Goal: Ask a question: Seek information or help from site administrators or community

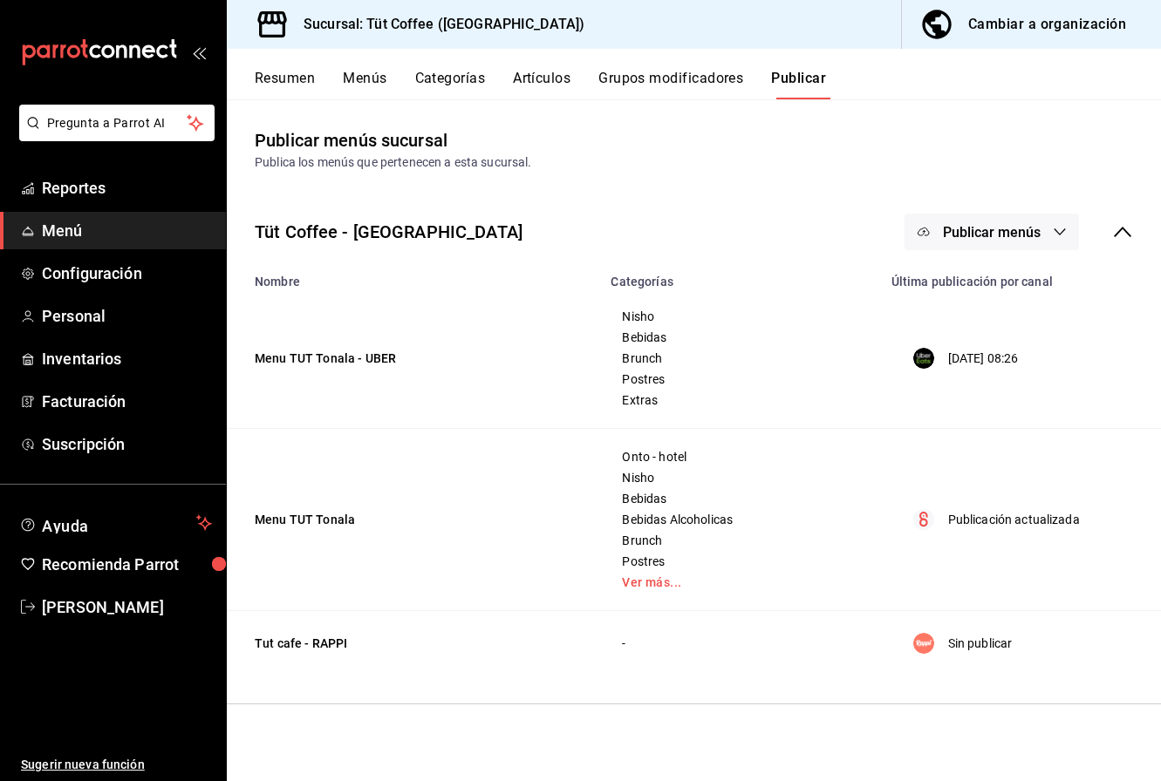
click at [358, 83] on button "Menús" at bounding box center [365, 85] width 44 height 30
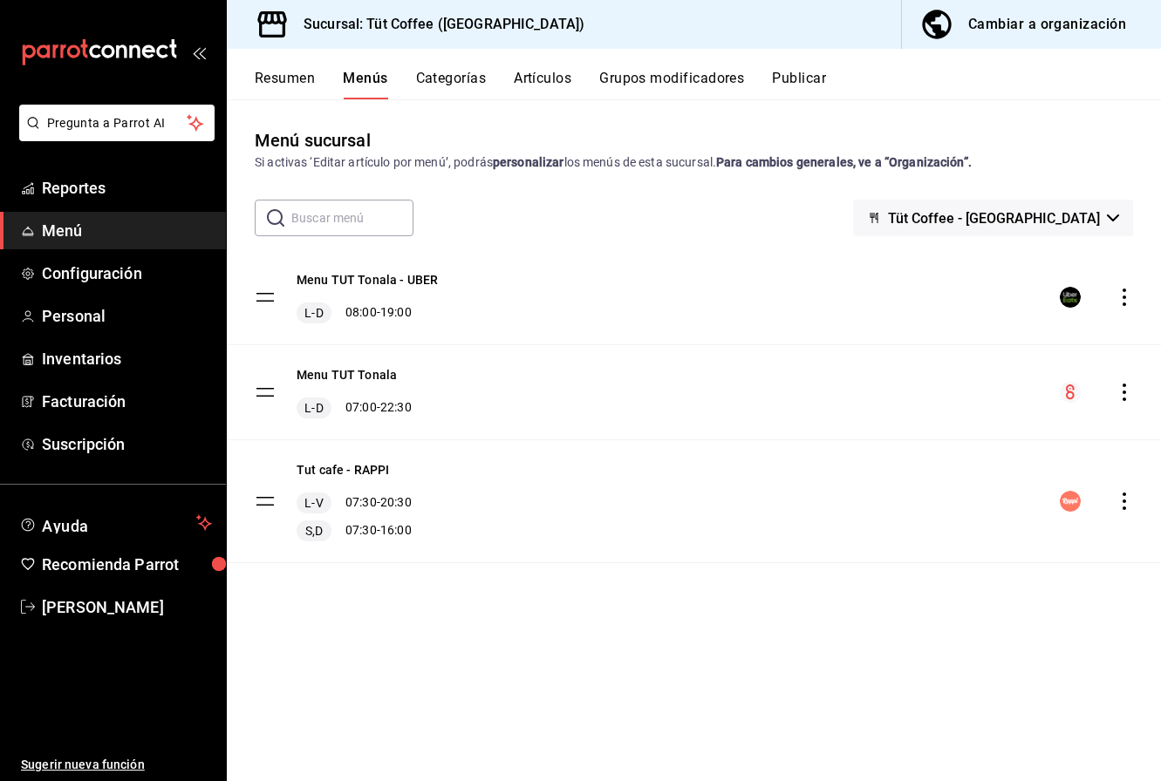
click at [1122, 294] on icon "actions" at bounding box center [1124, 297] width 17 height 17
click at [837, 300] on div at bounding box center [580, 390] width 1161 height 781
click at [1127, 503] on icon "actions" at bounding box center [1124, 501] width 17 height 17
click at [894, 495] on div at bounding box center [580, 390] width 1161 height 781
click at [353, 468] on button "Tut cafe - RAPPI" at bounding box center [343, 469] width 92 height 17
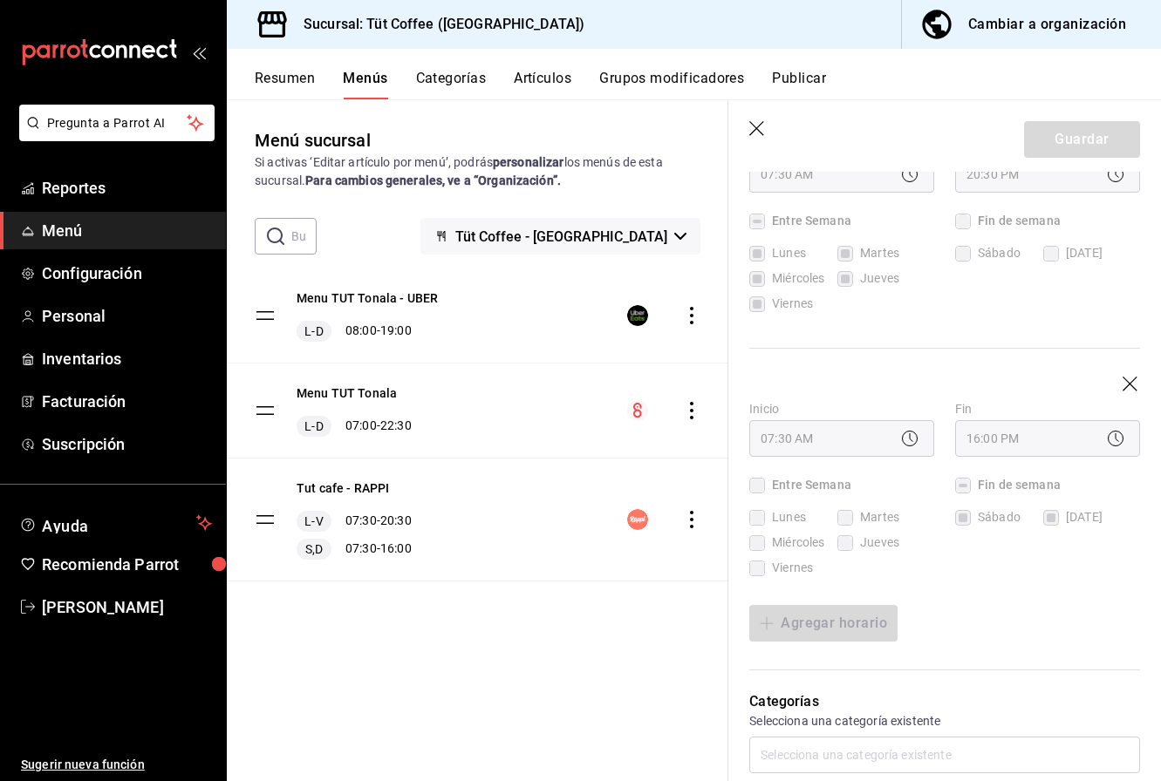
scroll to position [256, 0]
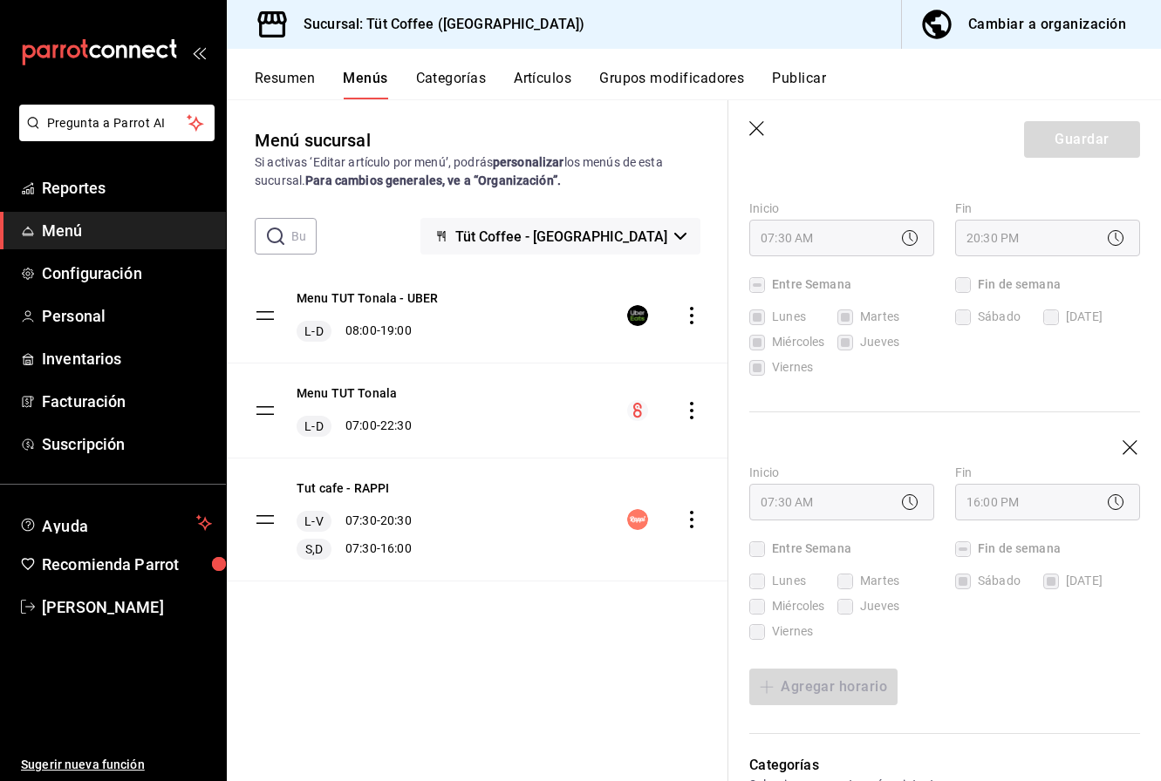
click at [754, 130] on icon "button" at bounding box center [756, 128] width 15 height 15
checkbox input "false"
type input "1758124497505"
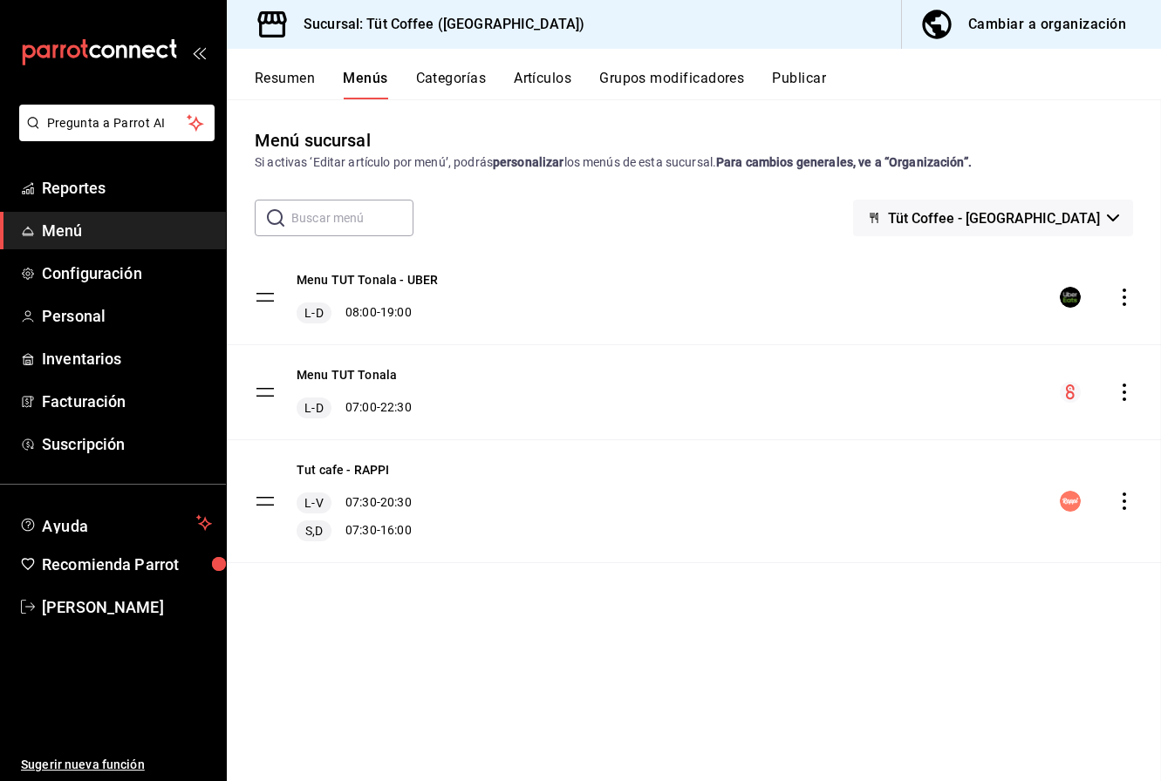
checkbox input "false"
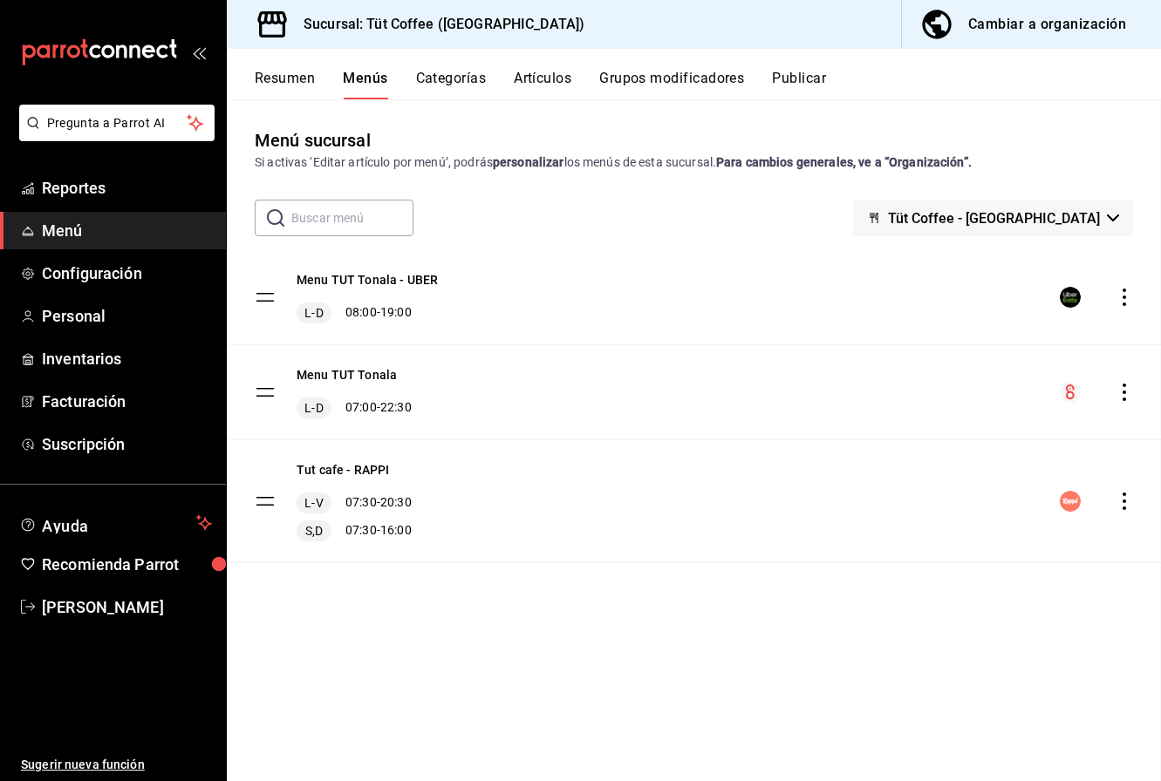
checkbox input "false"
click at [1120, 294] on icon "actions" at bounding box center [1124, 297] width 17 height 17
click at [874, 285] on div at bounding box center [580, 390] width 1161 height 781
click at [788, 75] on button "Publicar" at bounding box center [799, 85] width 54 height 30
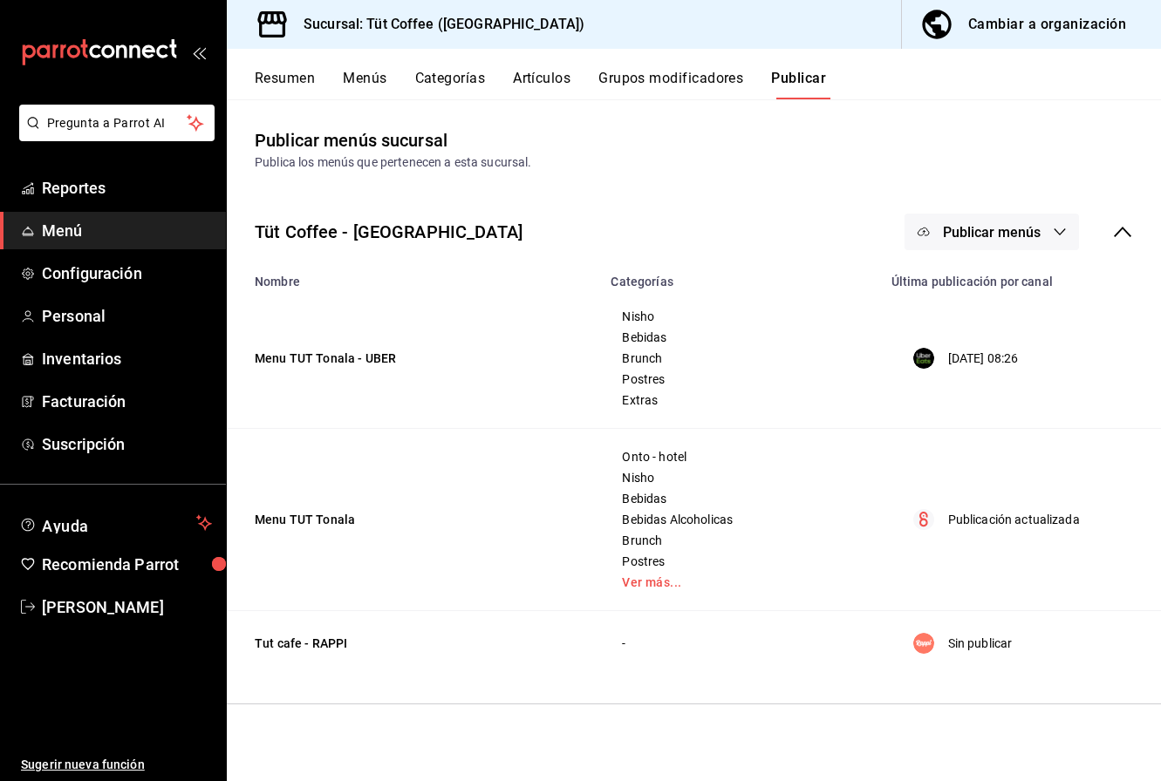
click at [984, 17] on div "Cambiar a organización" at bounding box center [1047, 24] width 158 height 24
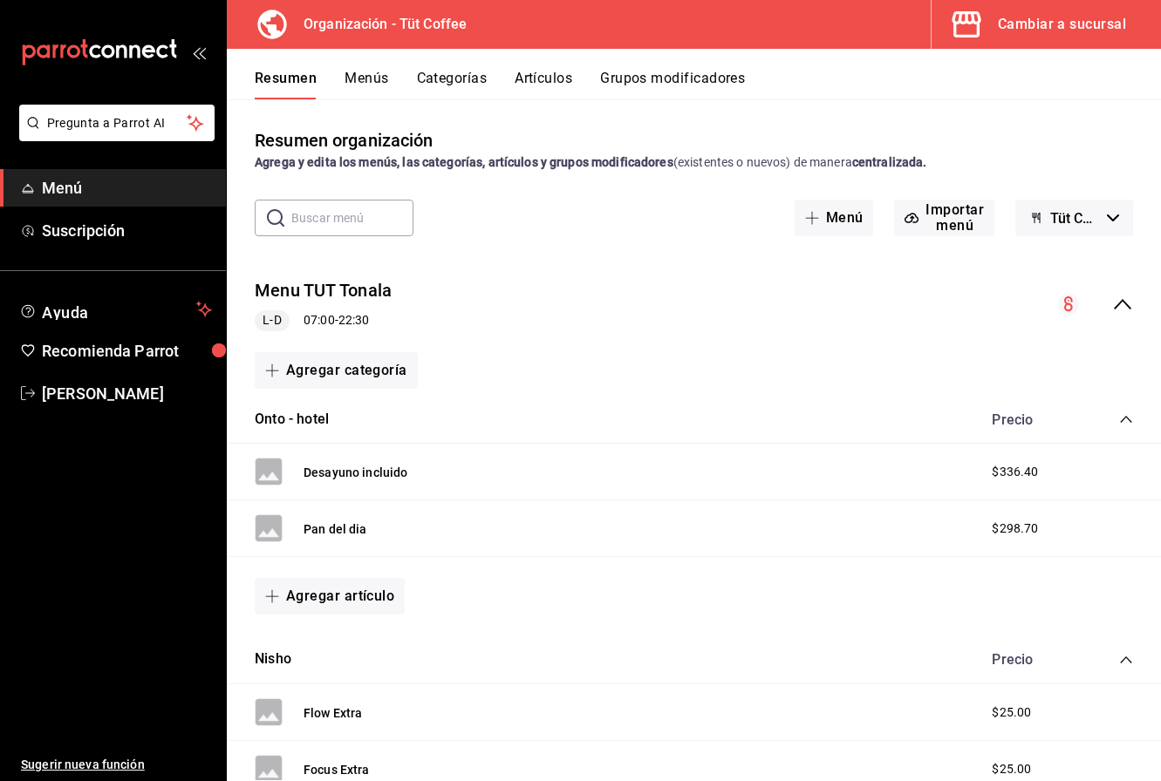
click at [1125, 297] on icon "collapse-menu-row" at bounding box center [1122, 304] width 21 height 21
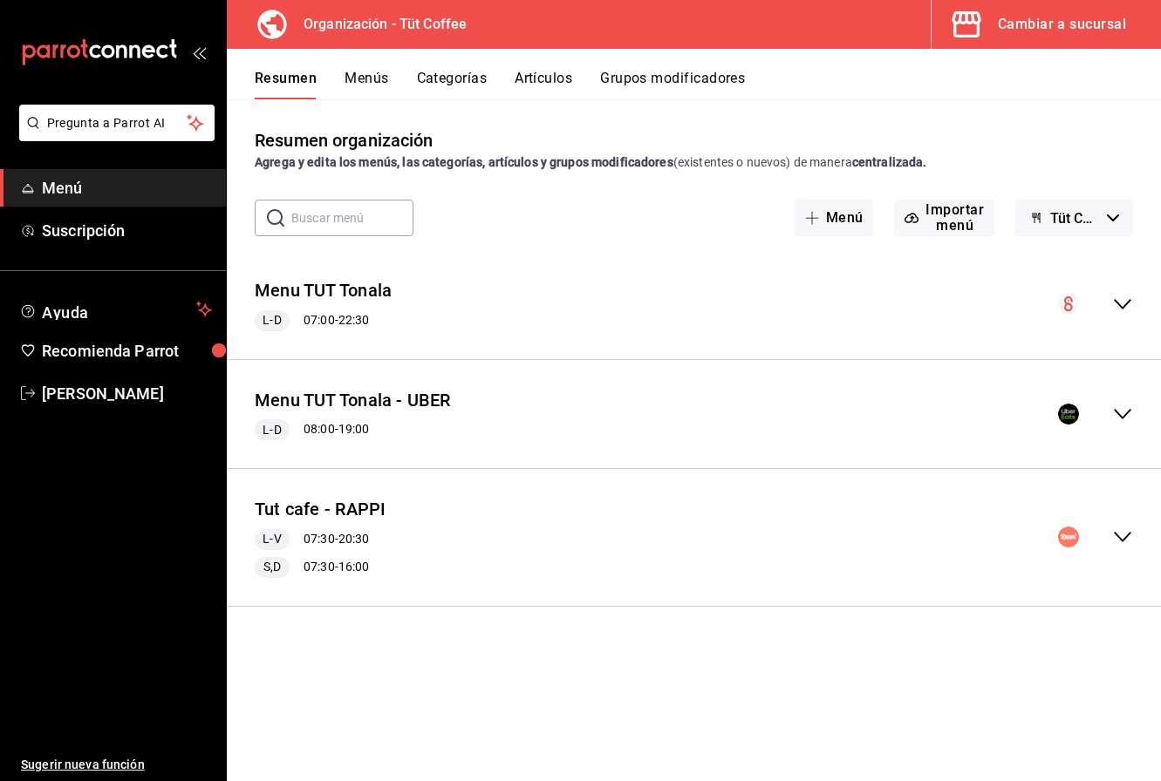
click at [1118, 412] on icon "collapse-menu-row" at bounding box center [1122, 414] width 21 height 21
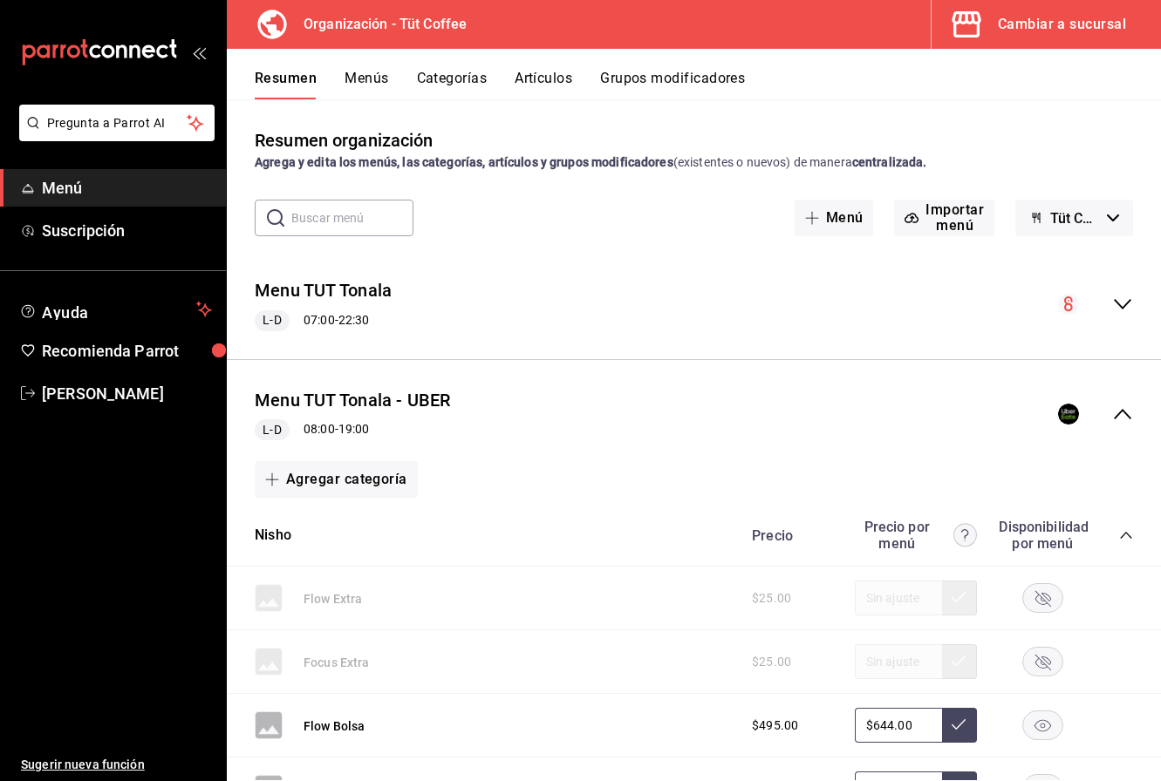
click at [1119, 414] on icon "collapse-menu-row" at bounding box center [1122, 414] width 17 height 10
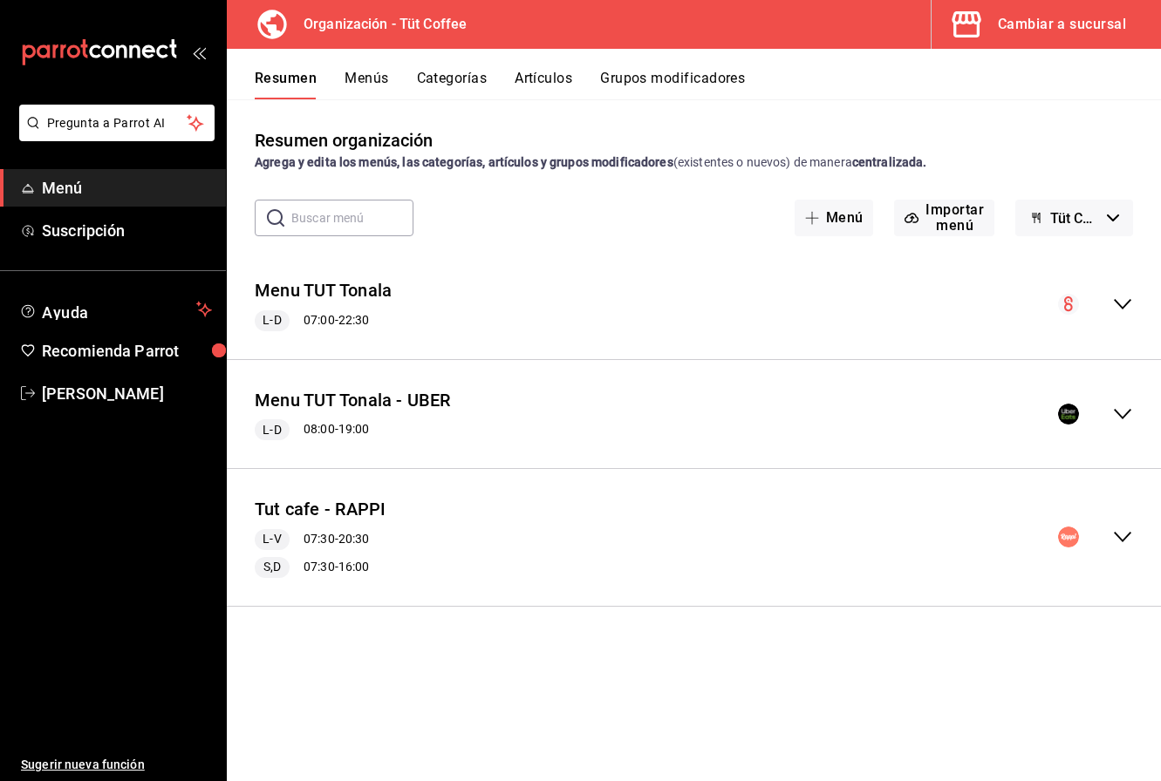
click at [351, 77] on button "Menús" at bounding box center [367, 85] width 44 height 30
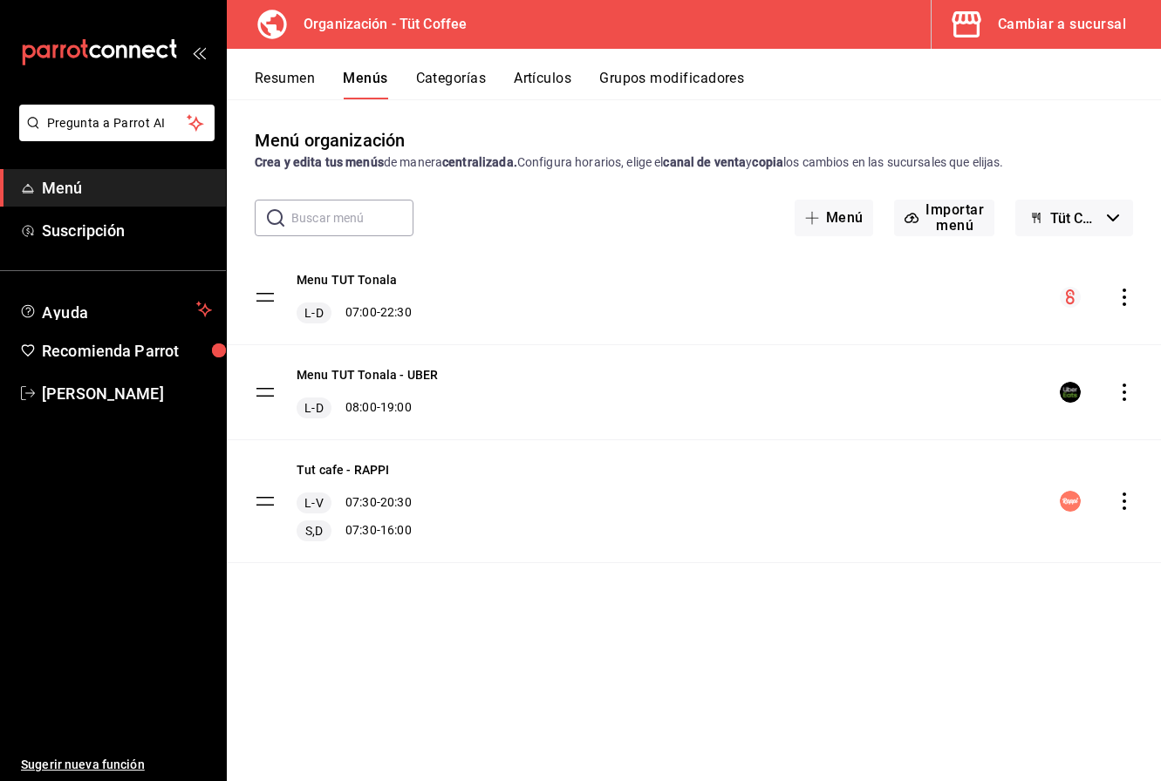
click at [1128, 386] on icon "actions" at bounding box center [1124, 392] width 17 height 17
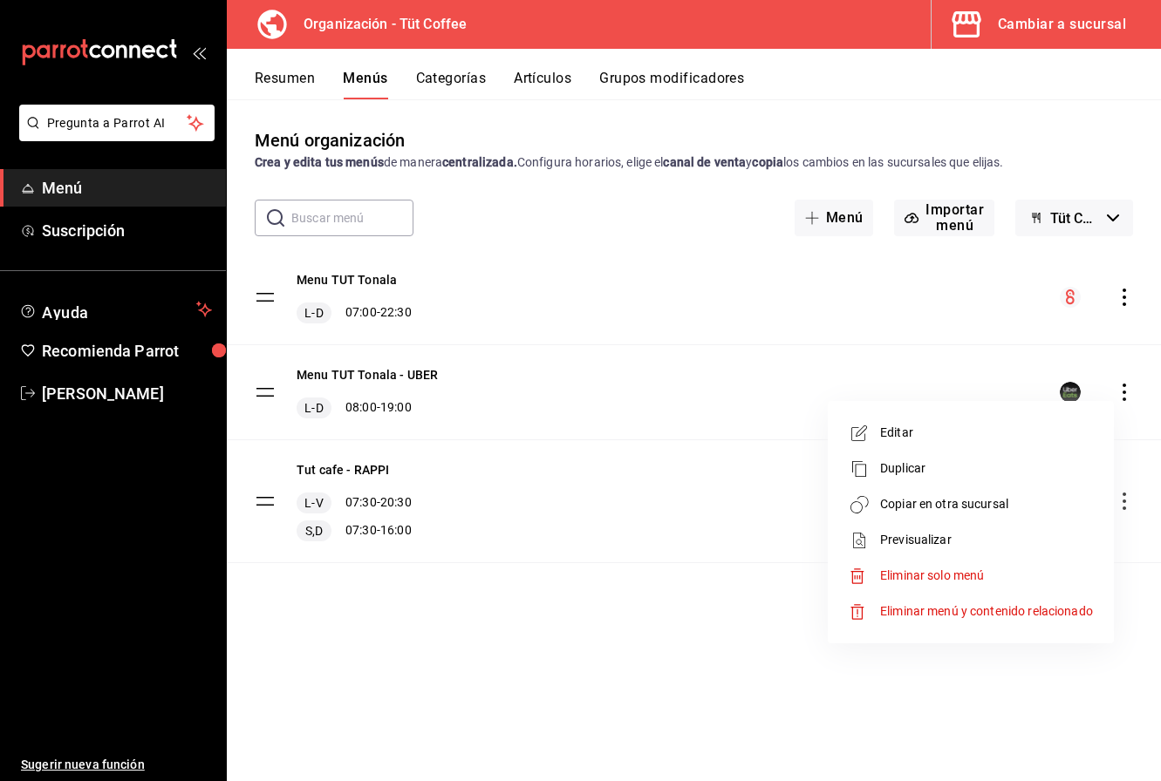
click at [959, 504] on span "Copiar en otra sucursal" at bounding box center [986, 504] width 213 height 18
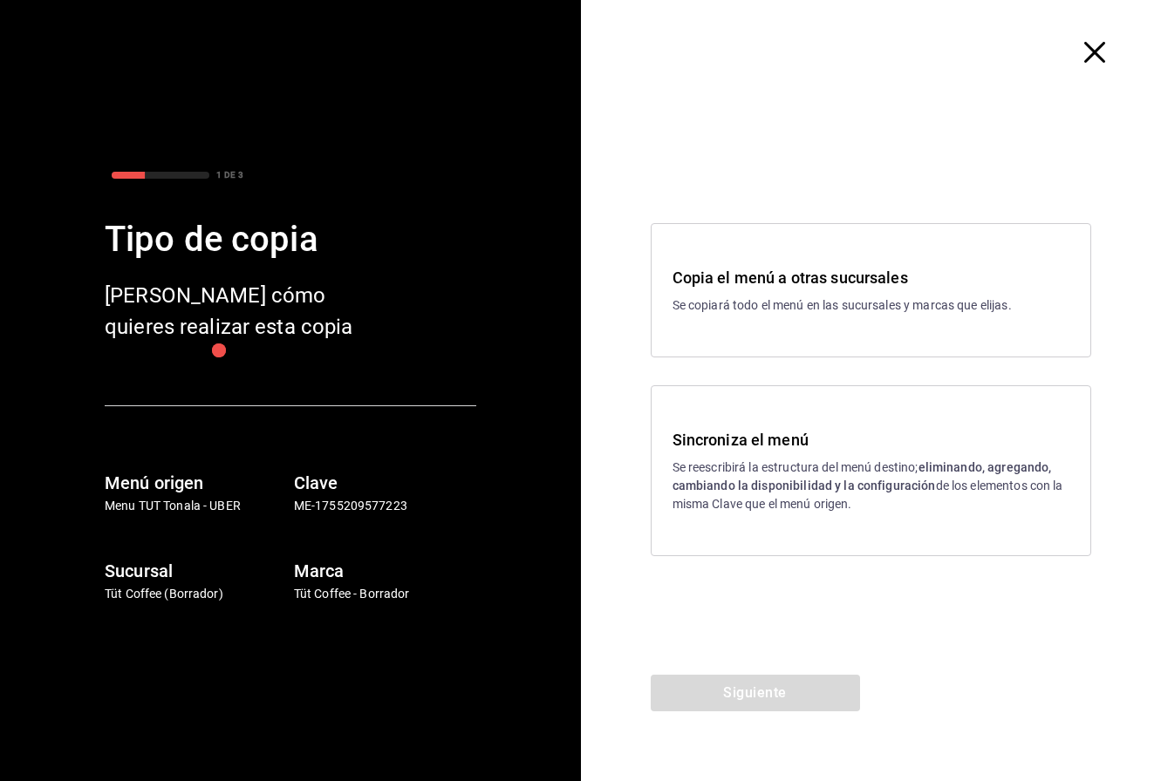
click at [836, 467] on p "Se reescribirá la estructura del menú destino; eliminando, agregando, cambiando…" at bounding box center [871, 486] width 398 height 55
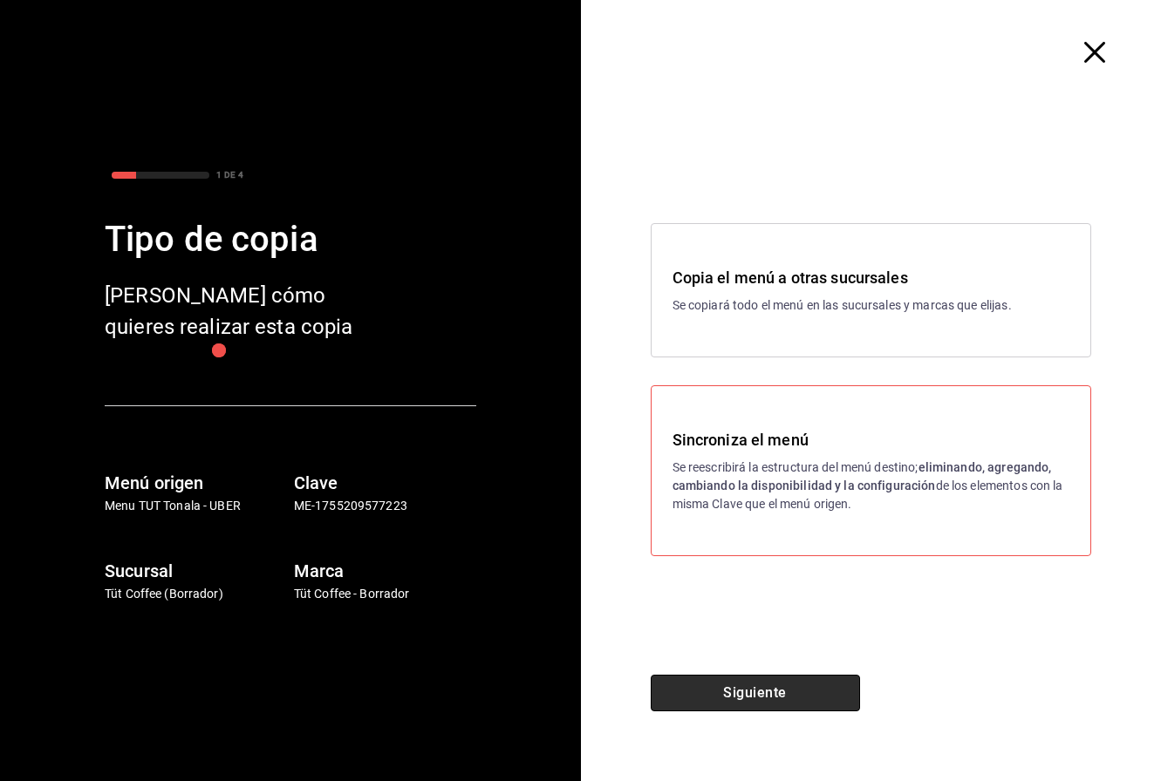
click at [748, 686] on button "Siguiente" at bounding box center [755, 693] width 209 height 37
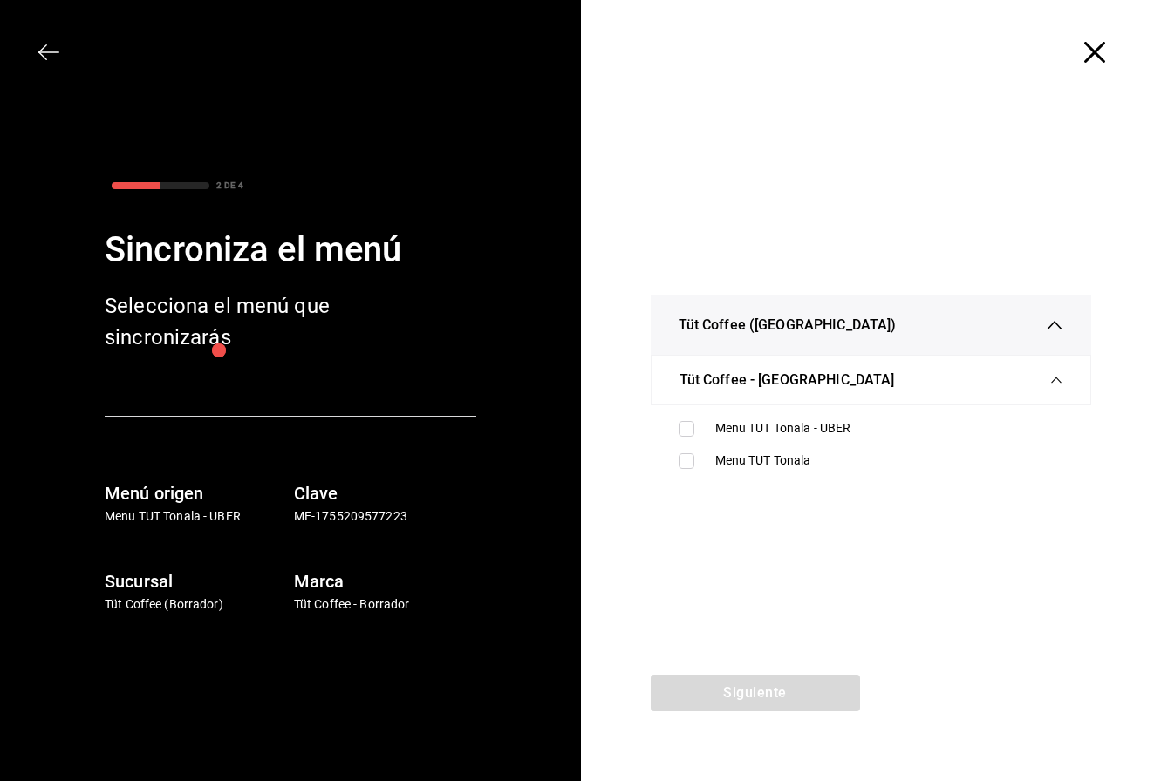
click at [1090, 43] on icon "button" at bounding box center [1094, 52] width 21 height 21
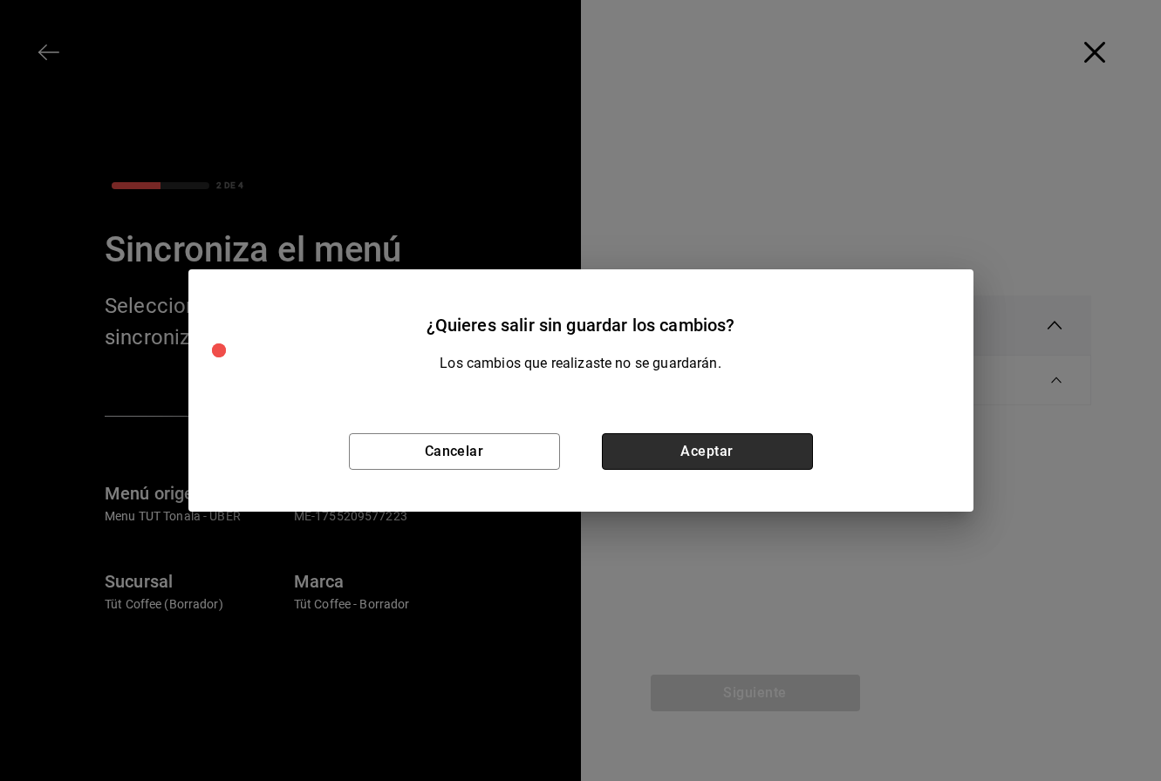
click at [706, 454] on button "Aceptar" at bounding box center [707, 451] width 211 height 37
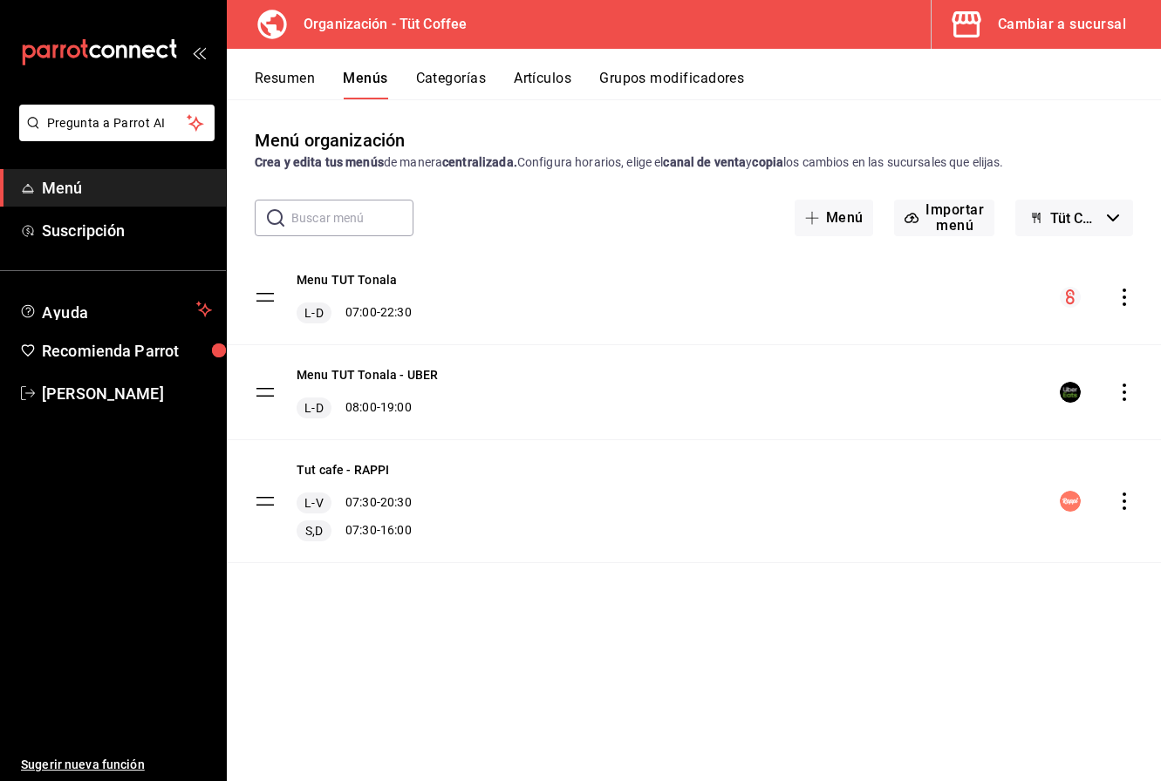
click at [1123, 290] on icon "actions" at bounding box center [1124, 297] width 3 height 17
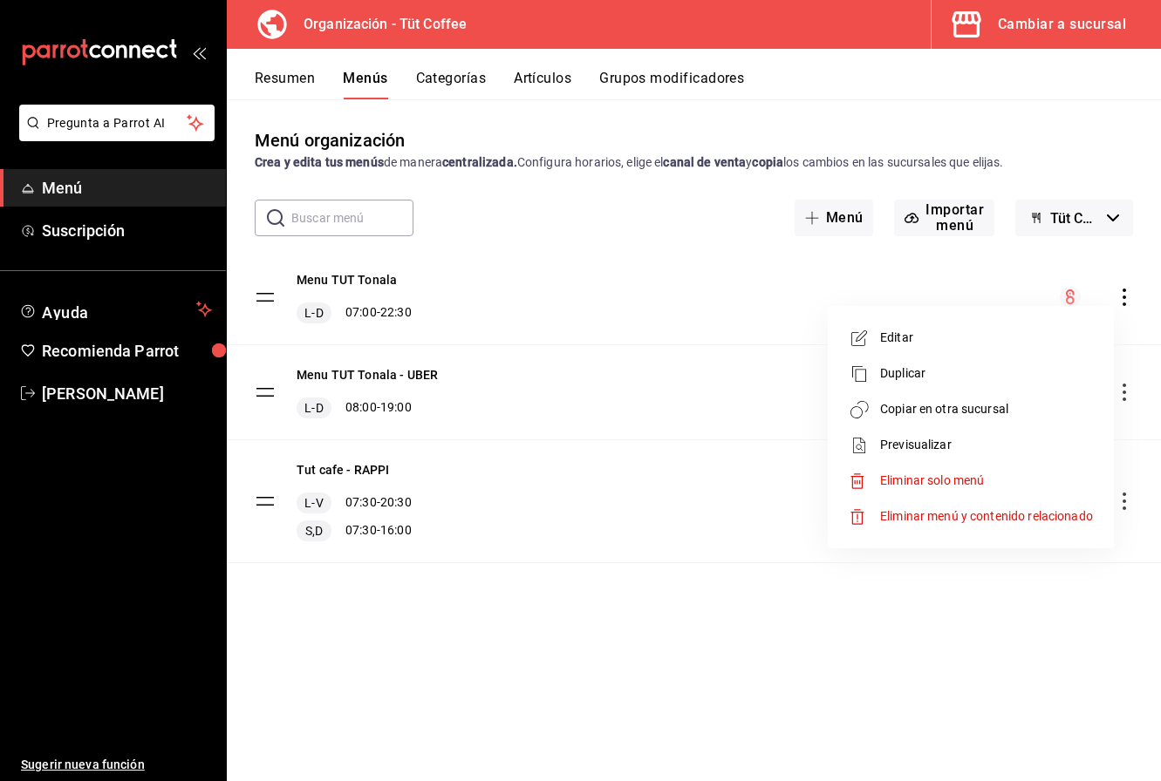
click at [705, 279] on div at bounding box center [580, 390] width 1161 height 781
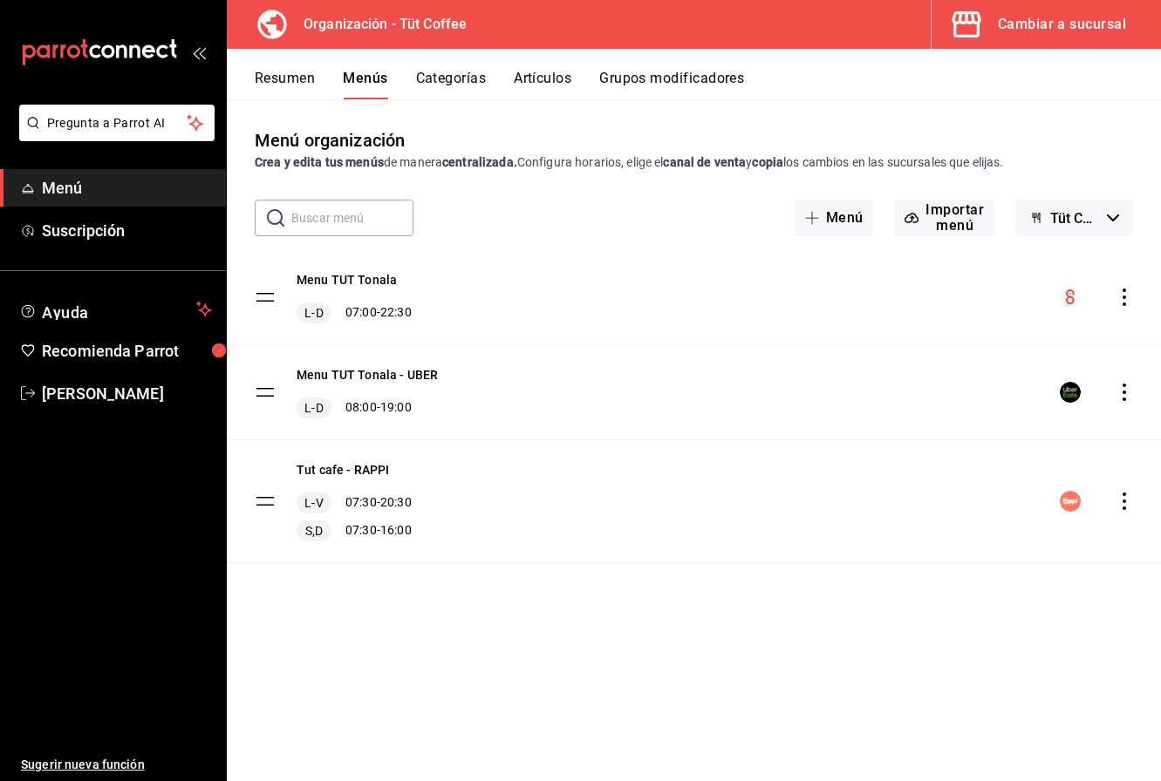
click at [1126, 395] on icon "actions" at bounding box center [1124, 392] width 17 height 17
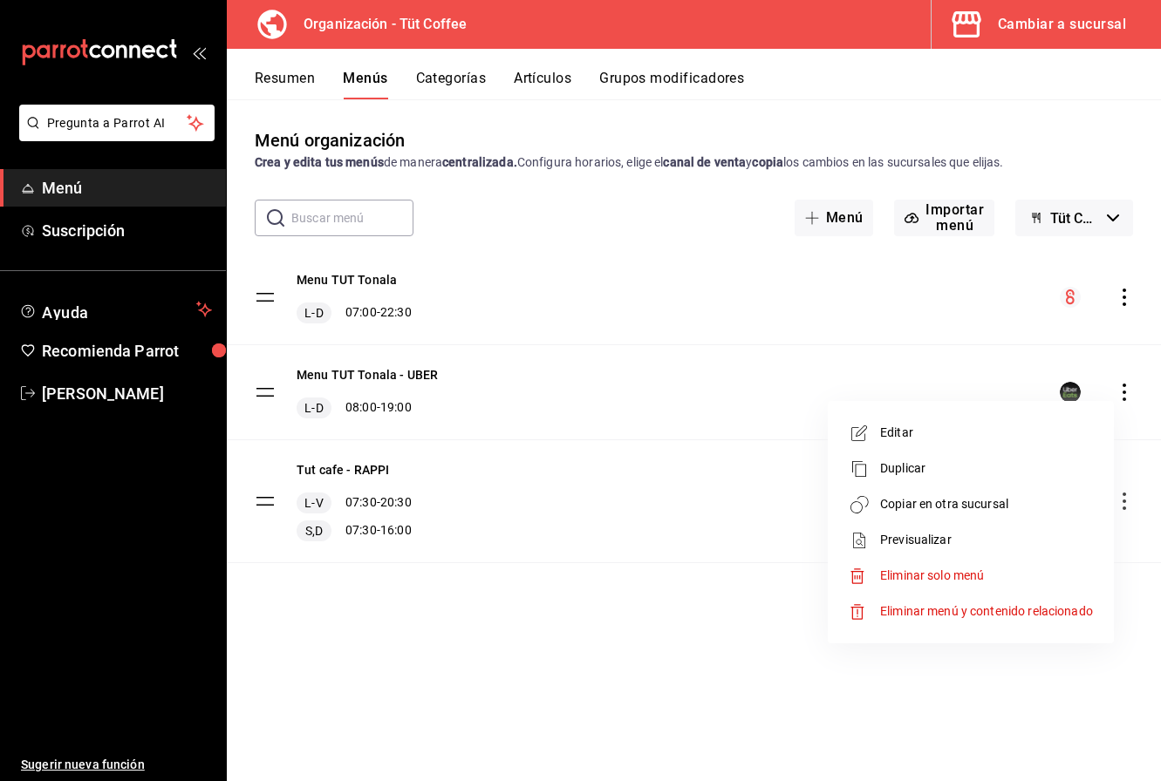
click at [957, 474] on span "Duplicar" at bounding box center [986, 469] width 213 height 18
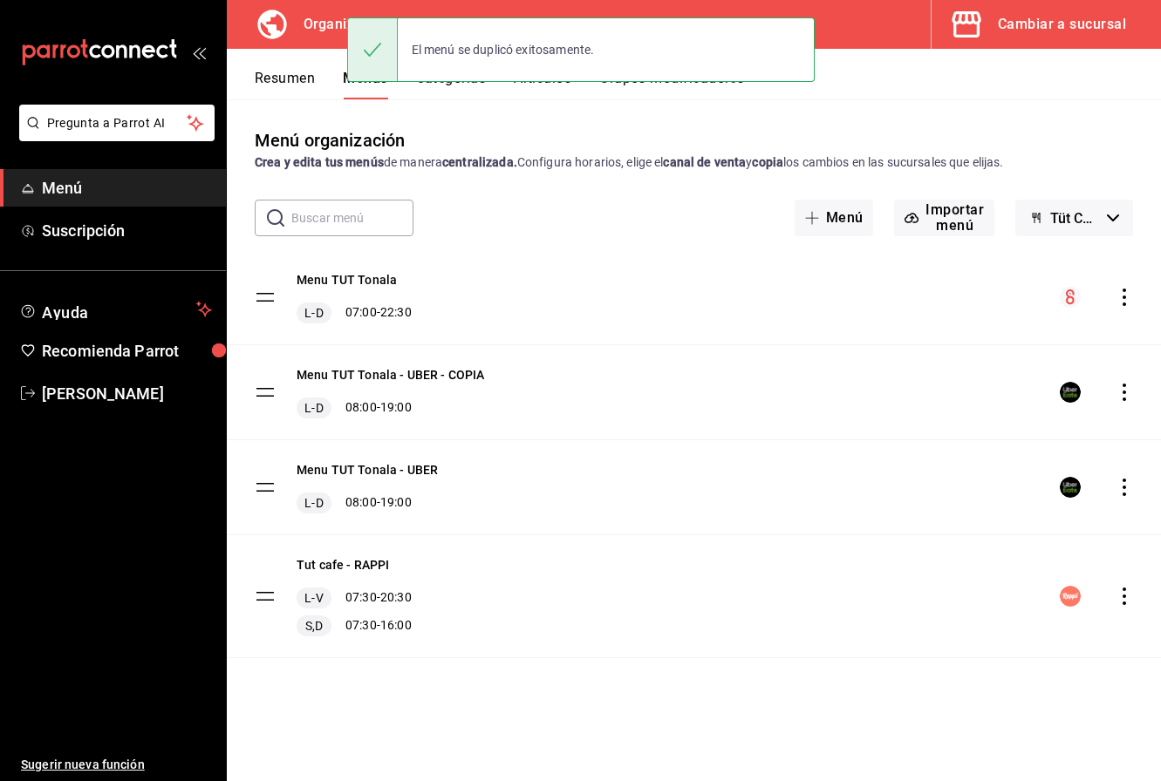
click at [1124, 488] on icon "actions" at bounding box center [1124, 487] width 3 height 17
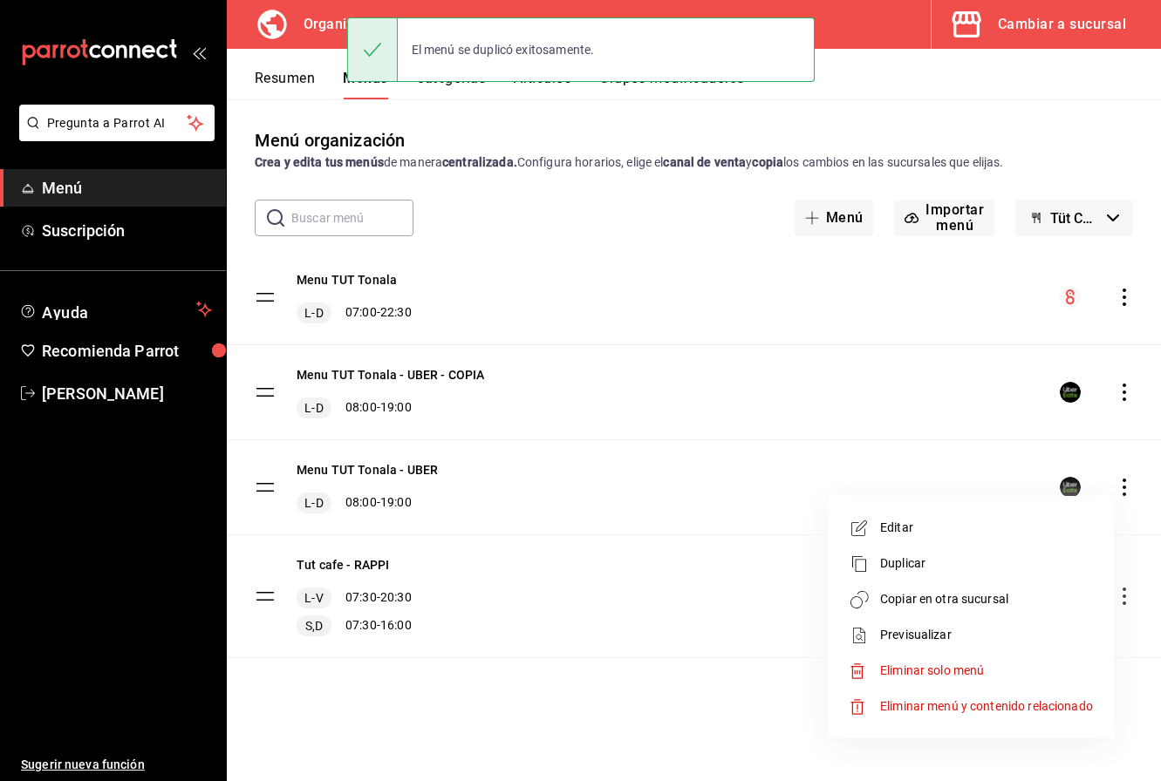
click at [925, 522] on span "Editar" at bounding box center [986, 528] width 213 height 18
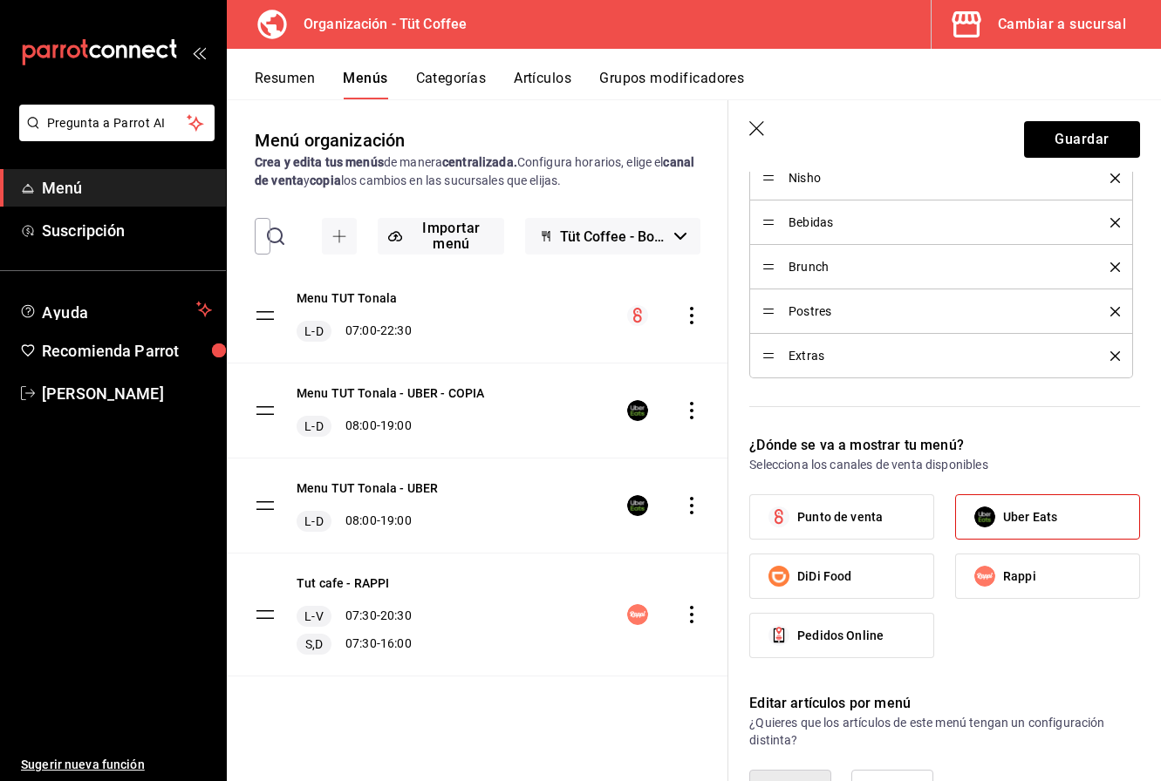
scroll to position [625, 0]
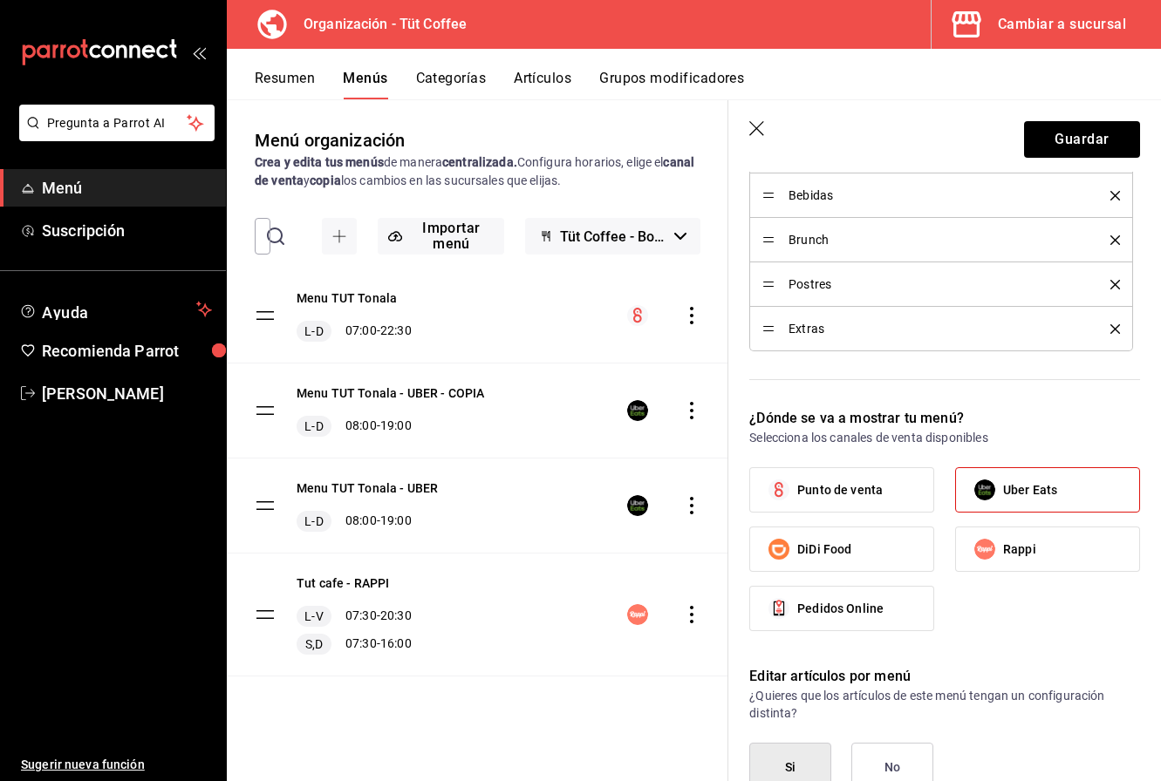
click at [822, 547] on span "DiDi Food" at bounding box center [824, 550] width 54 height 18
click at [797, 547] on input "DiDi Food" at bounding box center [779, 549] width 37 height 37
checkbox input "true"
click at [996, 563] on input "Rappi" at bounding box center [984, 549] width 37 height 37
checkbox input "true"
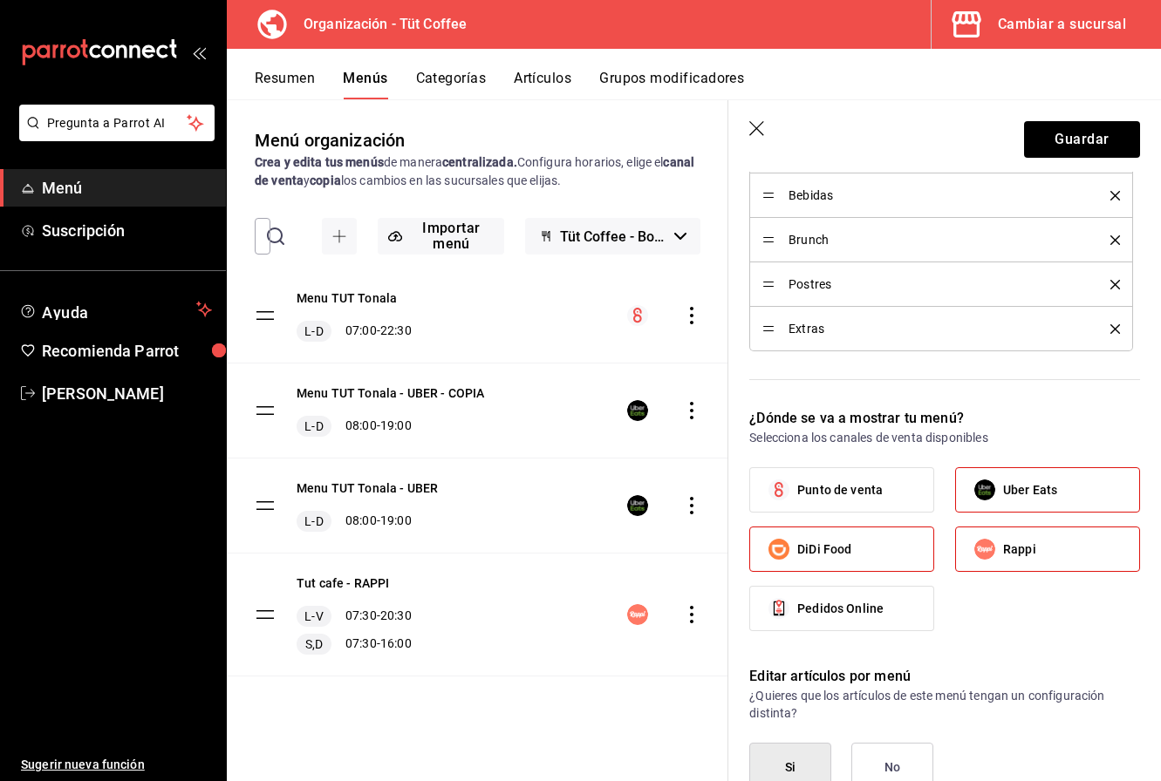
click at [1007, 490] on span "Uber Eats" at bounding box center [1030, 490] width 54 height 18
click at [1003, 490] on input "Uber Eats" at bounding box center [984, 490] width 37 height 37
checkbox input "false"
click at [757, 133] on icon "button" at bounding box center [757, 129] width 17 height 17
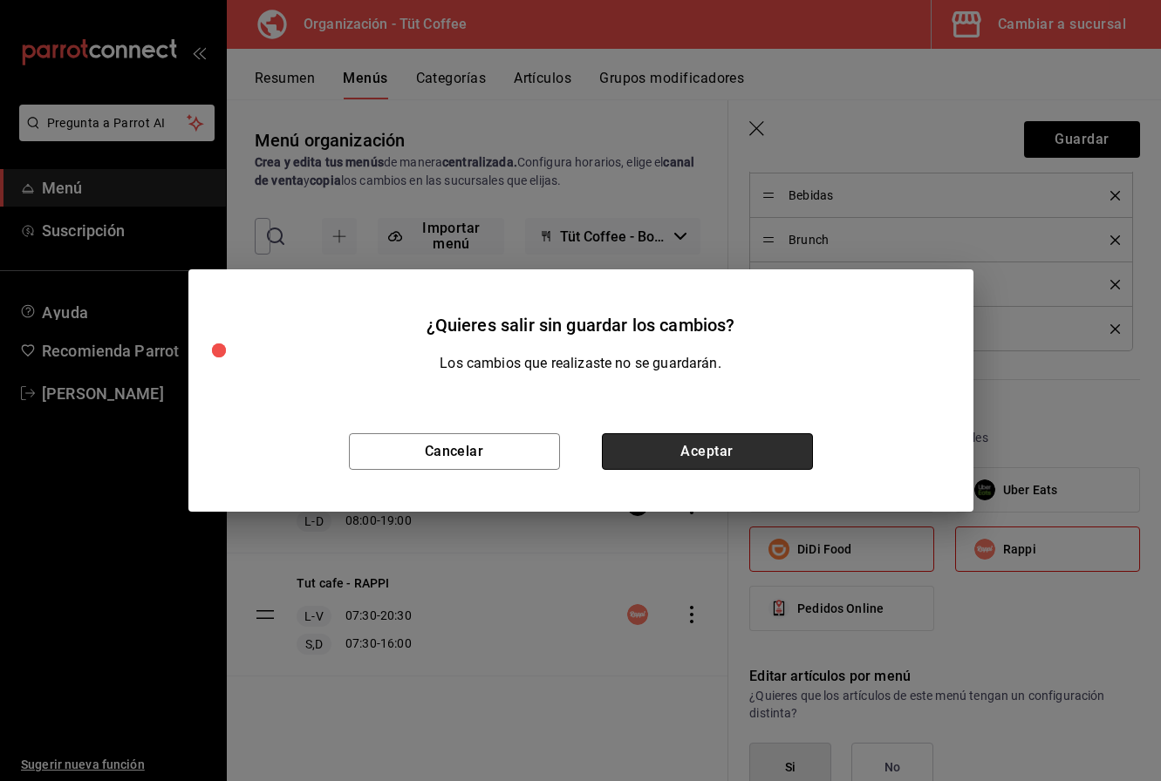
click at [668, 454] on button "Aceptar" at bounding box center [707, 451] width 211 height 37
checkbox input "false"
type input "1758124555796"
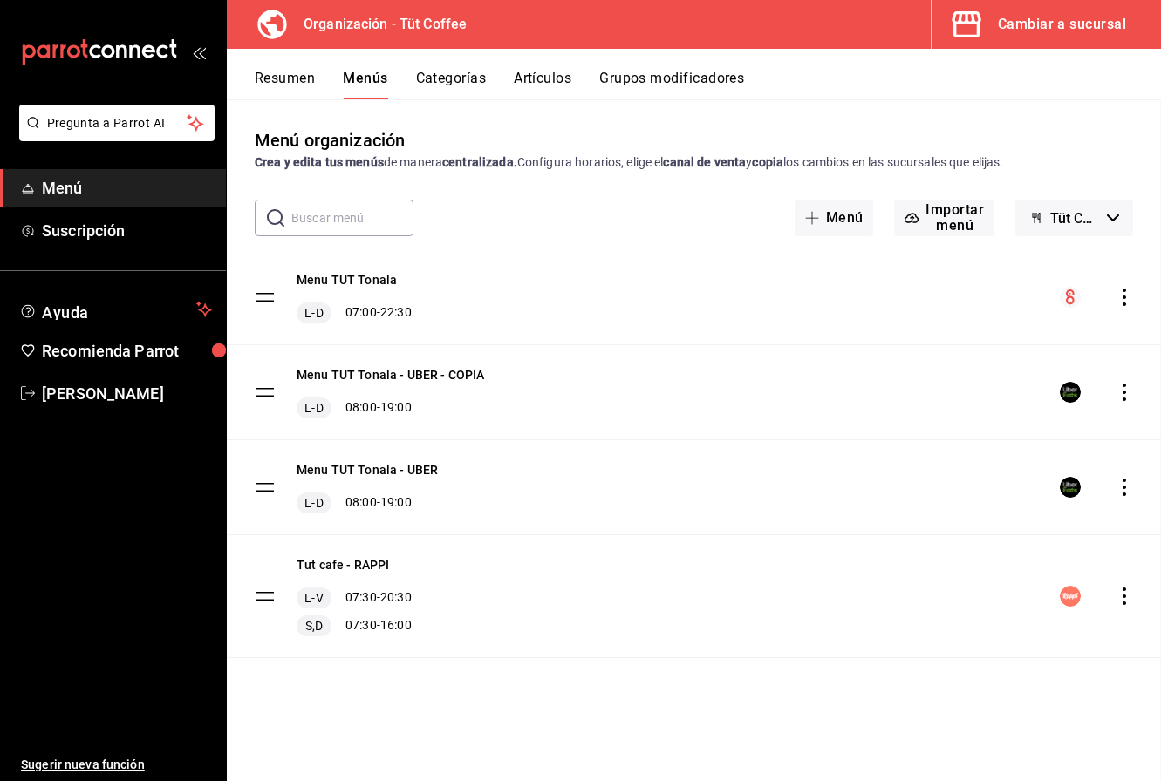
checkbox input "false"
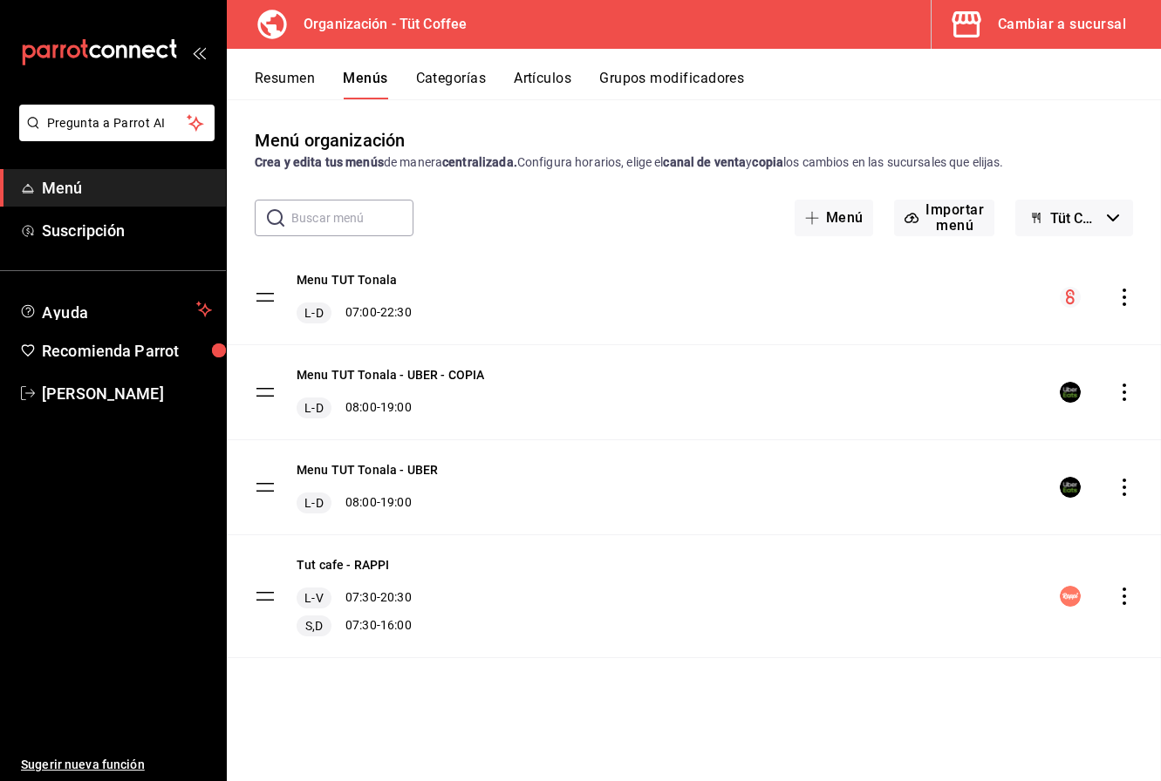
checkbox input "false"
click at [1121, 491] on icon "actions" at bounding box center [1124, 487] width 17 height 17
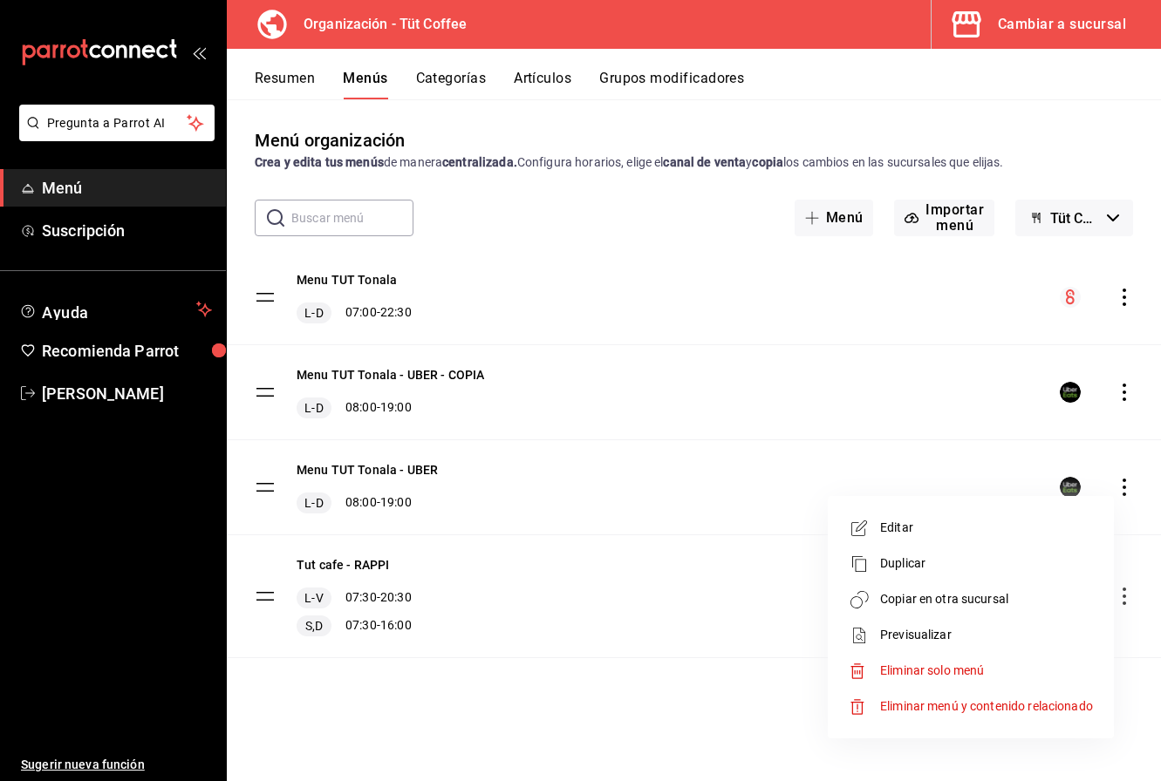
click at [1125, 386] on div at bounding box center [580, 390] width 1161 height 781
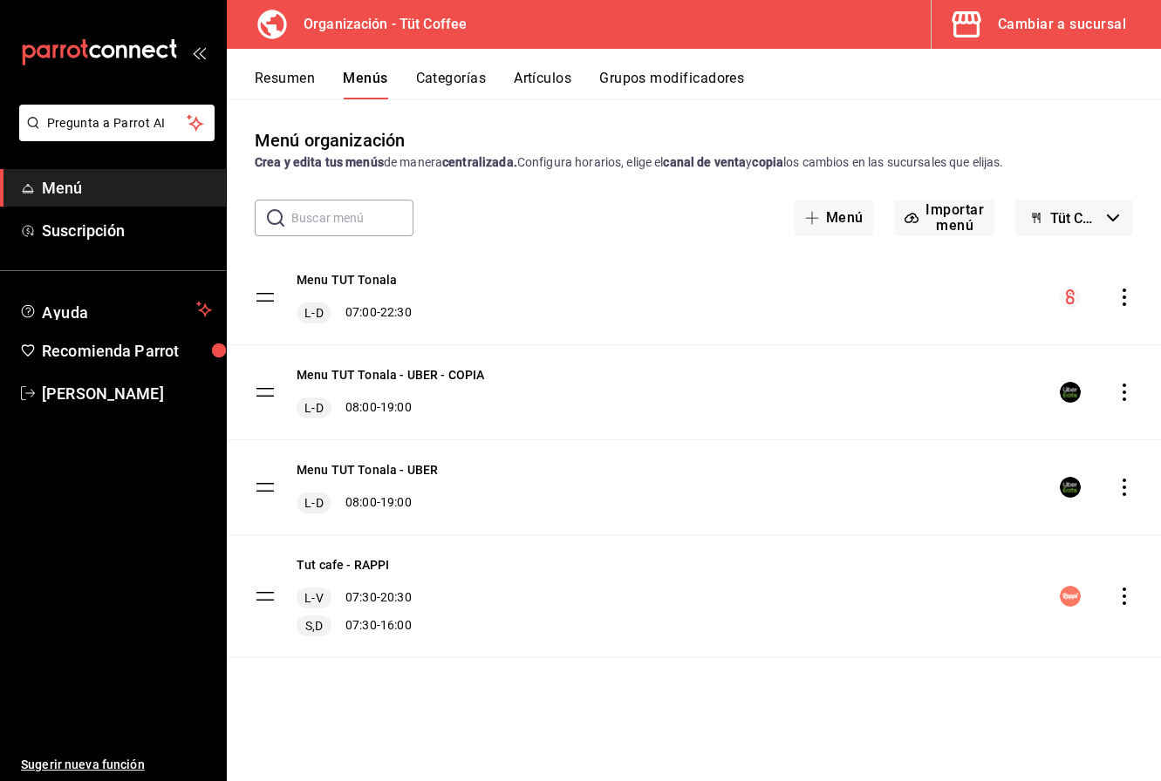
click at [1125, 389] on icon "actions" at bounding box center [1124, 392] width 17 height 17
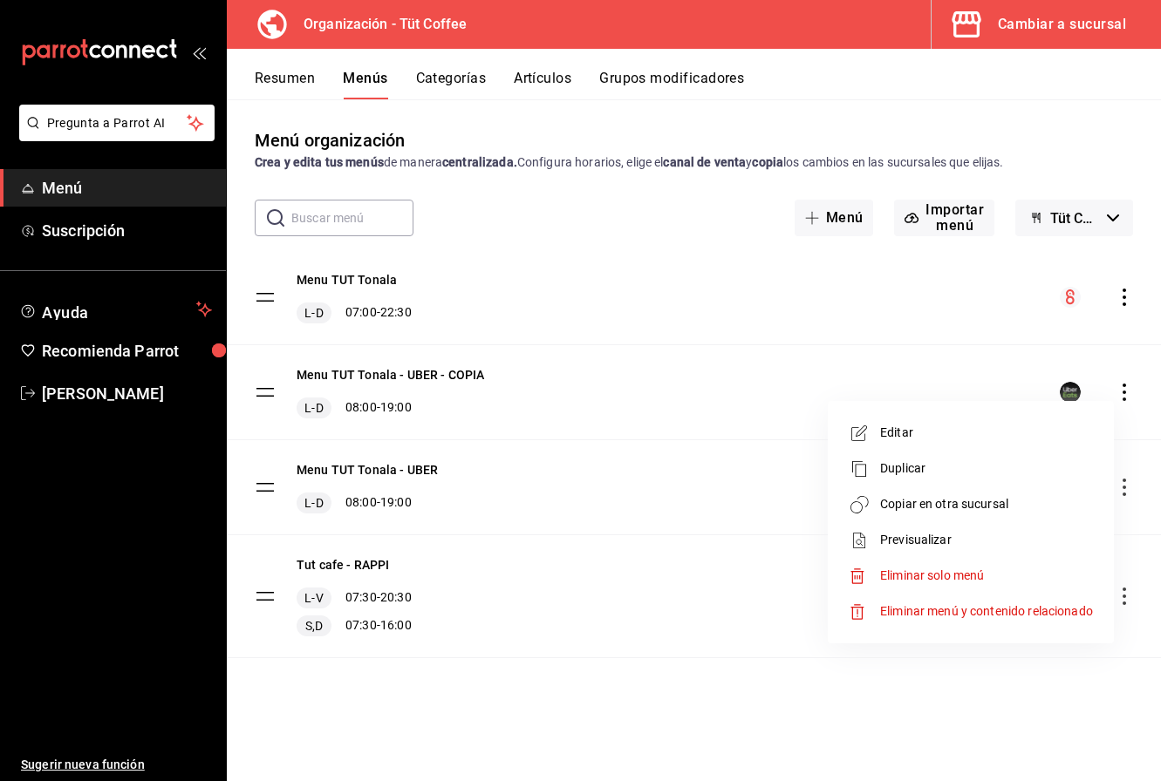
click at [967, 575] on span "Eliminar solo menú" at bounding box center [932, 576] width 104 height 14
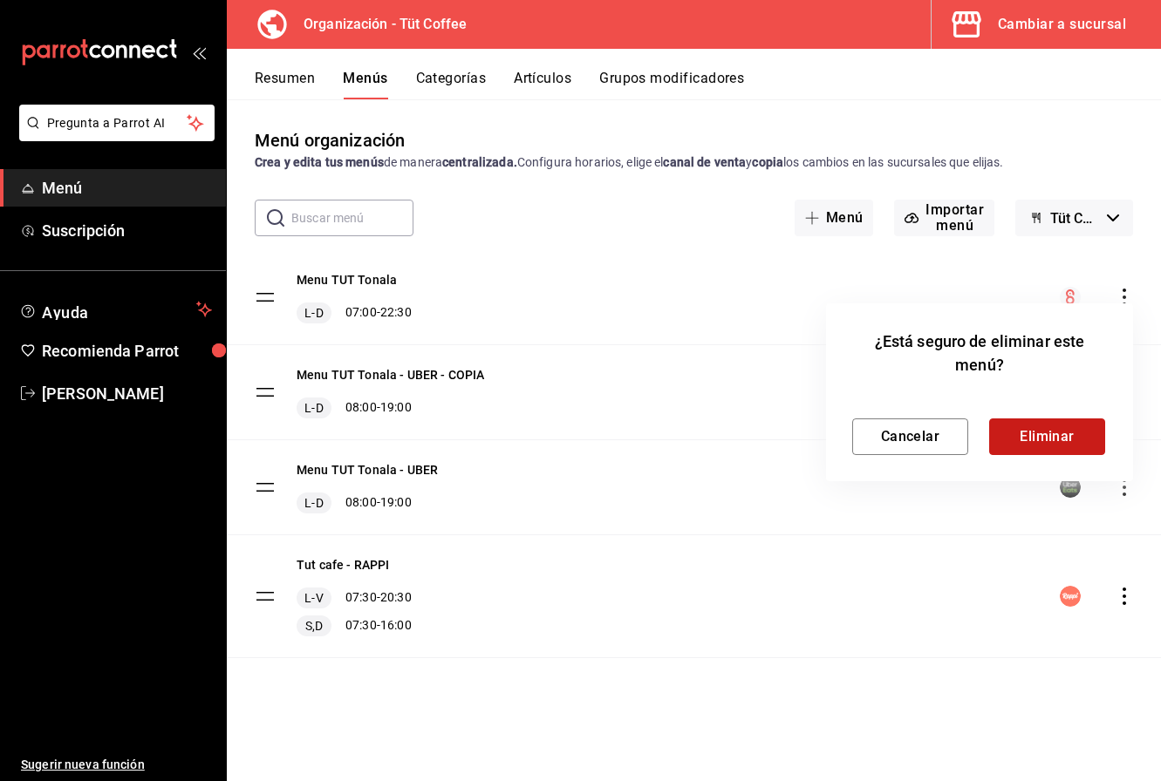
click at [1038, 436] on button "Eliminar" at bounding box center [1047, 437] width 116 height 37
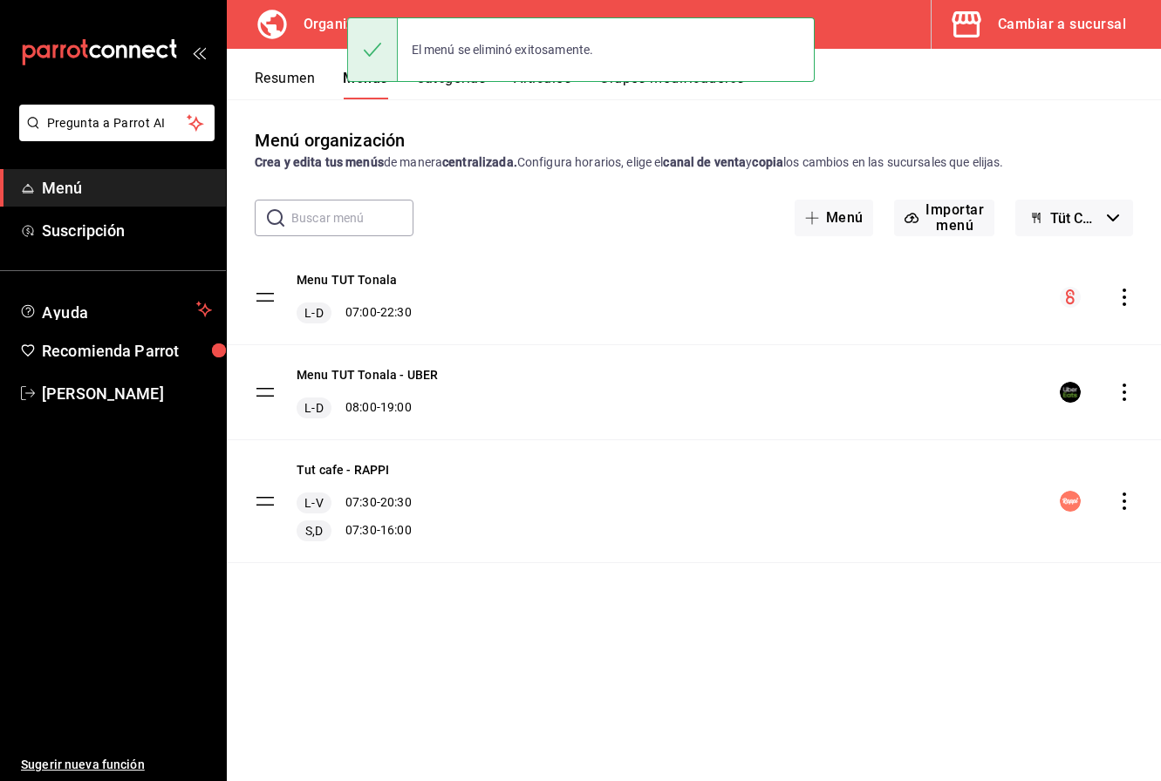
click at [1119, 393] on icon "actions" at bounding box center [1124, 392] width 17 height 17
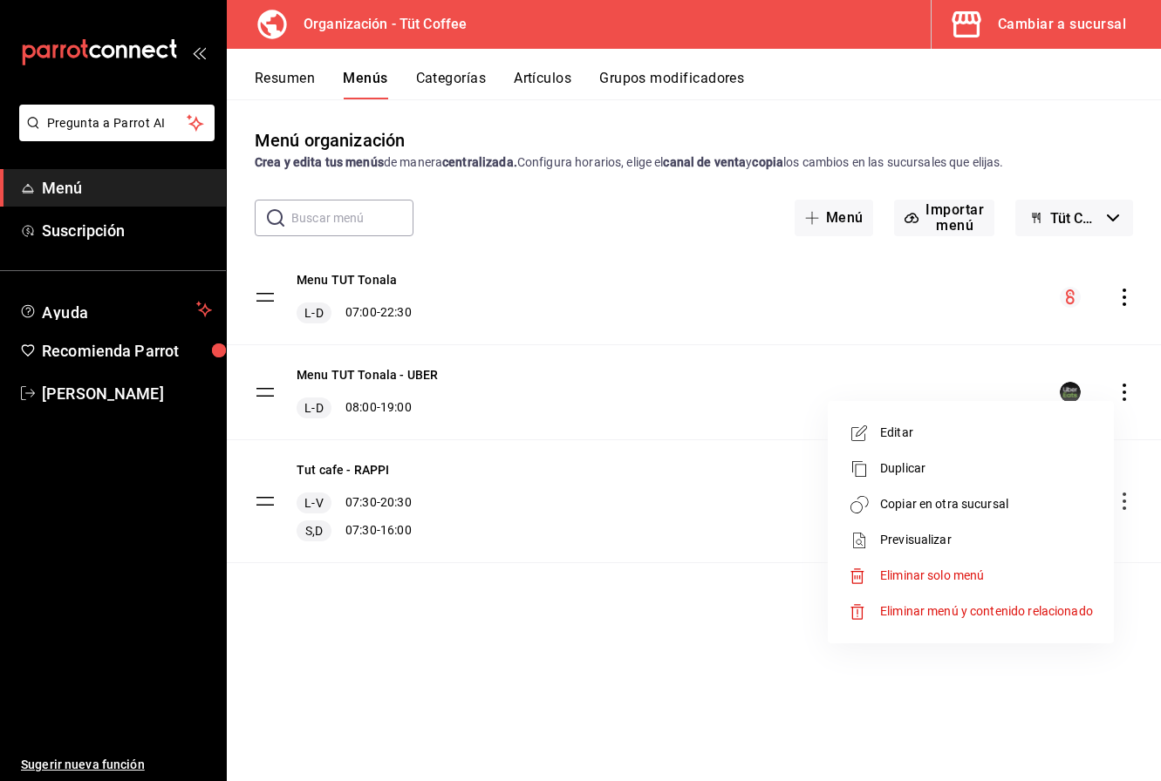
click at [926, 428] on span "Editar" at bounding box center [986, 433] width 213 height 18
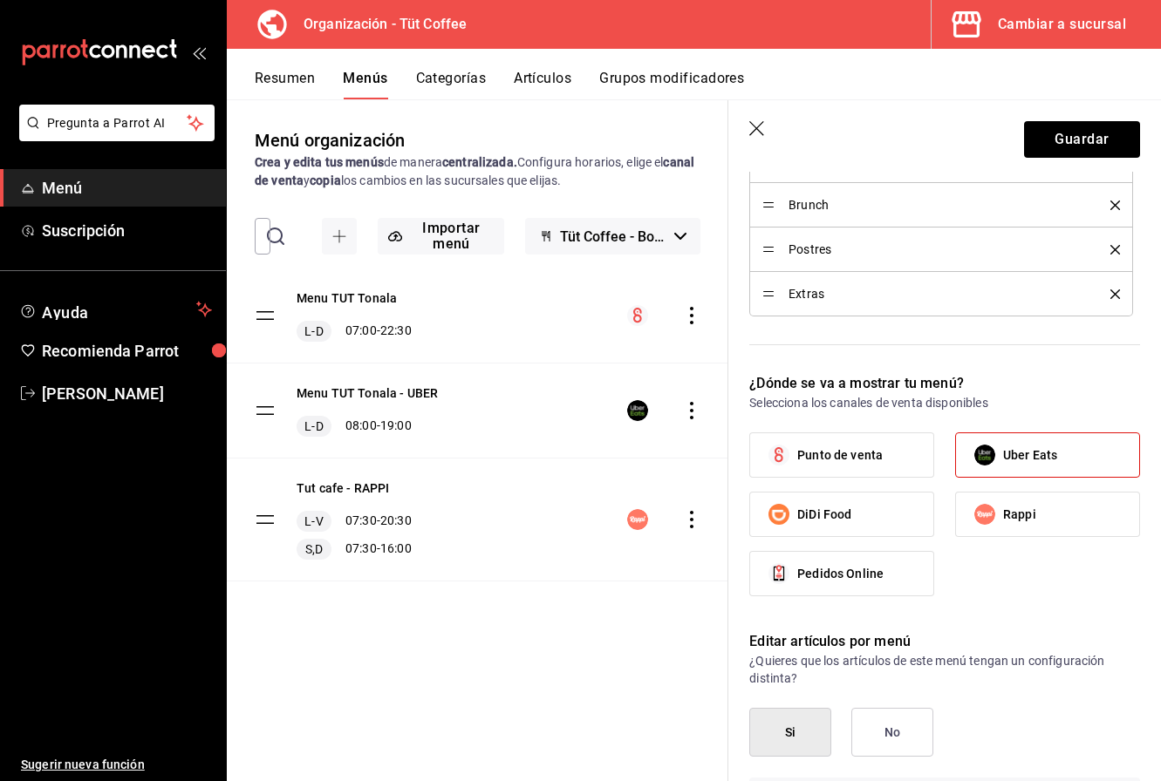
scroll to position [669, 0]
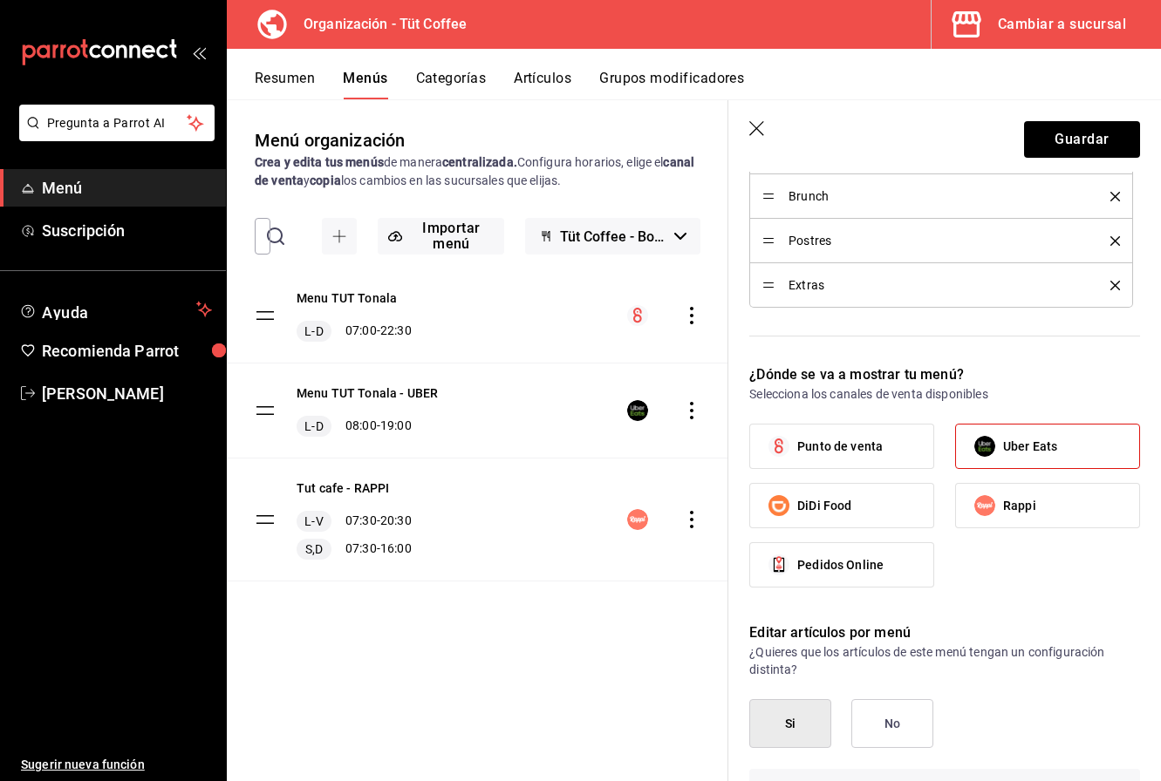
click at [1020, 510] on span "Rappi" at bounding box center [1019, 506] width 33 height 18
click at [1003, 510] on input "Rappi" at bounding box center [984, 506] width 37 height 37
checkbox input "true"
click at [839, 510] on span "DiDi Food" at bounding box center [824, 506] width 54 height 18
click at [797, 510] on input "DiDi Food" at bounding box center [779, 506] width 37 height 37
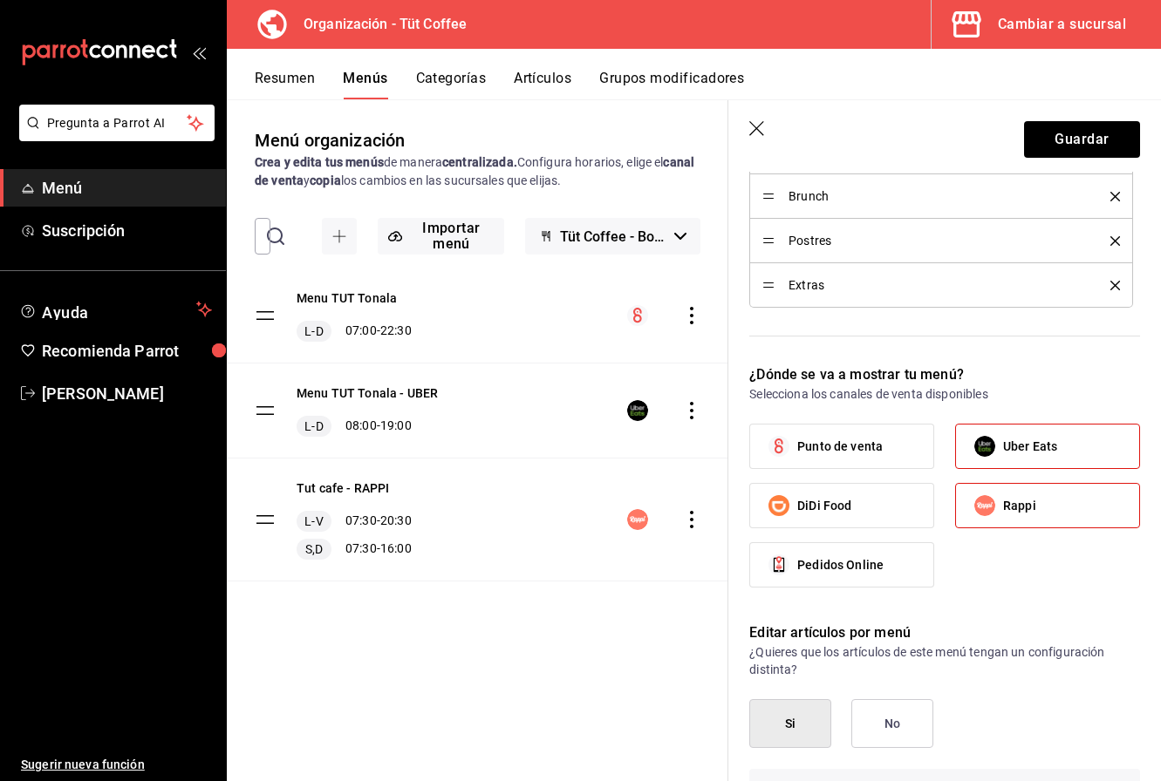
checkbox input "true"
click at [1069, 137] on button "Guardar" at bounding box center [1082, 139] width 116 height 37
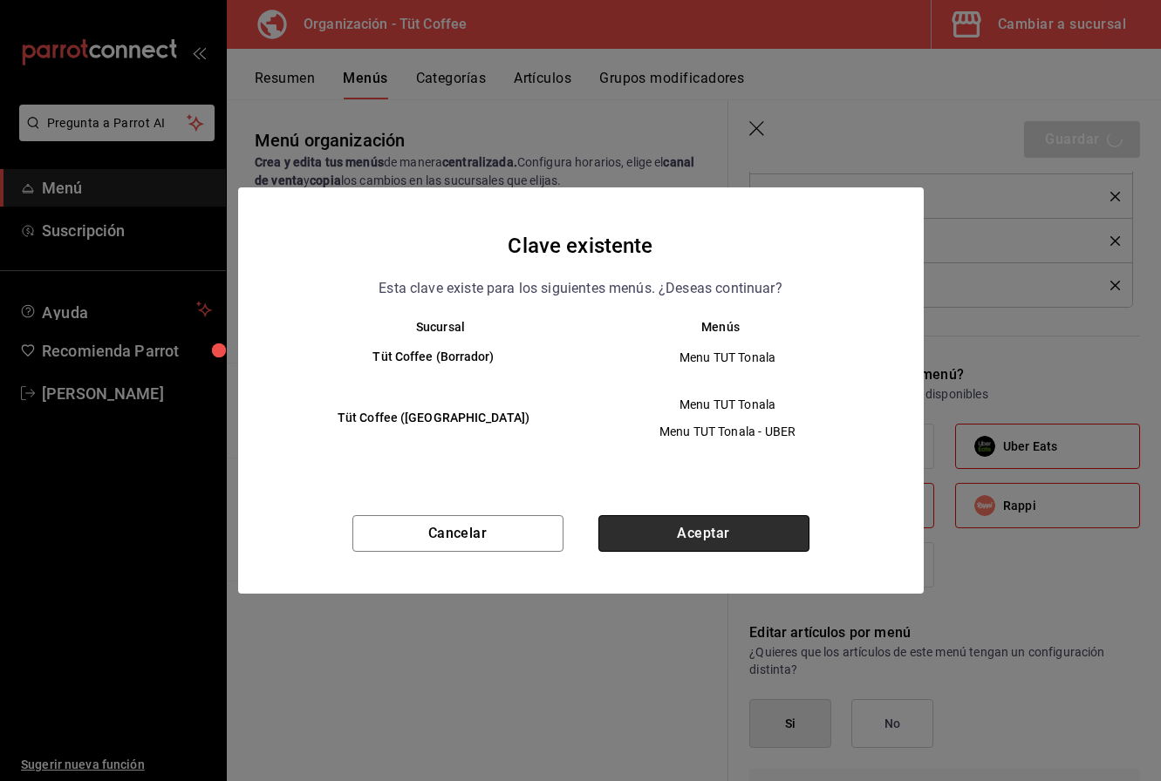
click at [678, 529] on button "Aceptar" at bounding box center [703, 533] width 211 height 37
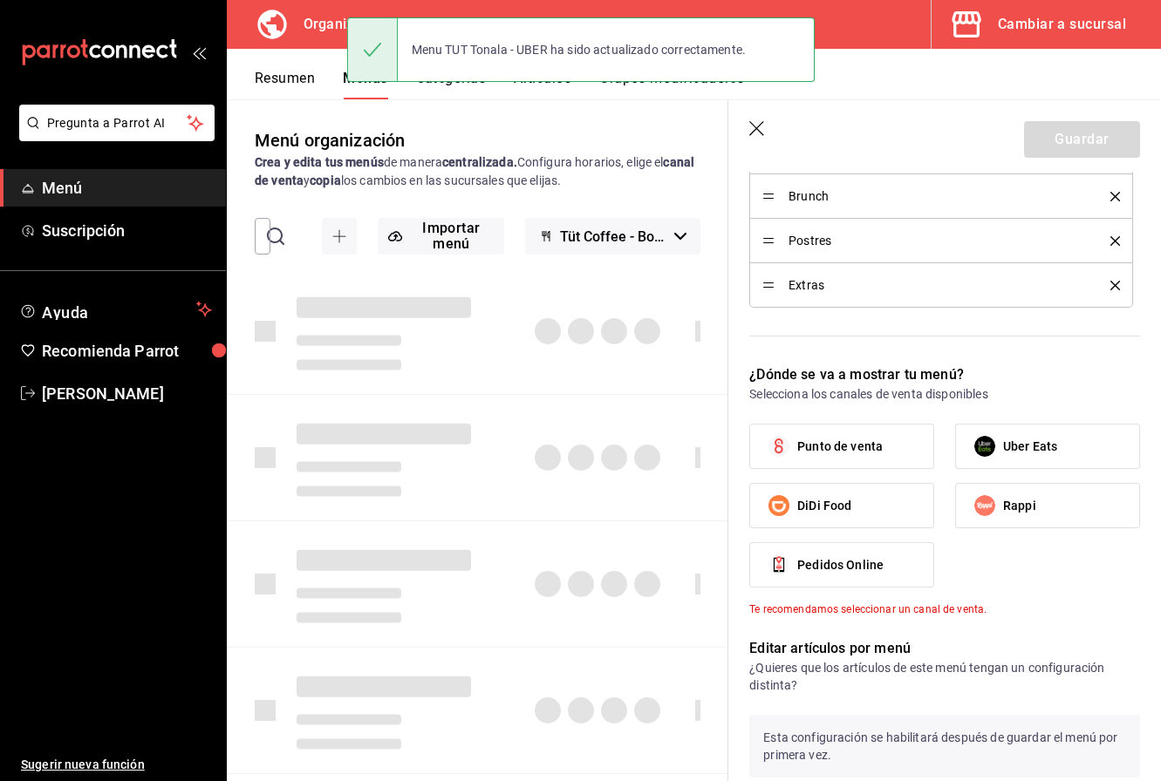
checkbox input "false"
type input "1758124576795"
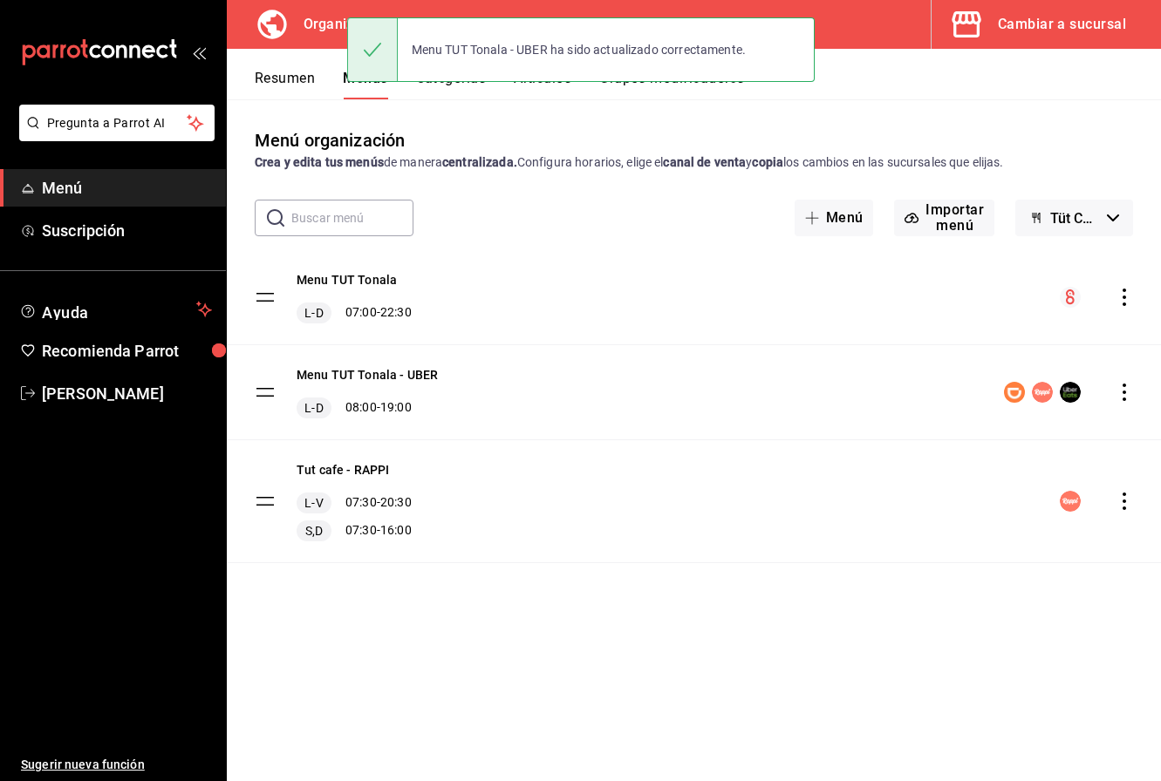
click at [1121, 502] on icon "actions" at bounding box center [1124, 501] width 17 height 17
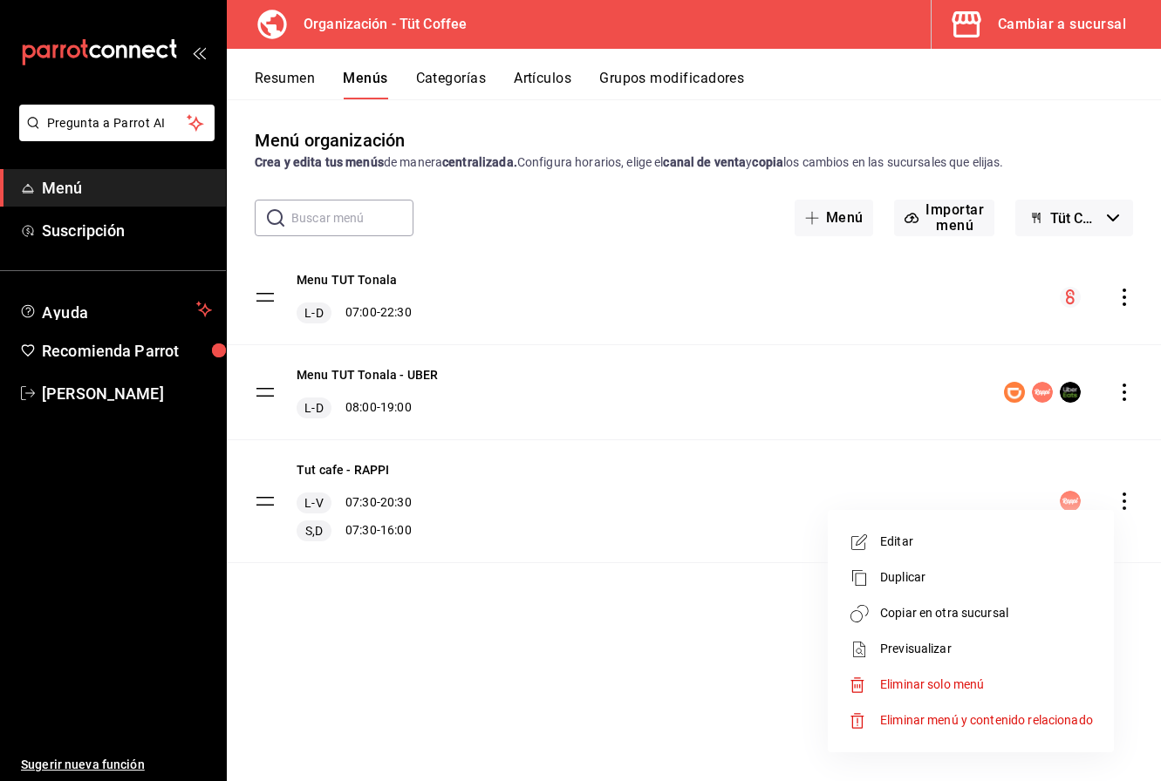
click at [960, 681] on span "Eliminar solo menú" at bounding box center [932, 685] width 104 height 14
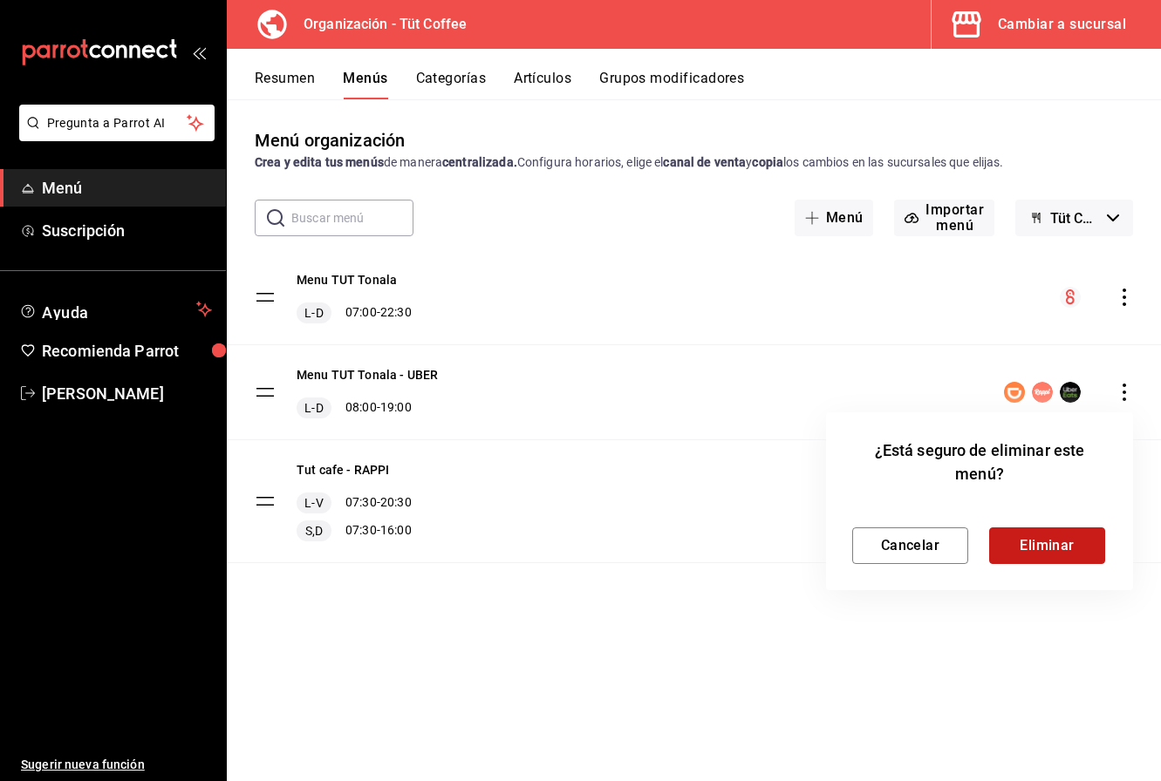
click at [1043, 544] on button "Eliminar" at bounding box center [1047, 546] width 116 height 37
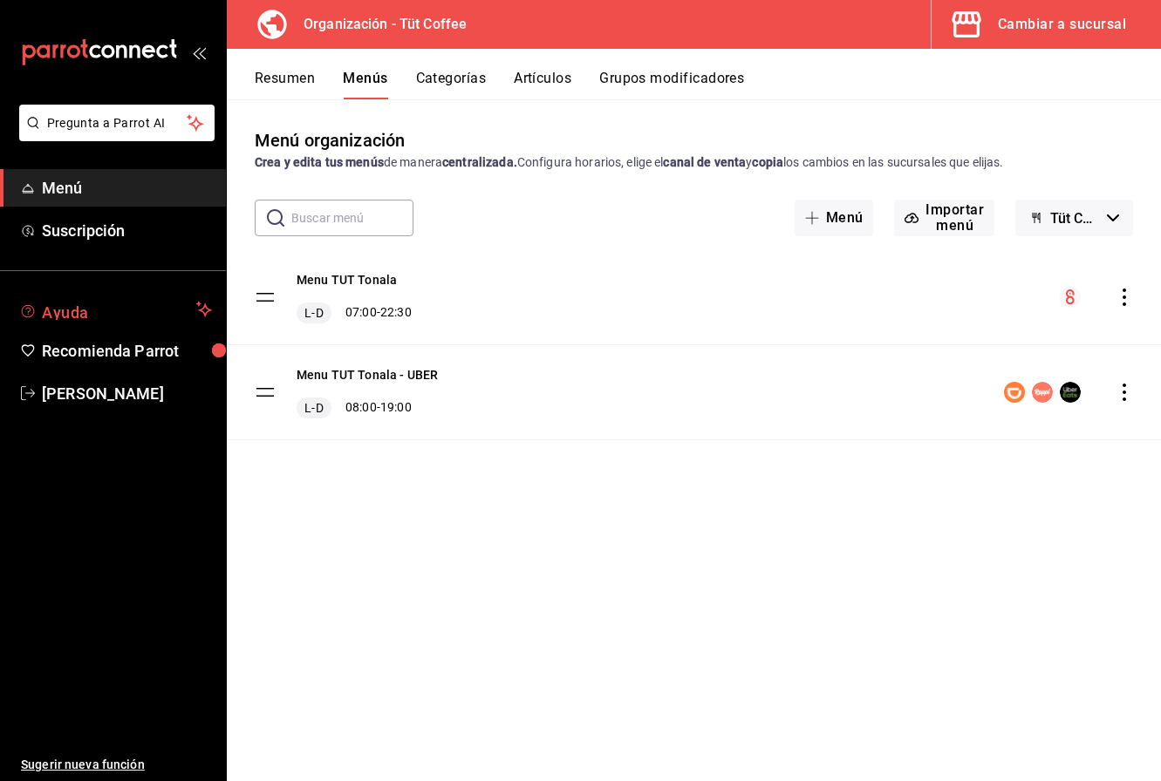
click at [66, 313] on span "Ayuda" at bounding box center [115, 309] width 147 height 21
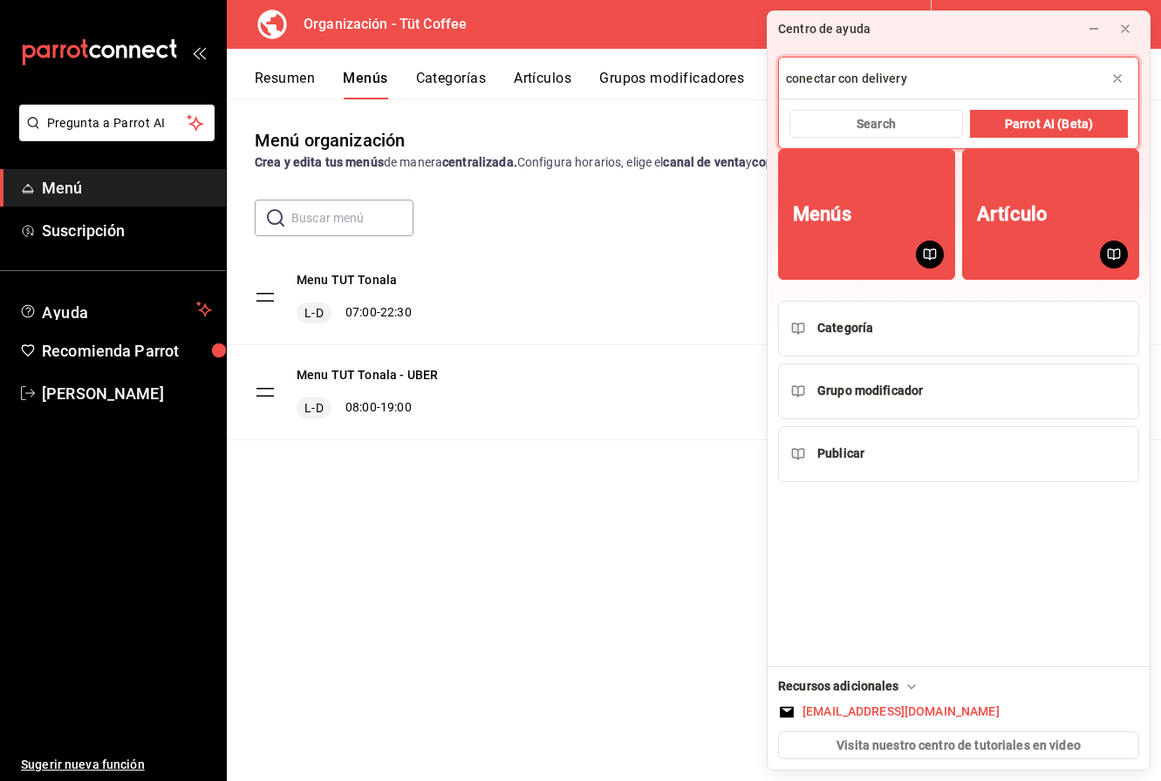
type input "conectar con delivery"
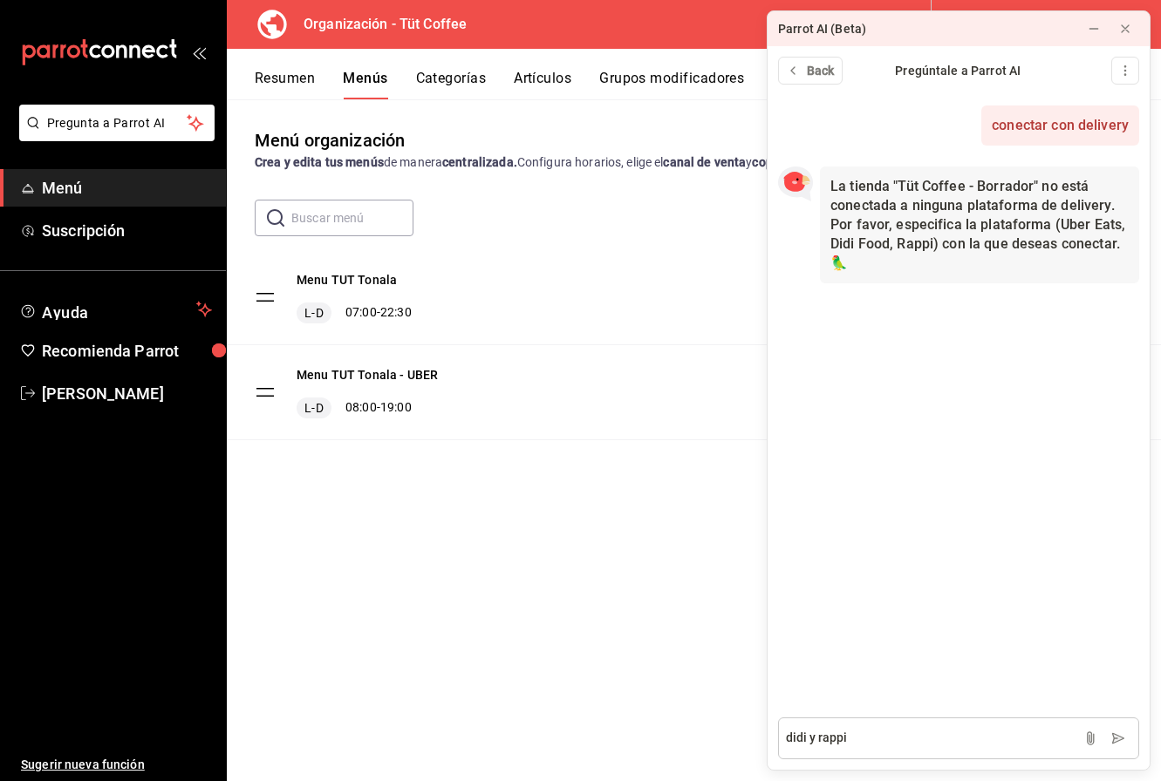
type textarea "didi y rappi"
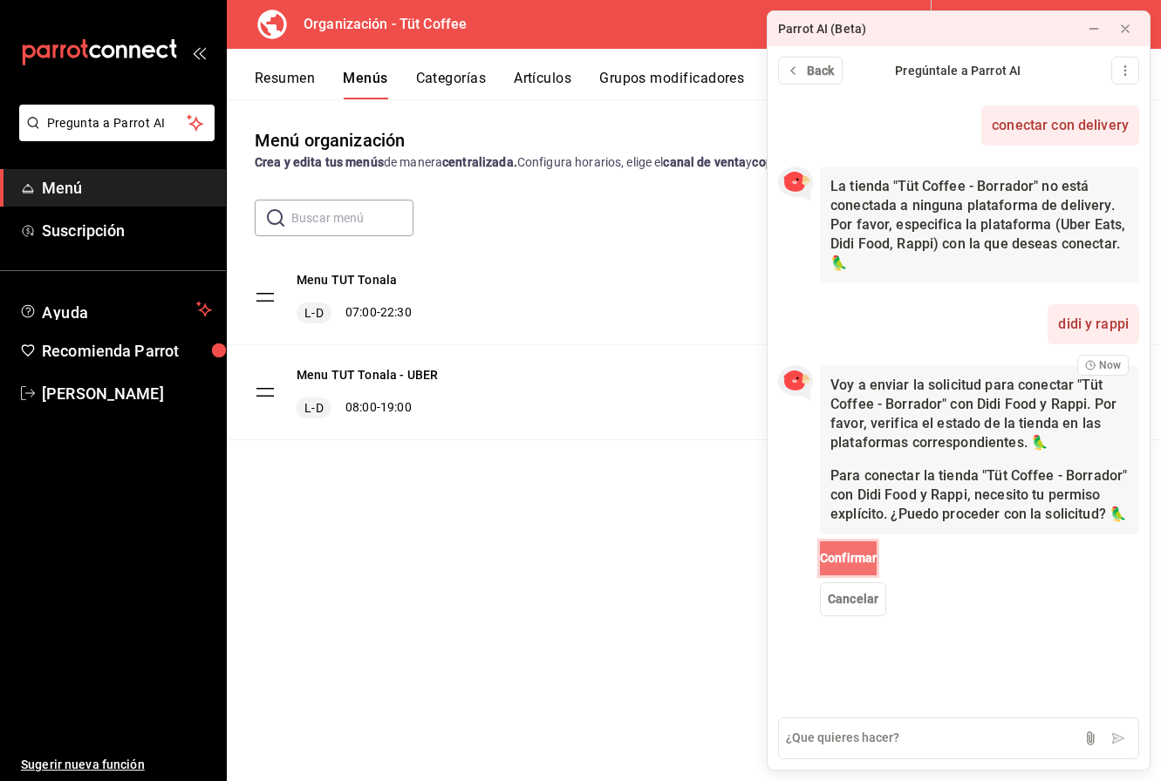
click at [856, 552] on span "Confirmar" at bounding box center [848, 558] width 57 height 18
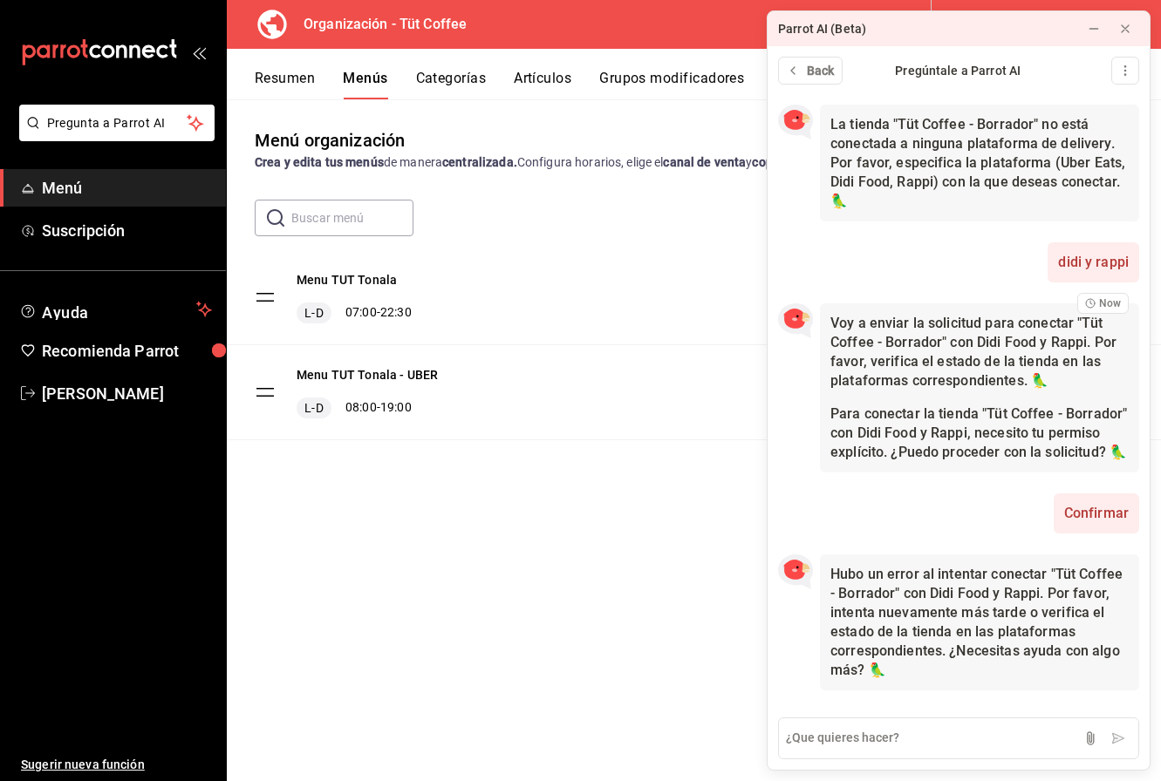
scroll to position [62, 0]
click at [1128, 25] on icon at bounding box center [1125, 28] width 7 height 7
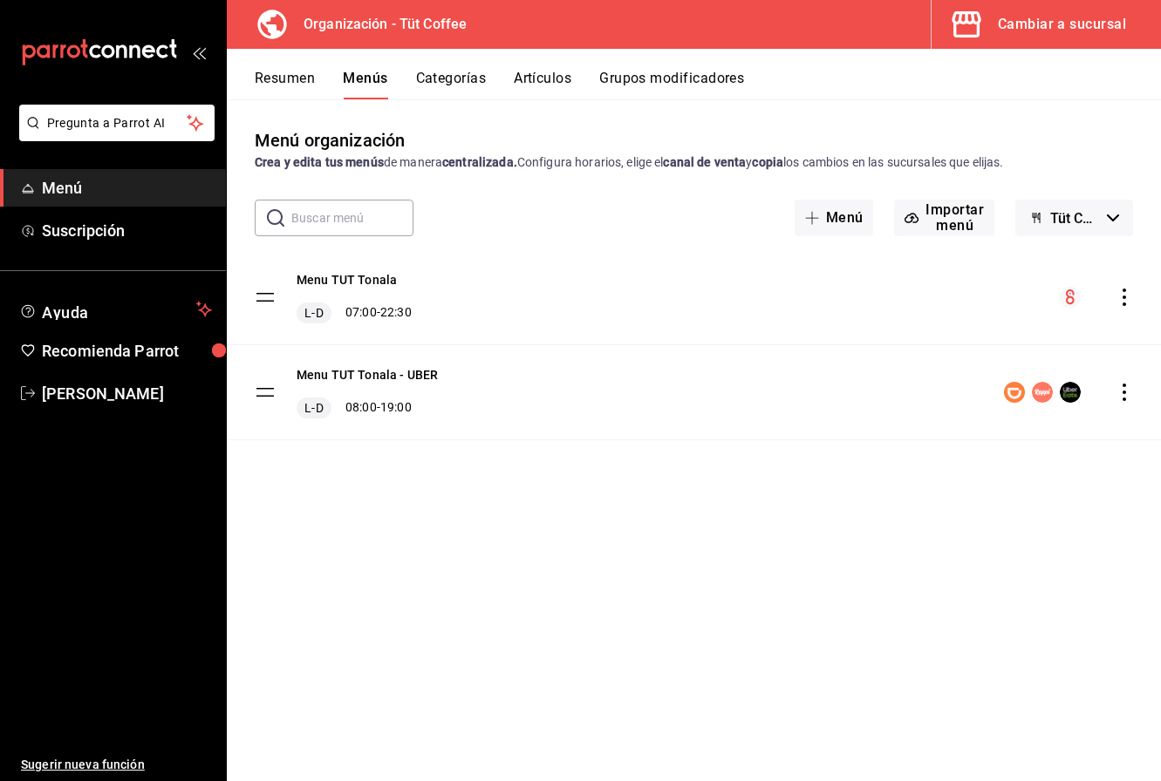
click at [1061, 17] on div "Cambiar a sucursal" at bounding box center [1062, 24] width 128 height 24
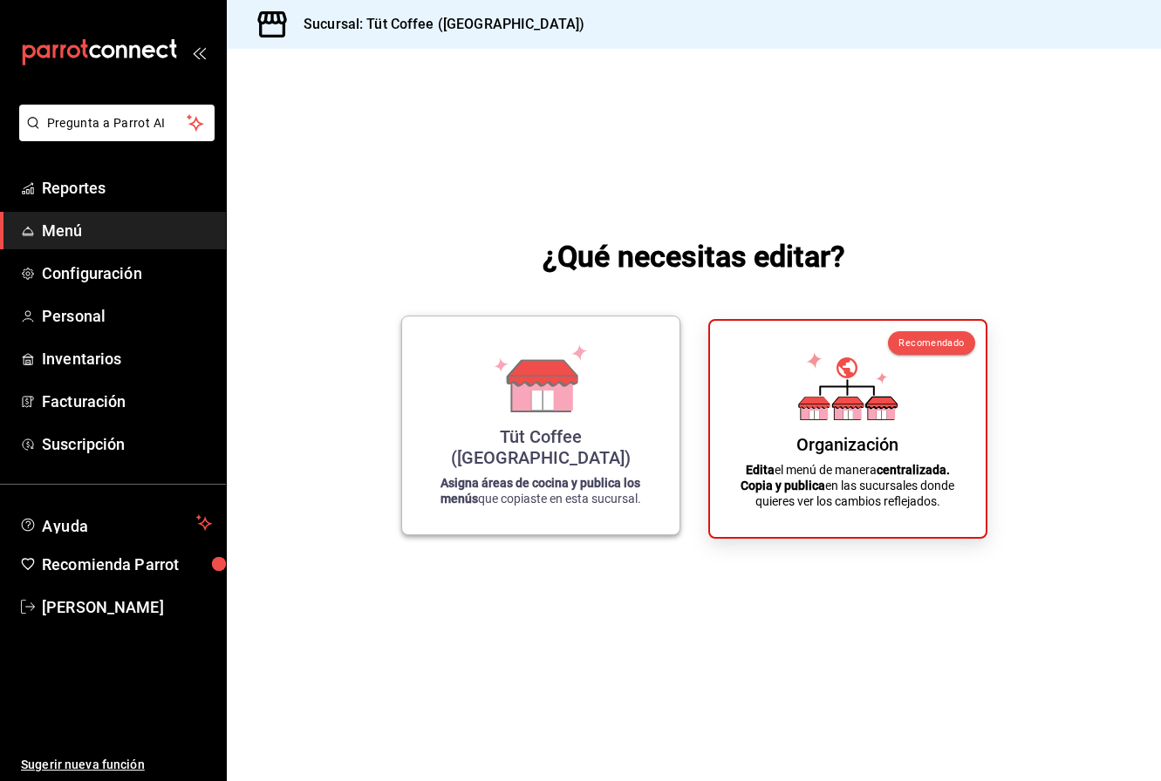
click at [549, 447] on div "Tüt Coffee ([GEOGRAPHIC_DATA]) Asigna áreas de cocina y publica los menús que c…" at bounding box center [540, 426] width 235 height 190
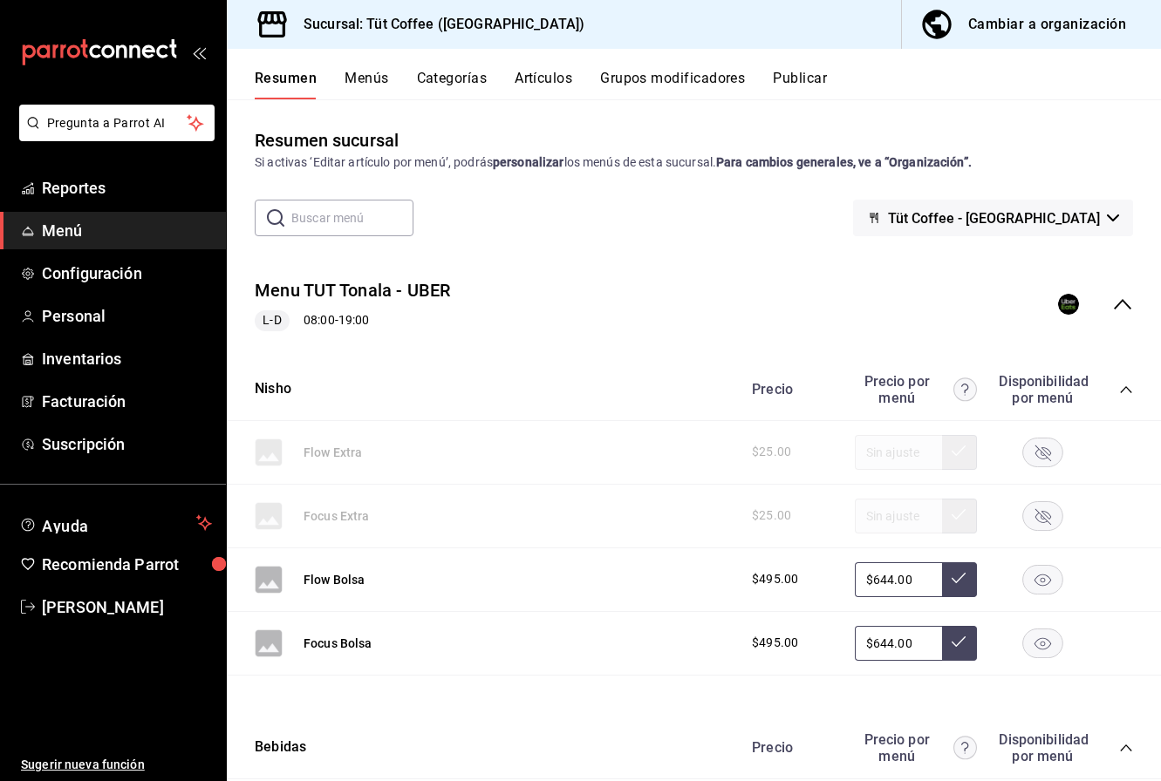
click at [1121, 302] on icon "collapse-menu-row" at bounding box center [1122, 304] width 17 height 10
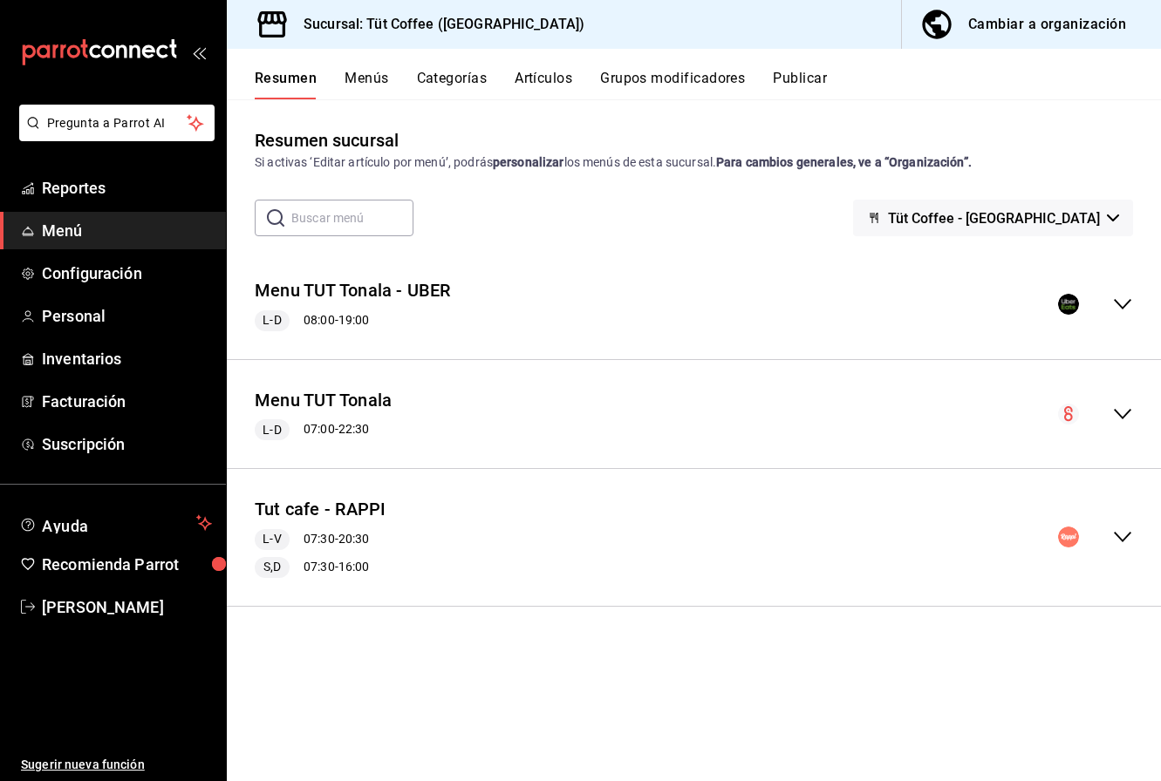
click at [1068, 538] on circle "collapse-menu-row" at bounding box center [1068, 537] width 21 height 21
click at [1036, 20] on div "Cambiar a organización" at bounding box center [1047, 24] width 158 height 24
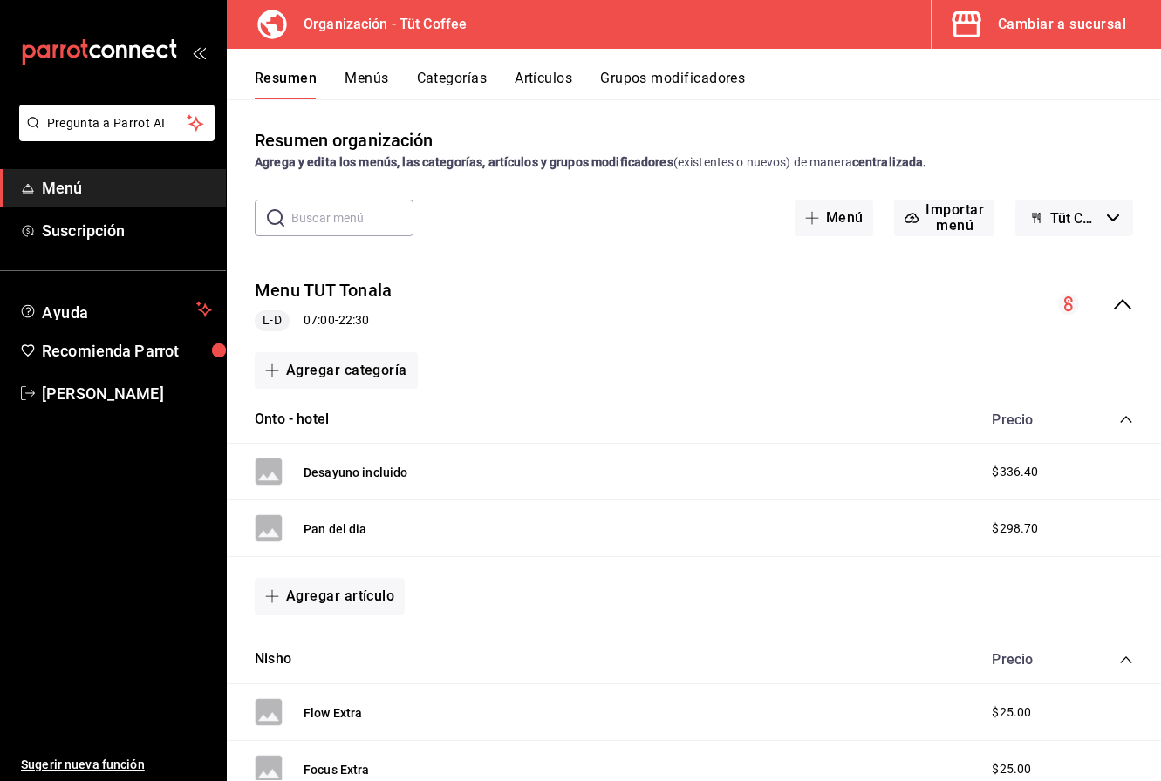
click at [369, 85] on button "Menús" at bounding box center [367, 85] width 44 height 30
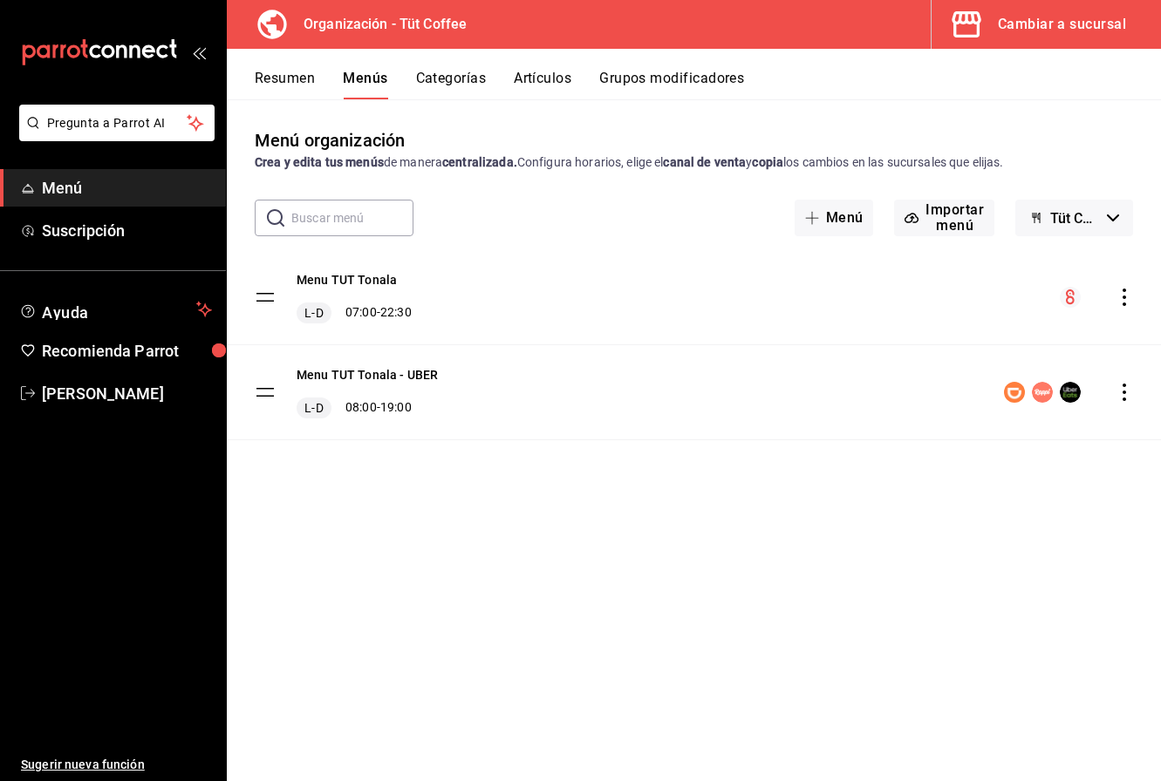
click at [1116, 390] on icon "actions" at bounding box center [1124, 392] width 17 height 17
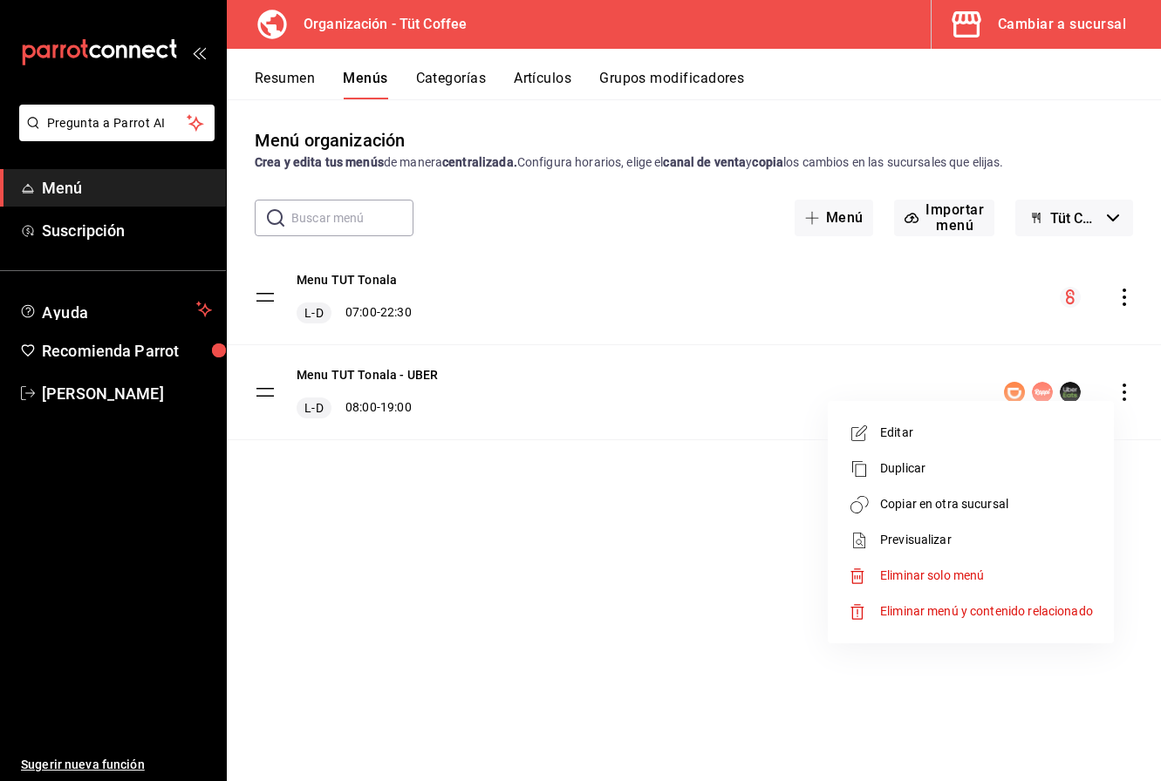
click at [959, 508] on span "Copiar en otra sucursal" at bounding box center [986, 504] width 213 height 18
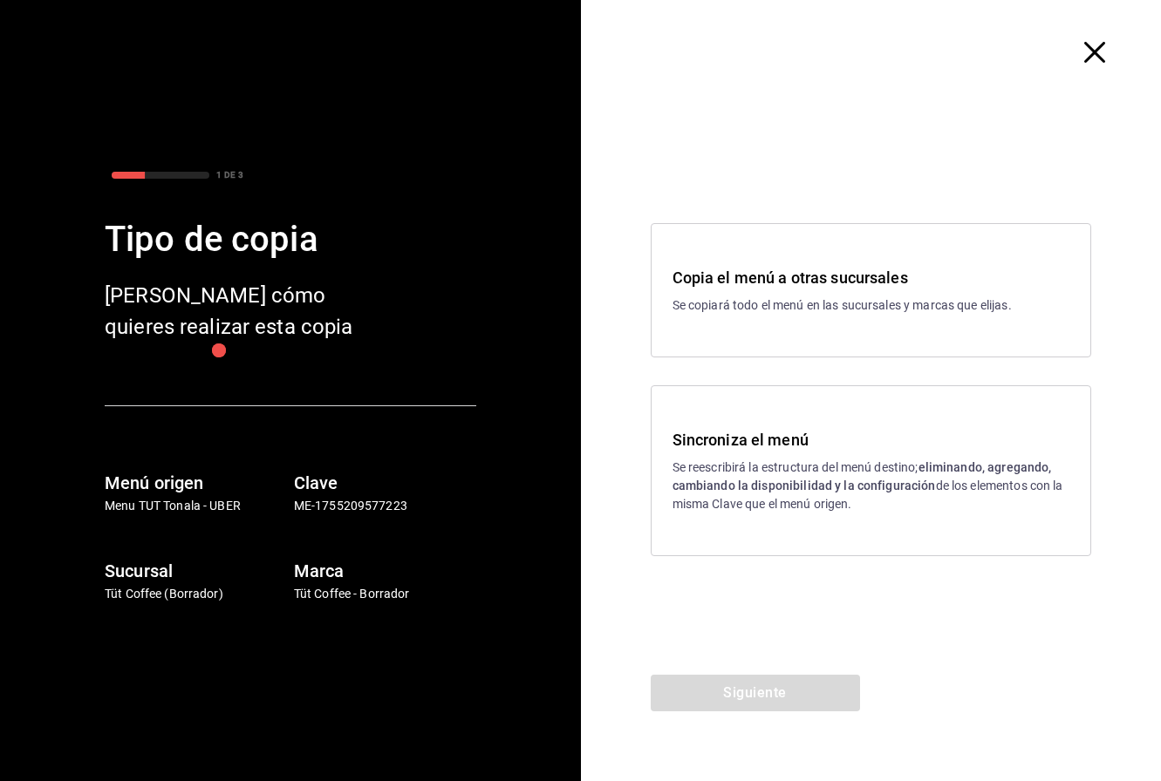
click at [747, 460] on p "Se reescribirá la estructura del menú destino; eliminando, agregando, cambiando…" at bounding box center [871, 486] width 398 height 55
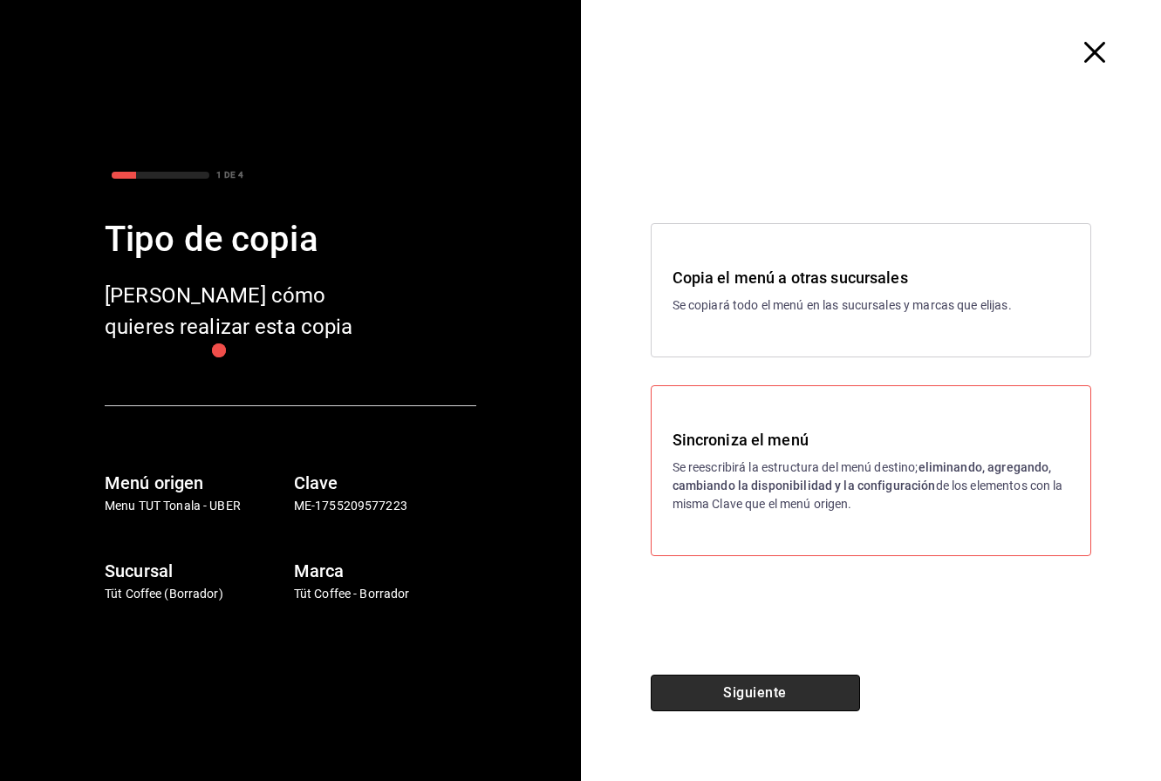
click at [733, 690] on button "Siguiente" at bounding box center [755, 693] width 209 height 37
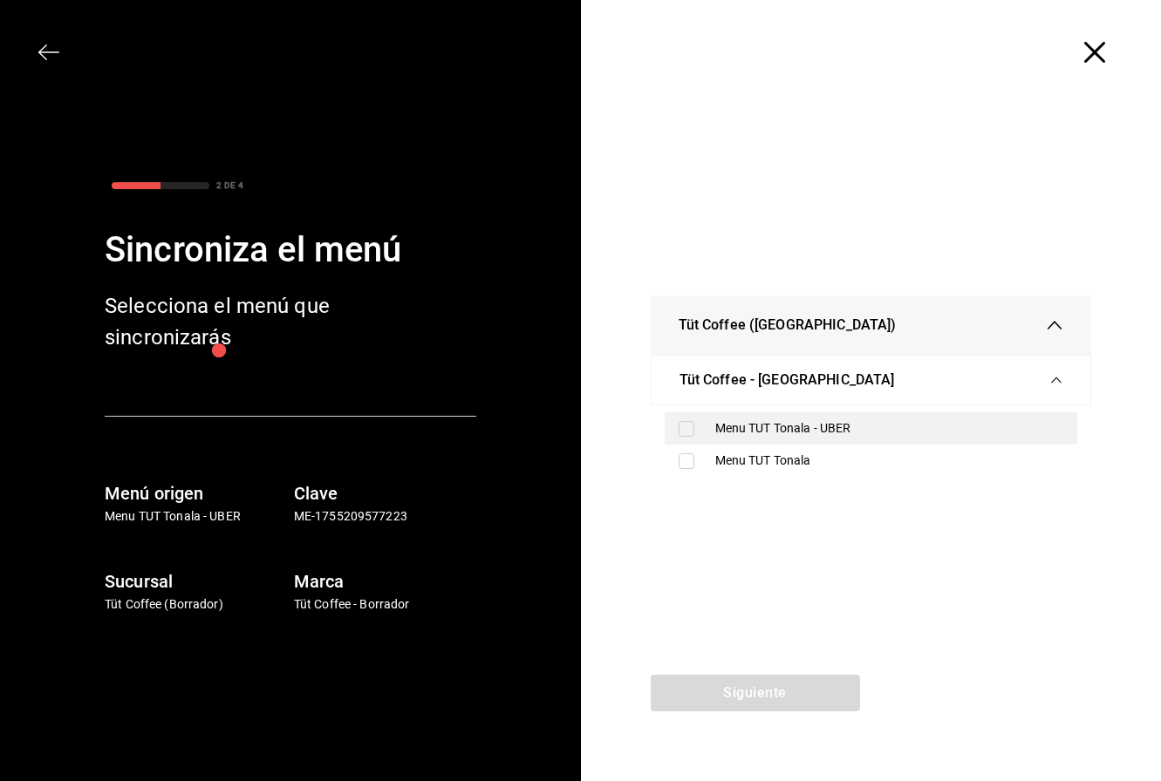
click at [803, 426] on div "Menu TUT Tonala - UBER" at bounding box center [889, 429] width 349 height 18
checkbox input "true"
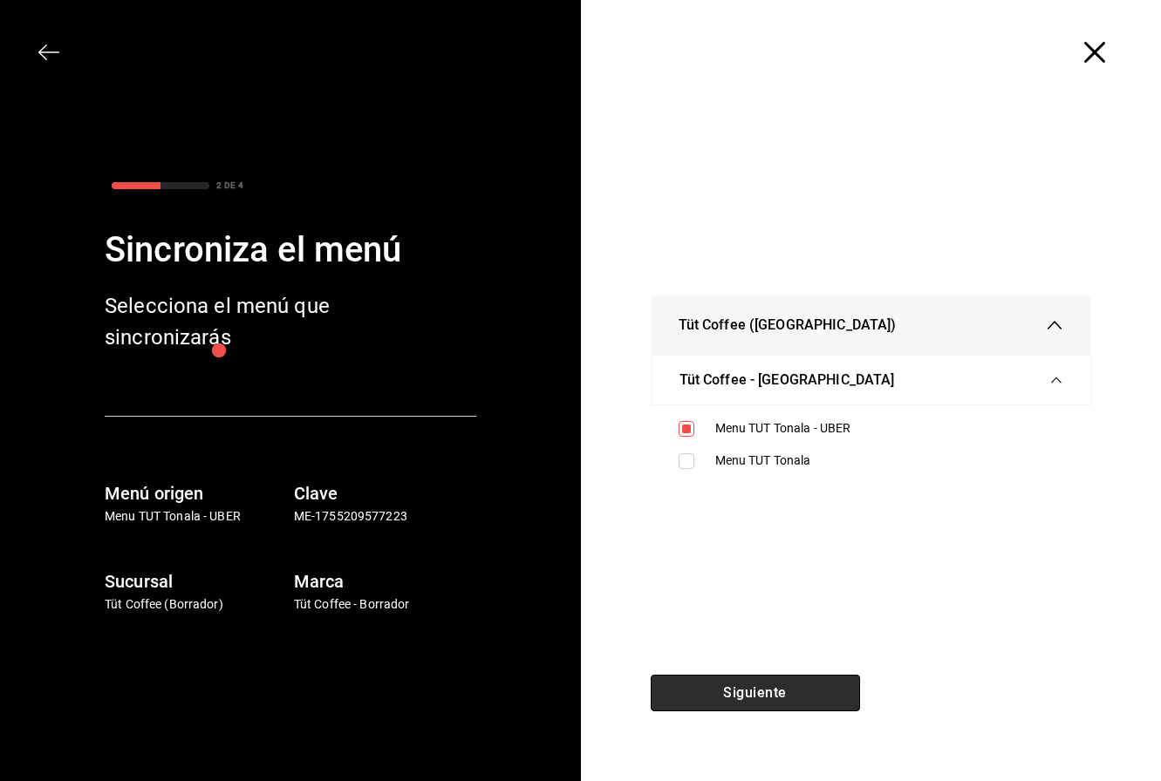
click at [734, 692] on button "Siguiente" at bounding box center [755, 693] width 209 height 37
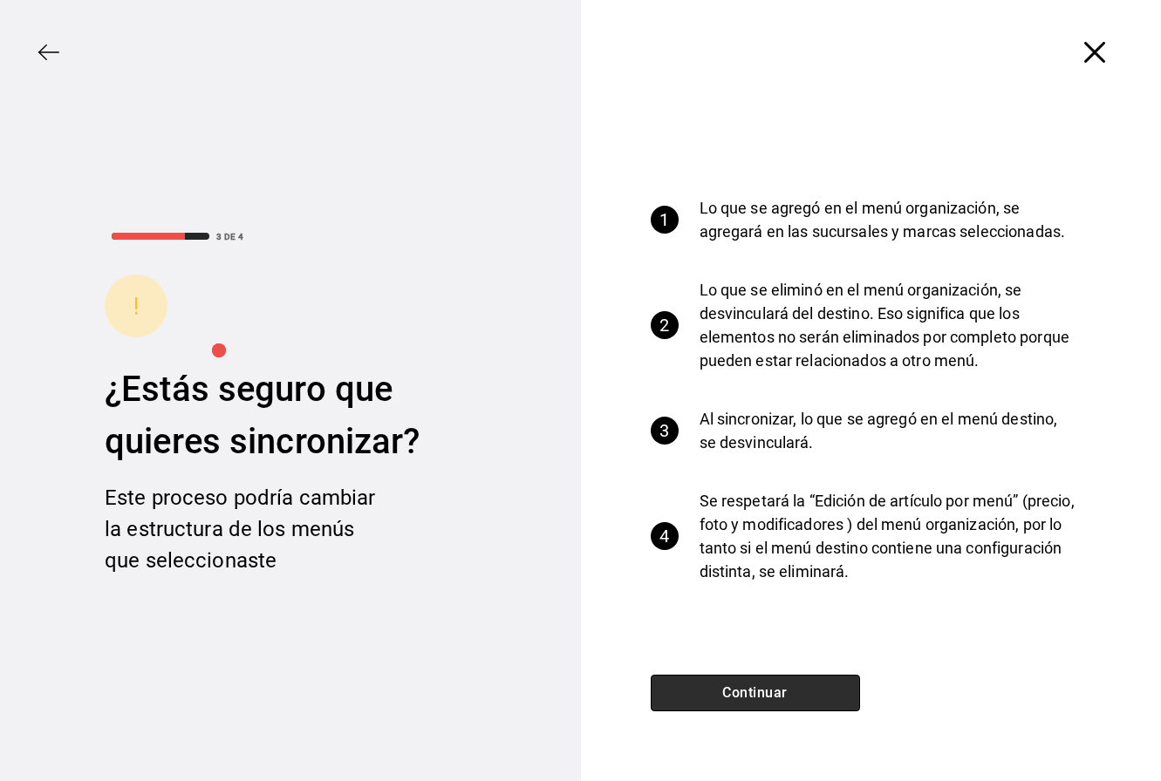
click at [734, 692] on button "Continuar" at bounding box center [755, 693] width 209 height 37
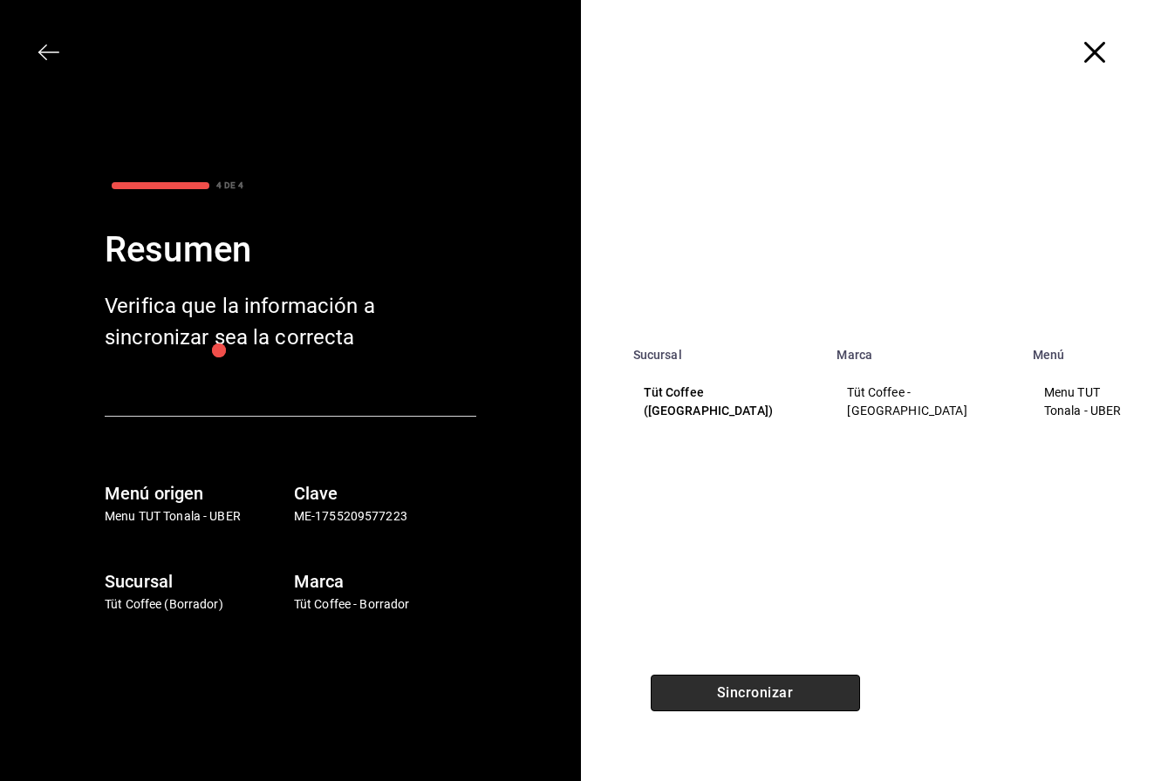
click at [734, 692] on button "Sincronizar" at bounding box center [755, 693] width 209 height 37
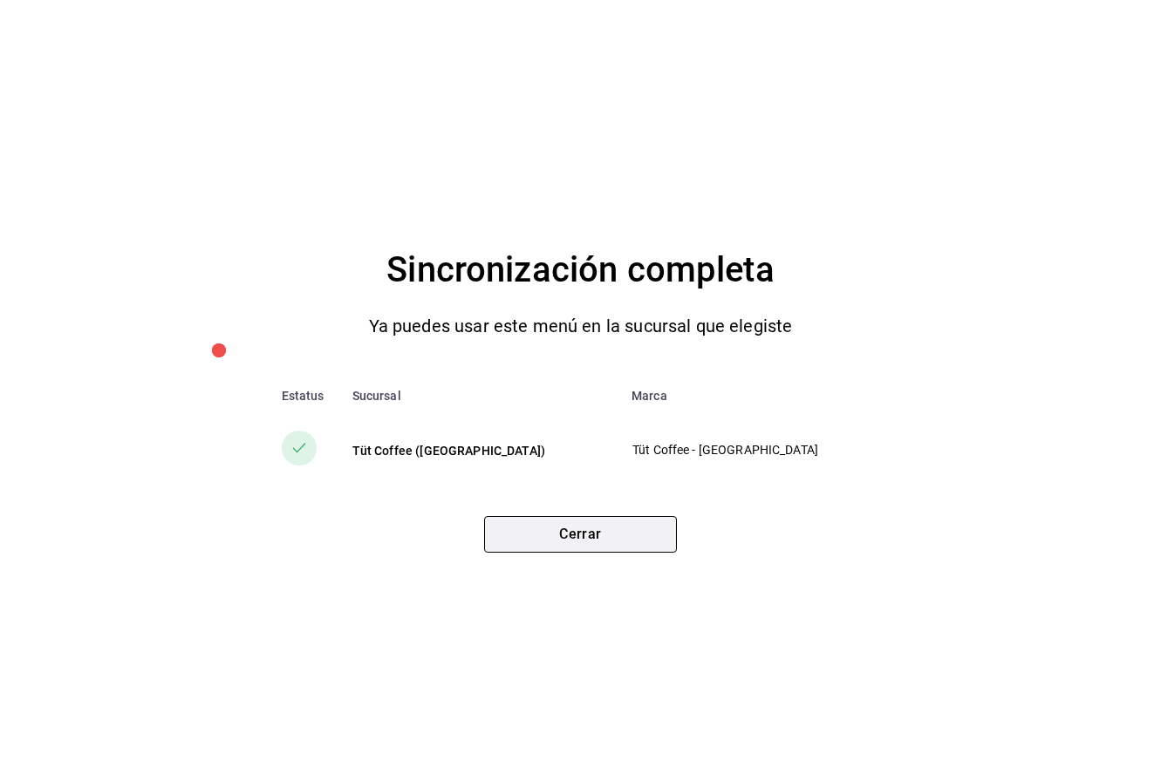
click at [583, 536] on button "Cerrar" at bounding box center [580, 534] width 193 height 37
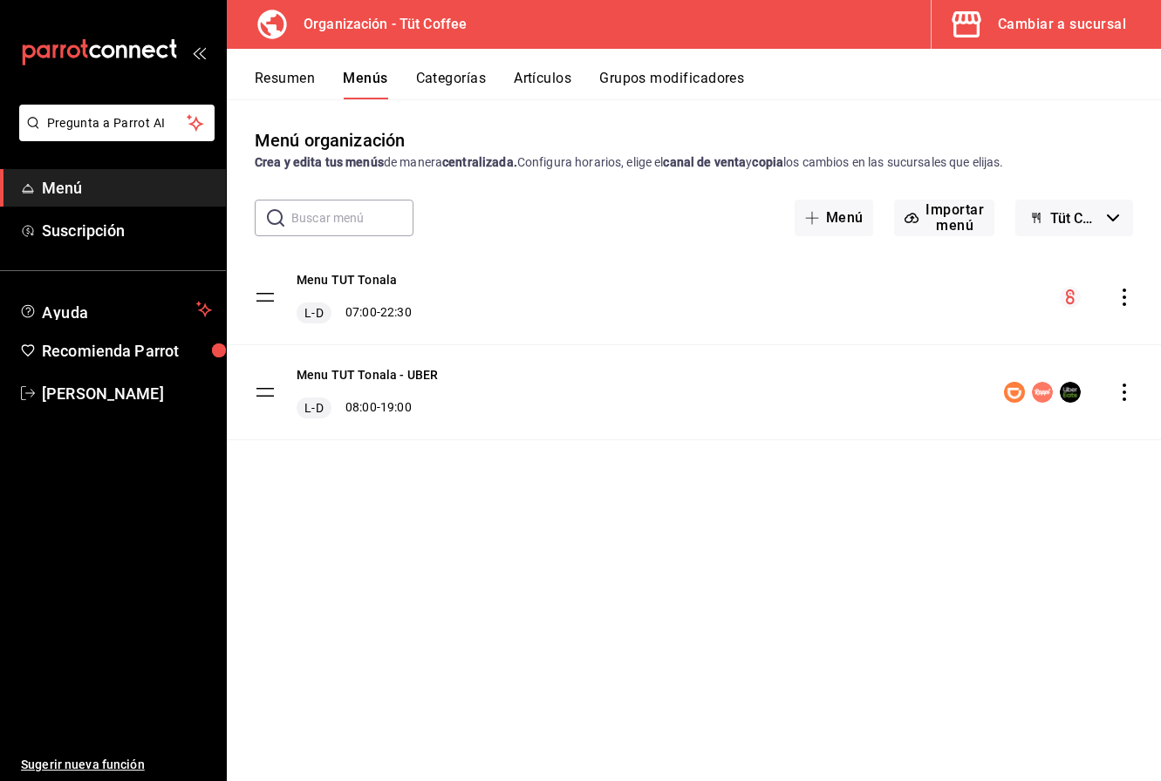
click at [1023, 28] on div "Cambiar a sucursal" at bounding box center [1062, 24] width 128 height 24
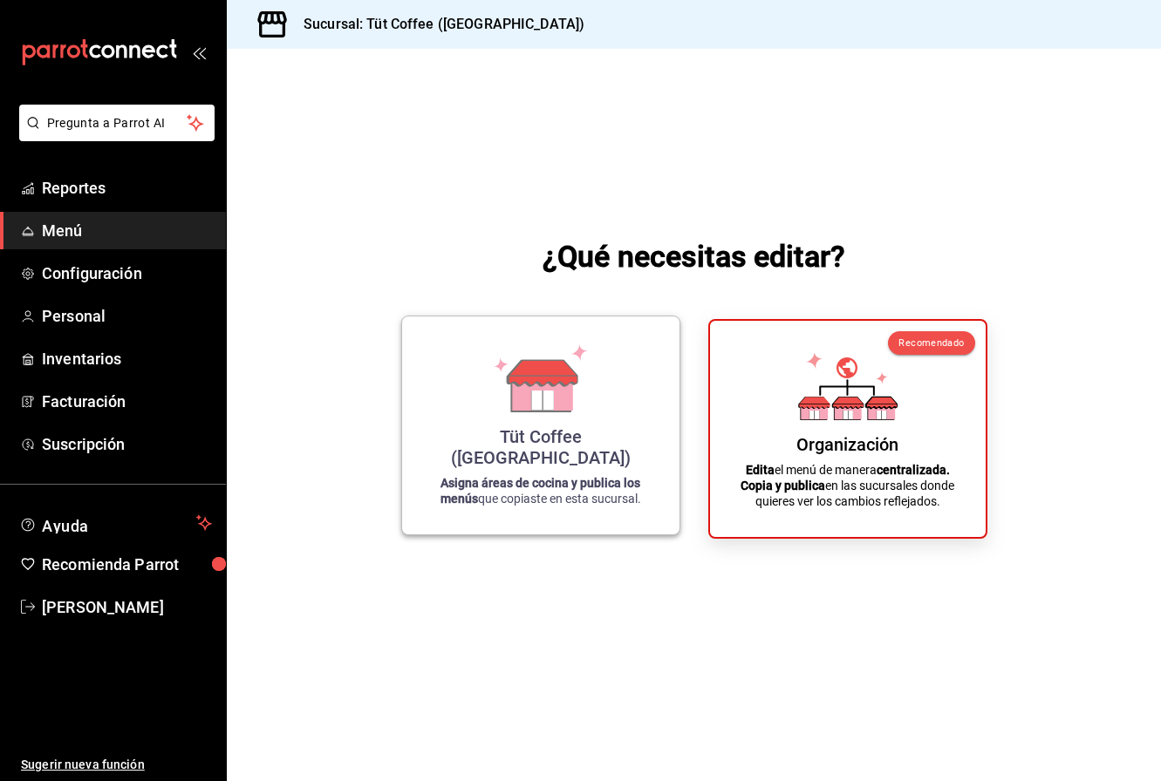
click at [592, 454] on div "Tüt Coffee ([GEOGRAPHIC_DATA])" at bounding box center [540, 447] width 235 height 42
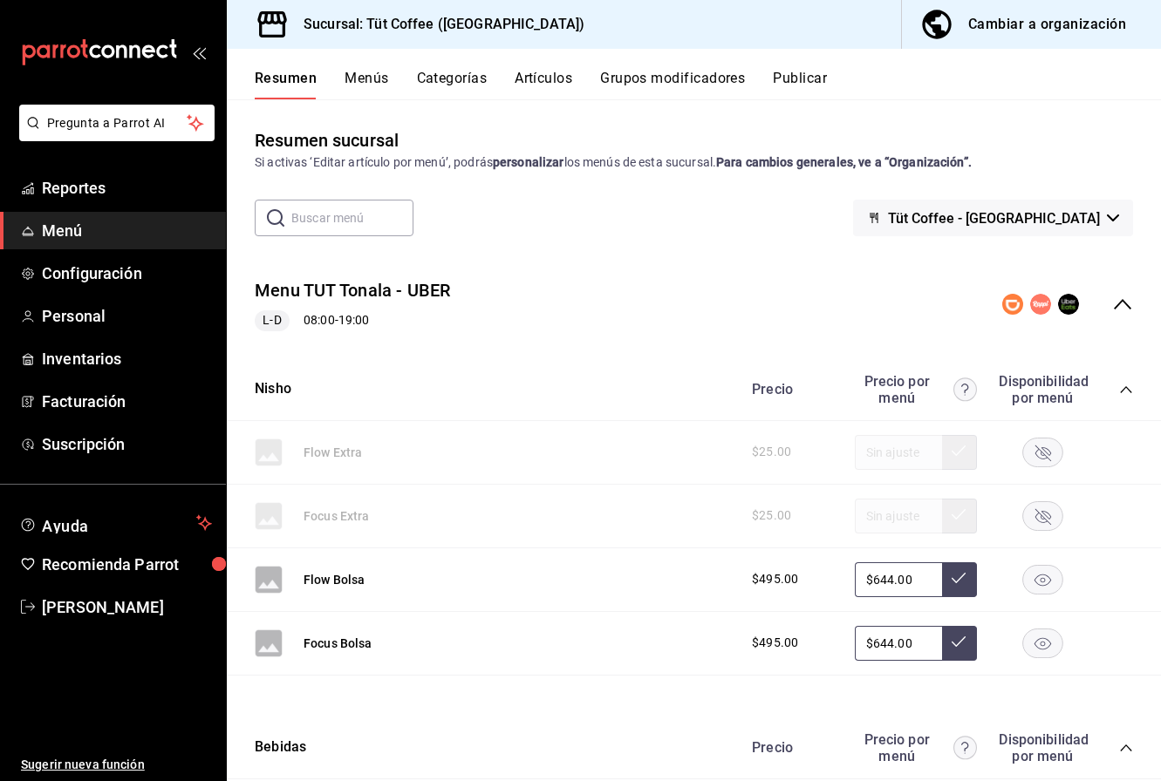
click at [1120, 302] on icon "collapse-menu-row" at bounding box center [1122, 304] width 17 height 10
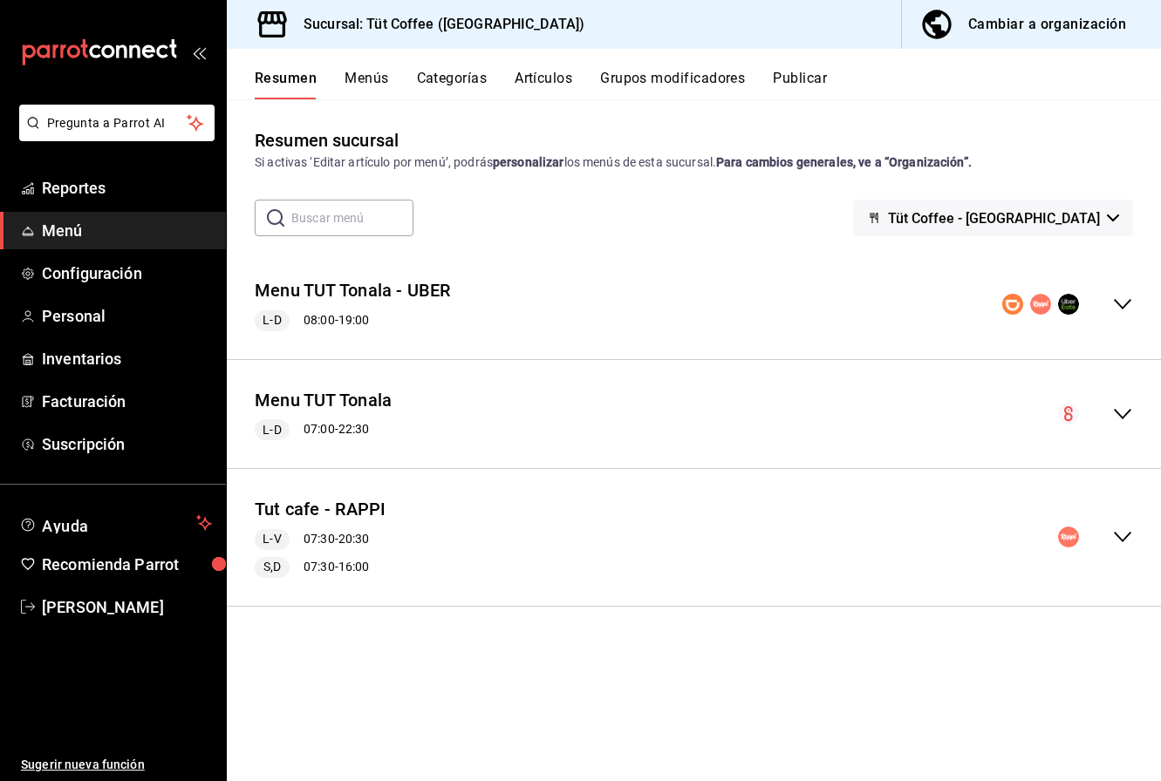
click at [1015, 304] on rect "collapse-menu-row" at bounding box center [1012, 304] width 21 height 21
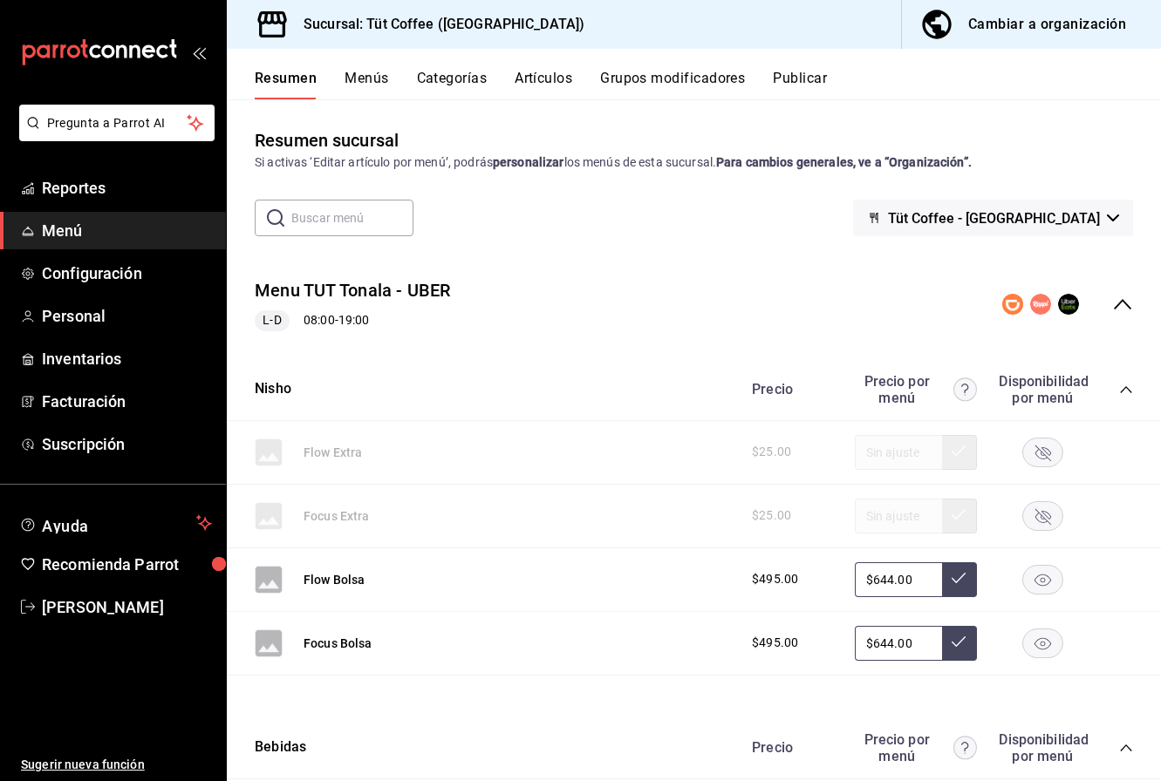
click at [1015, 304] on rect "collapse-menu-row" at bounding box center [1012, 304] width 21 height 21
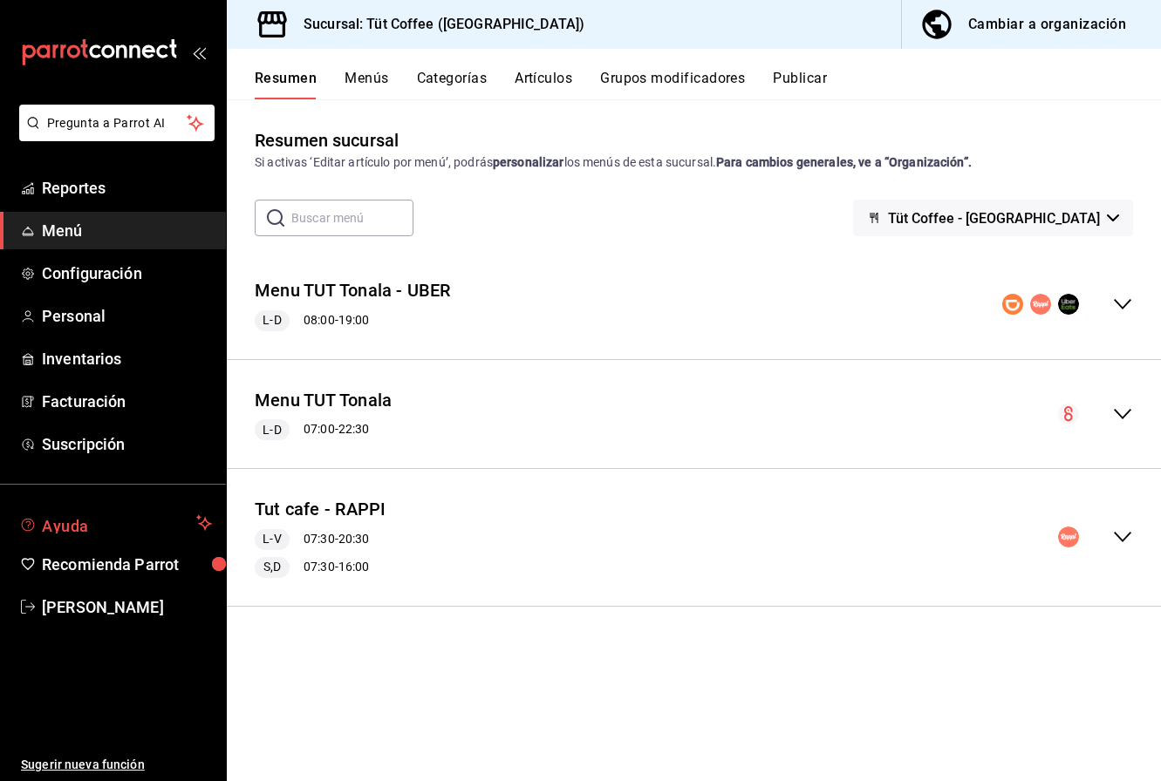
click at [67, 519] on span "Ayuda" at bounding box center [115, 523] width 147 height 21
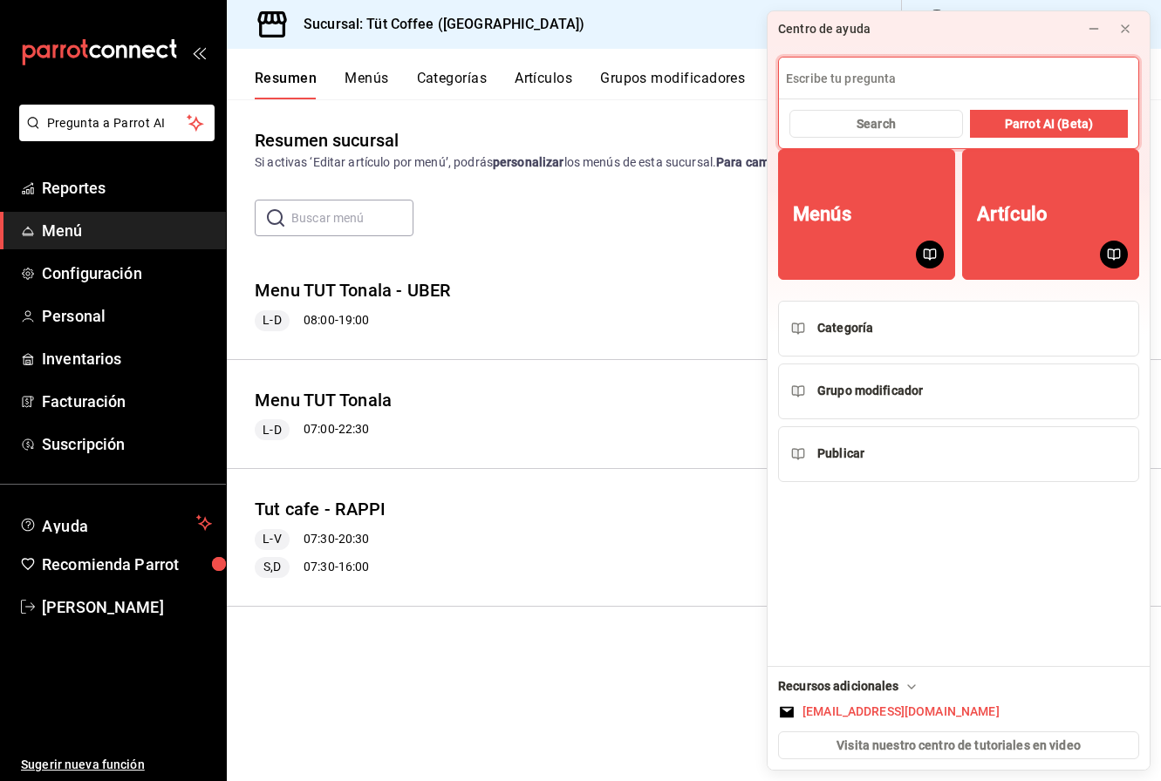
click at [838, 70] on input at bounding box center [958, 79] width 359 height 42
type input "conectar mi tienda rappi y didi al sistema"
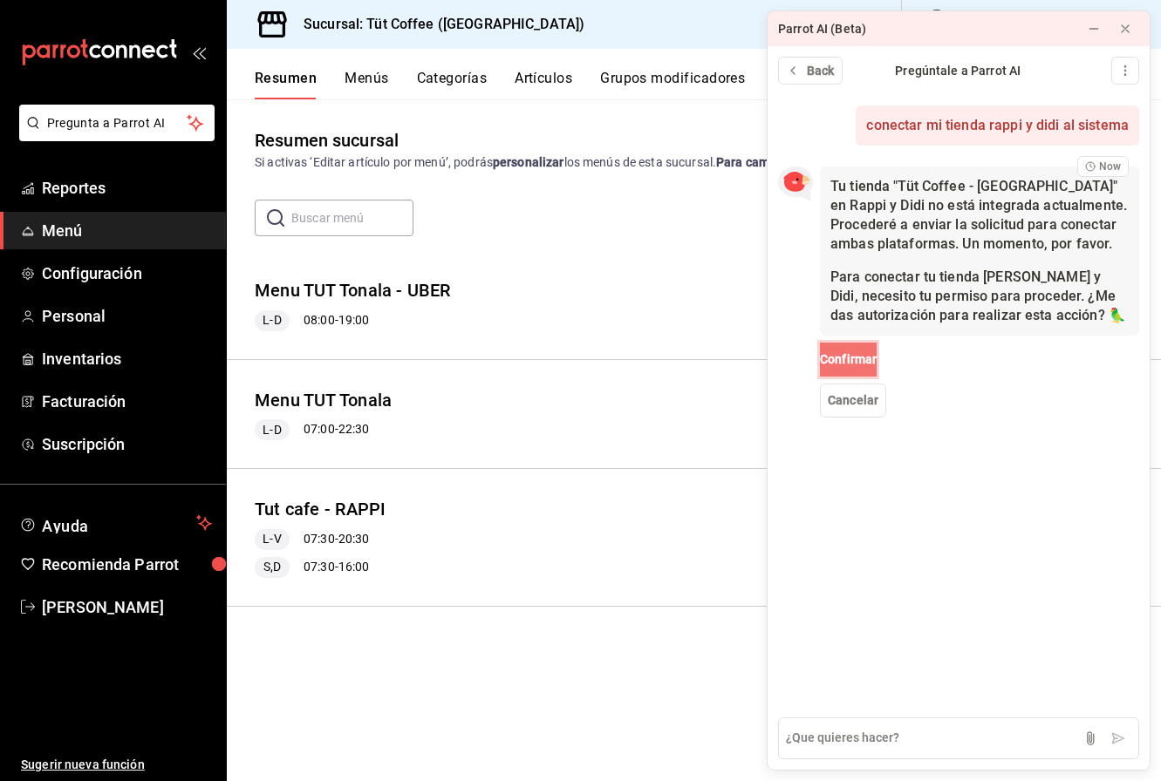
click at [856, 348] on button "Confirmar" at bounding box center [848, 360] width 57 height 34
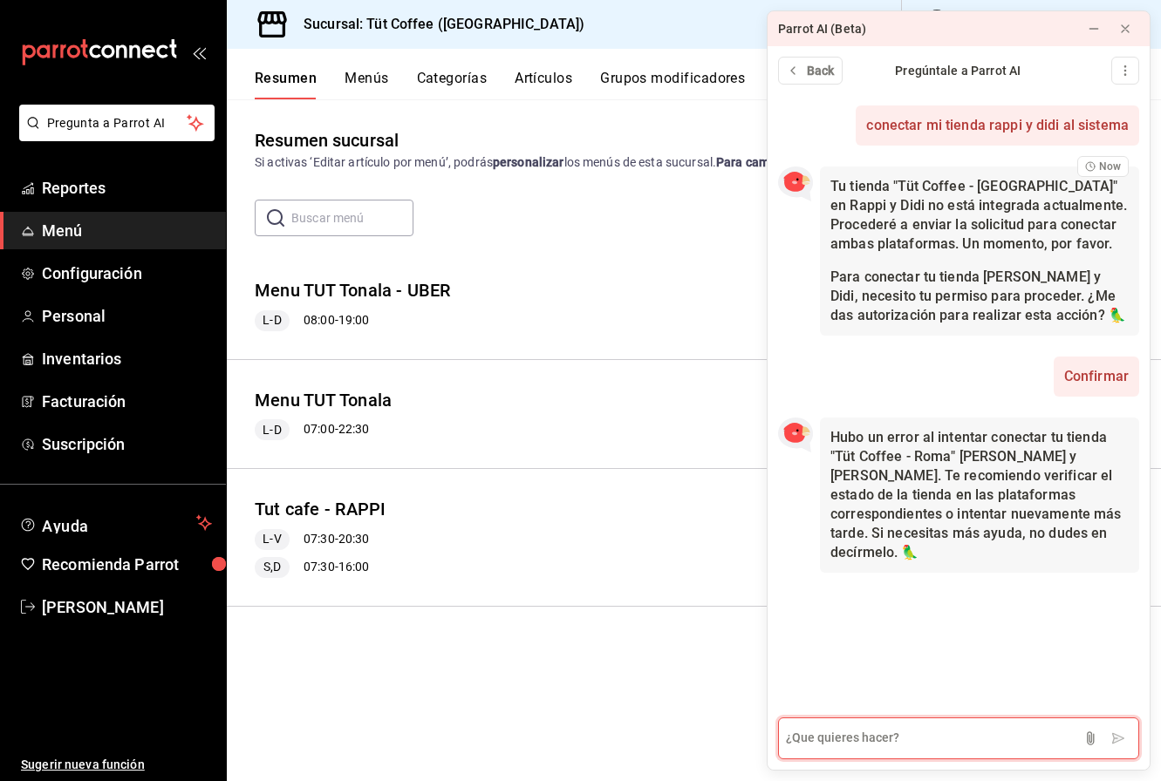
click at [864, 735] on textarea at bounding box center [958, 739] width 361 height 42
type textarea "como puedo hablar con un representanteÇ"
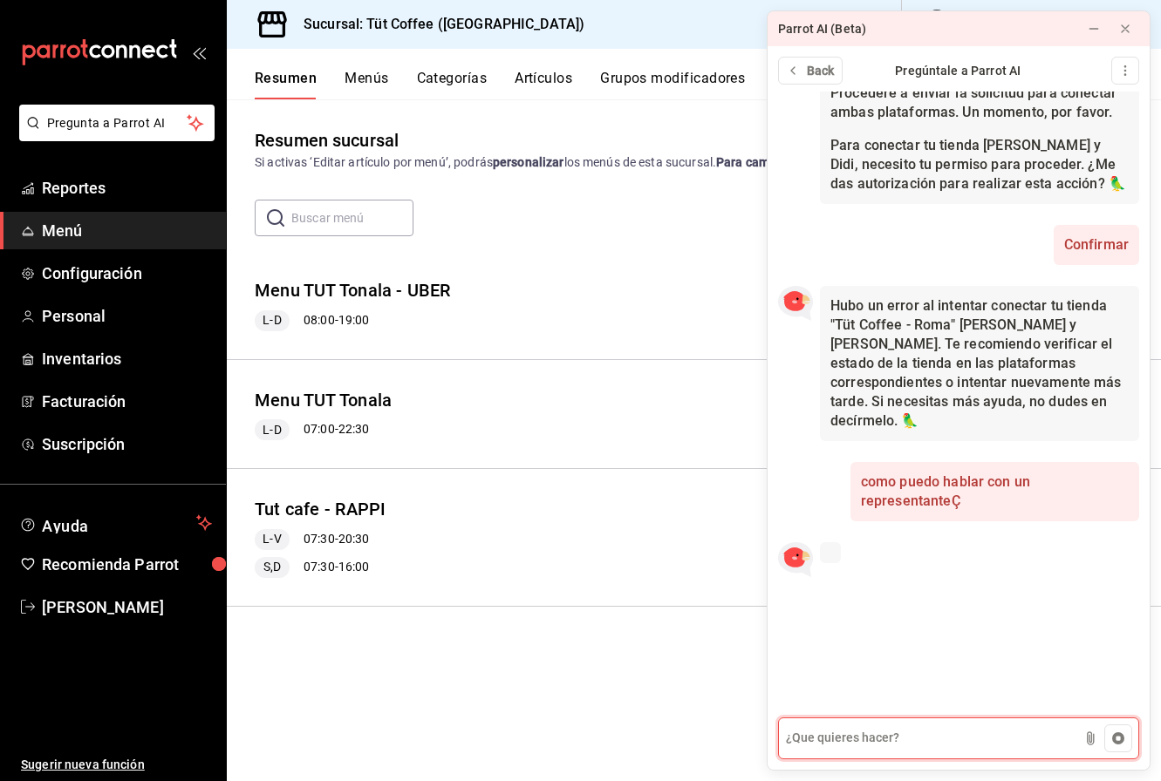
scroll to position [139, 0]
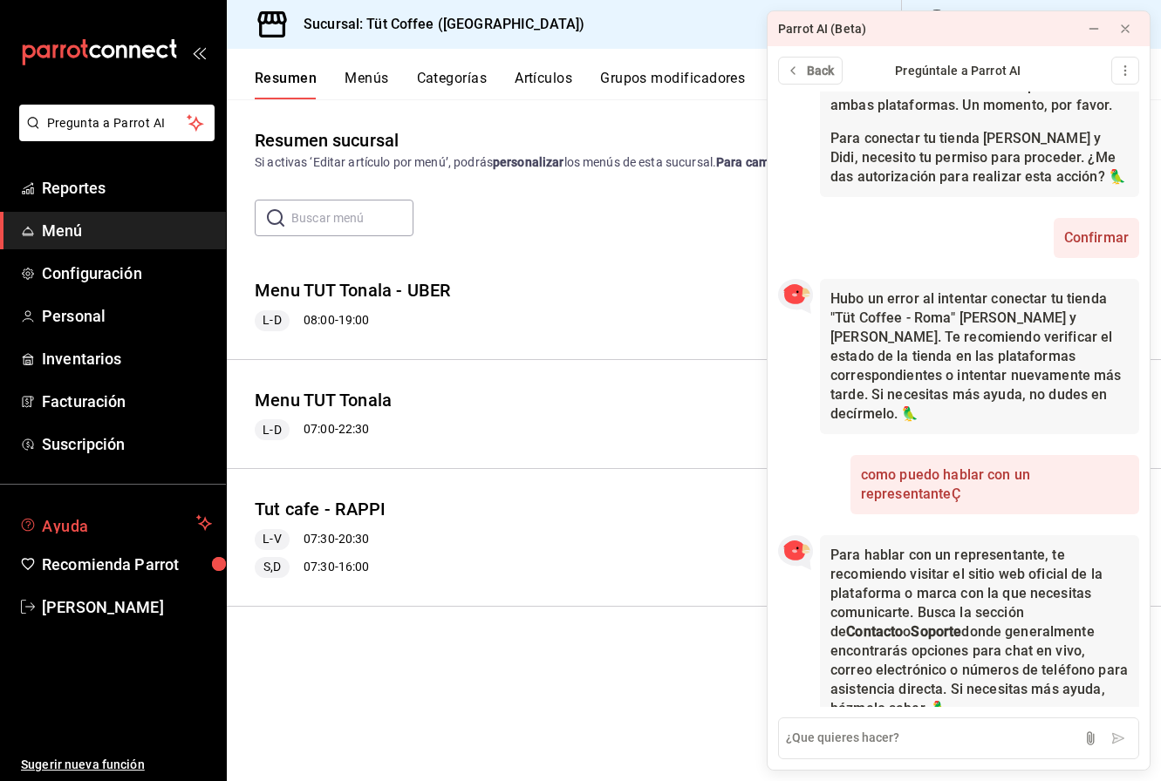
click at [65, 518] on span "Ayuda" at bounding box center [115, 523] width 147 height 21
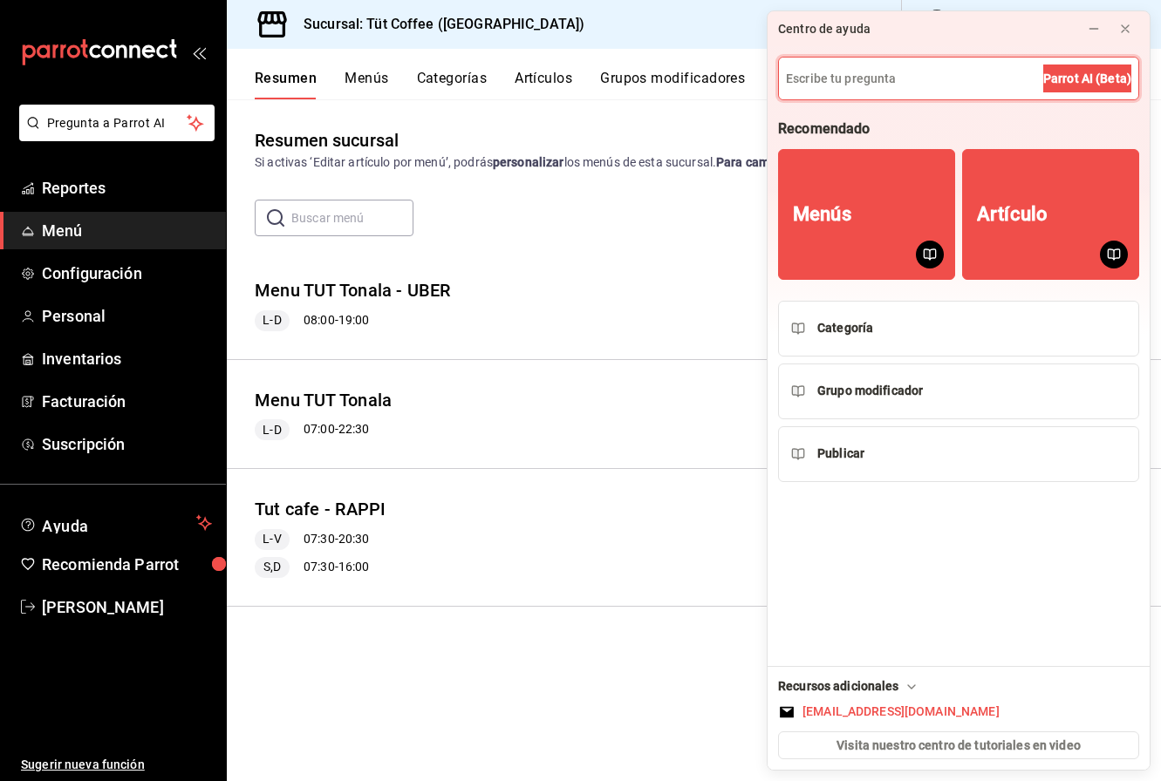
click at [904, 684] on icon at bounding box center [911, 687] width 14 height 14
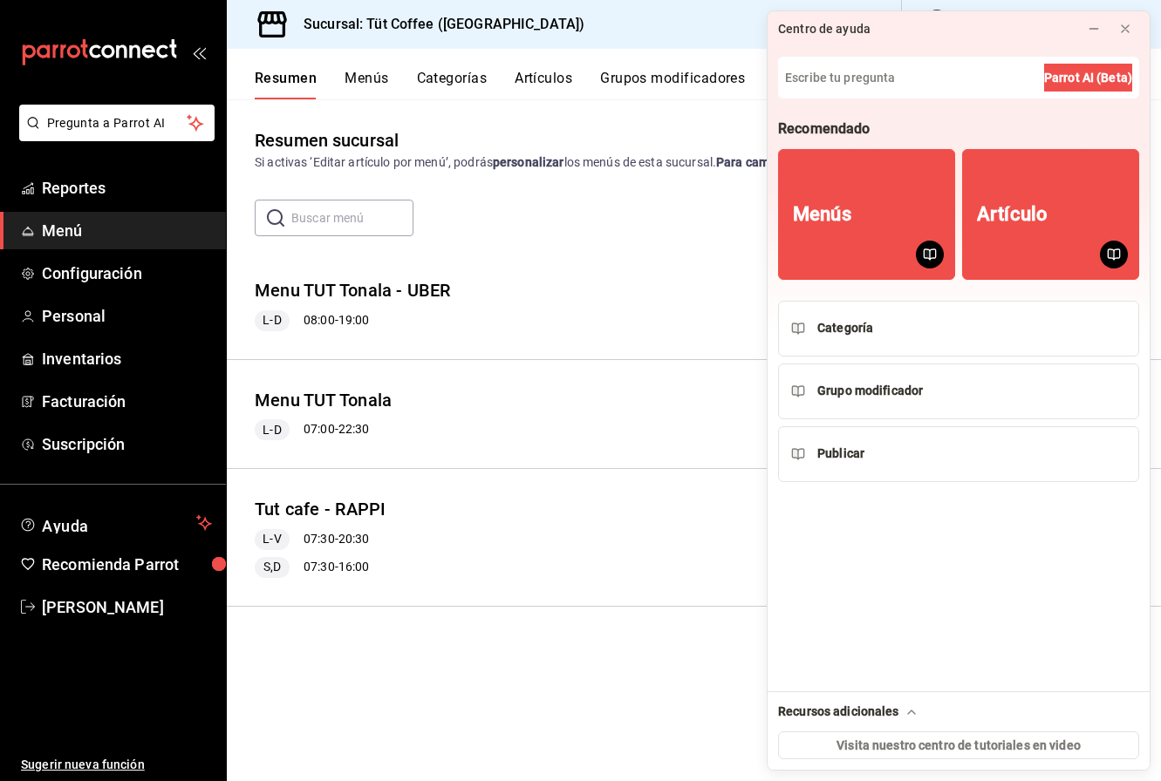
click at [897, 710] on div "Recursos adicionales" at bounding box center [849, 712] width 142 height 18
click at [1087, 26] on icon at bounding box center [1094, 29] width 14 height 14
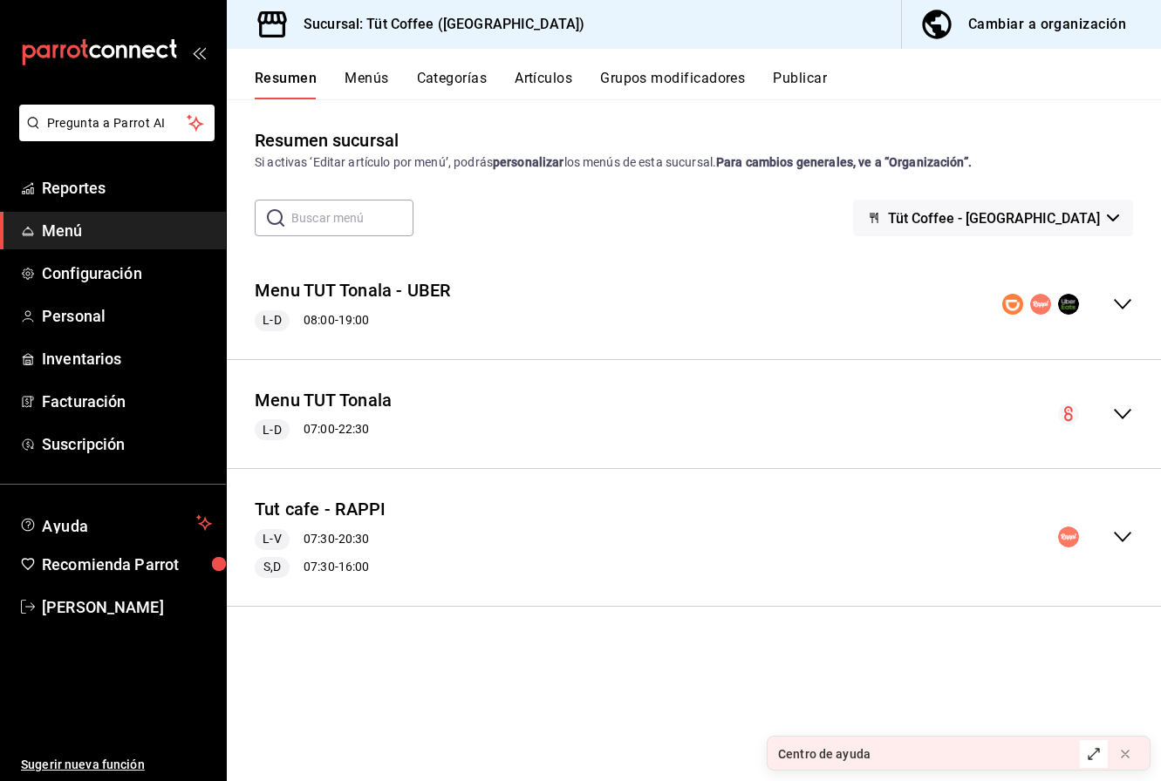
click at [1015, 302] on rect "collapse-menu-row" at bounding box center [1012, 304] width 21 height 21
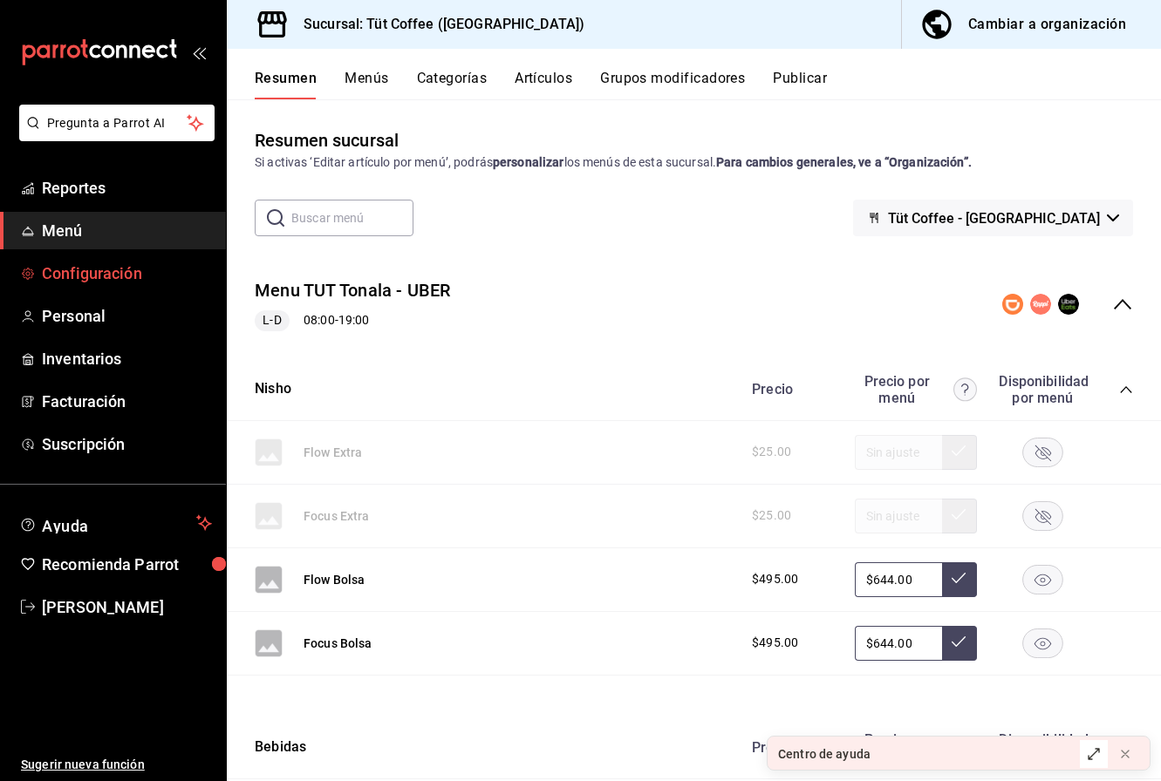
click at [85, 267] on span "Configuración" at bounding box center [127, 274] width 170 height 24
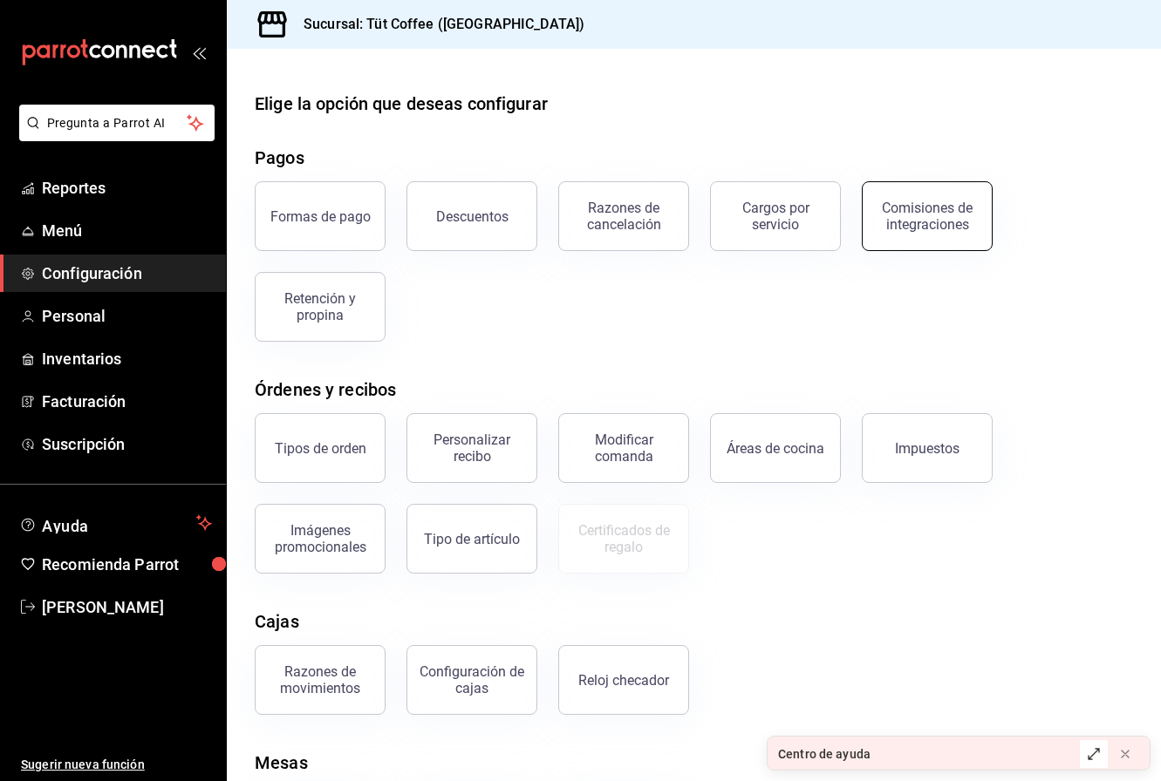
click at [932, 212] on div "Comisiones de integraciones" at bounding box center [927, 216] width 108 height 33
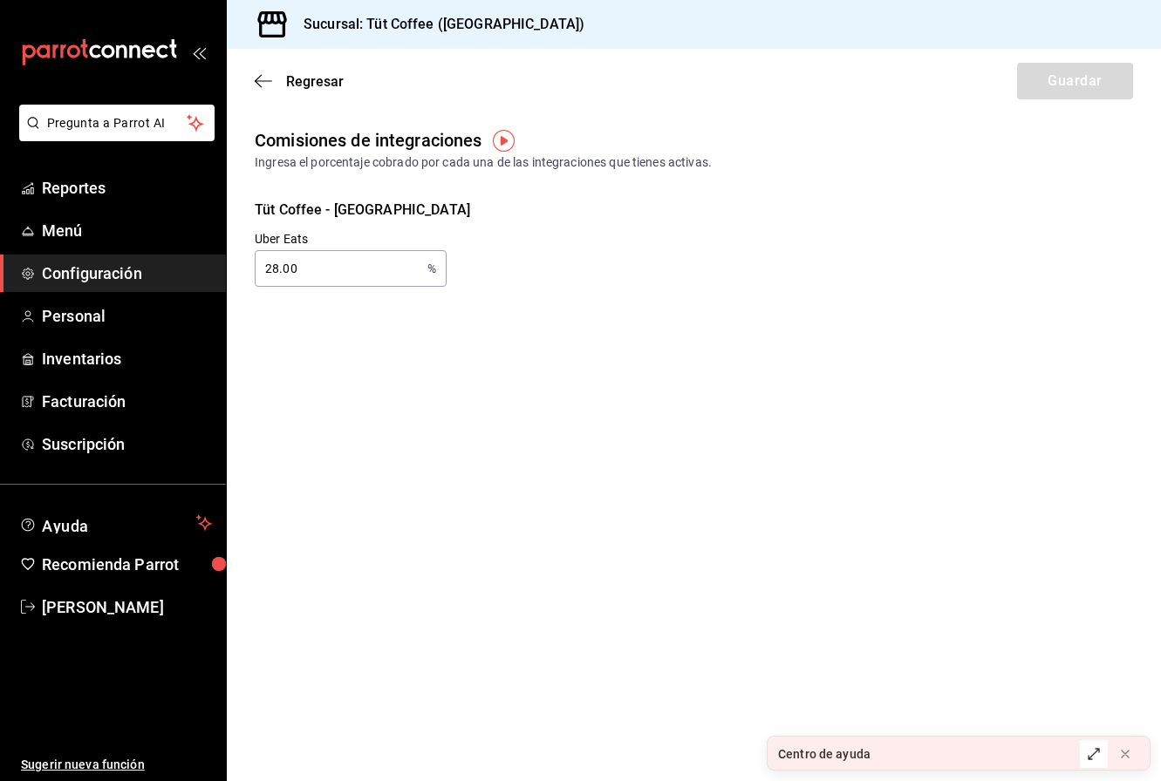
click at [306, 213] on div "Uber Eats 28.00 % Uber Eats" at bounding box center [337, 245] width 220 height 84
click at [431, 208] on div "Uber Eats 28.00 % Uber Eats" at bounding box center [680, 245] width 906 height 84
click at [289, 206] on div "Uber Eats 28.00 % Uber Eats" at bounding box center [337, 245] width 220 height 84
click at [261, 83] on icon "button" at bounding box center [263, 81] width 17 height 16
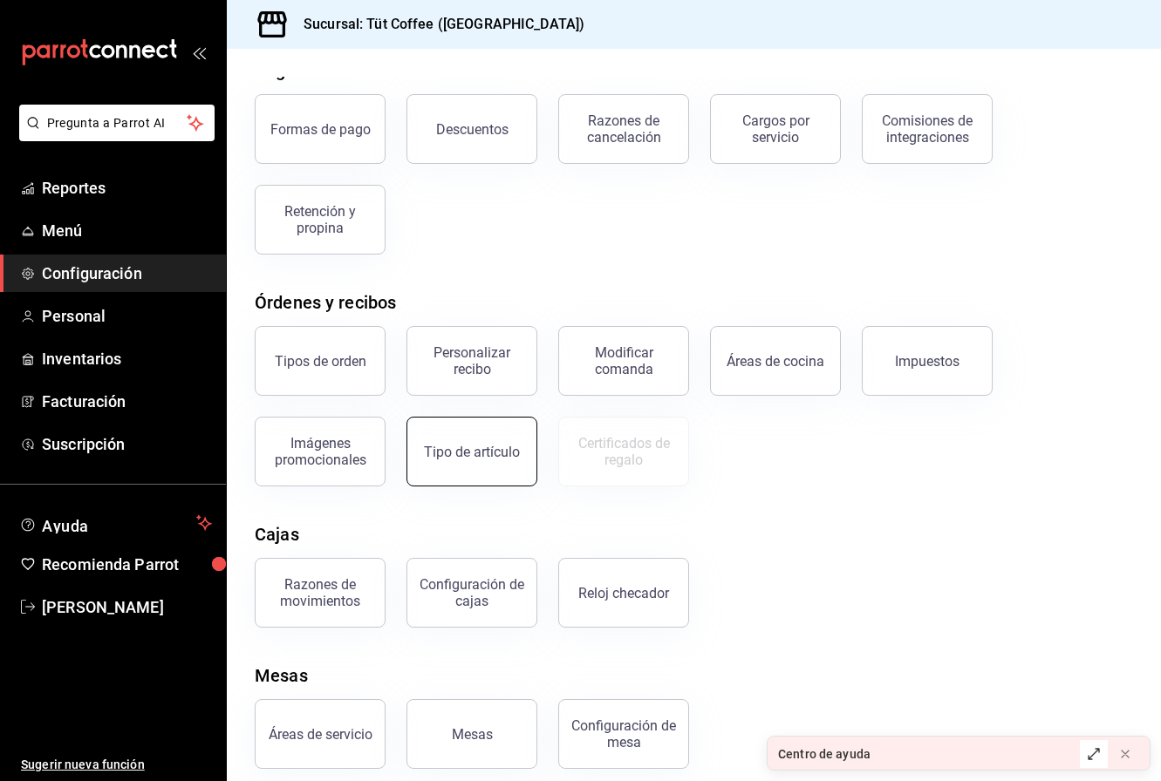
scroll to position [103, 0]
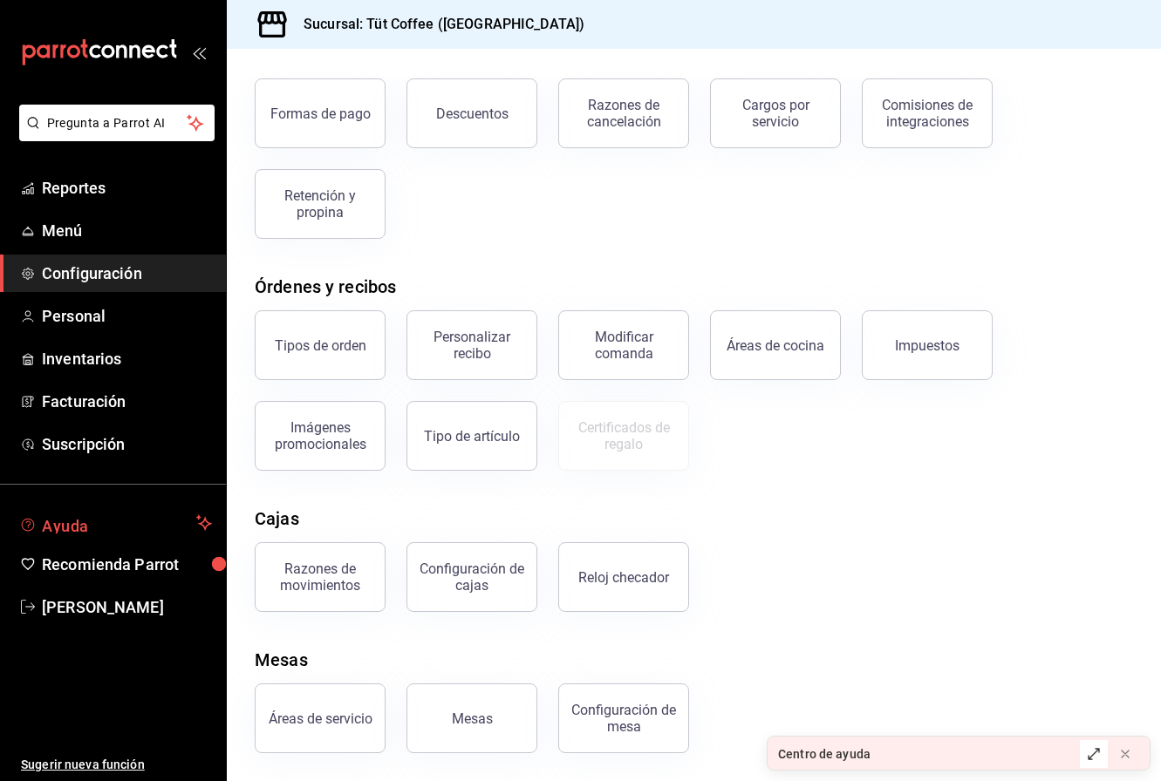
click at [80, 520] on span "Ayuda" at bounding box center [115, 523] width 147 height 21
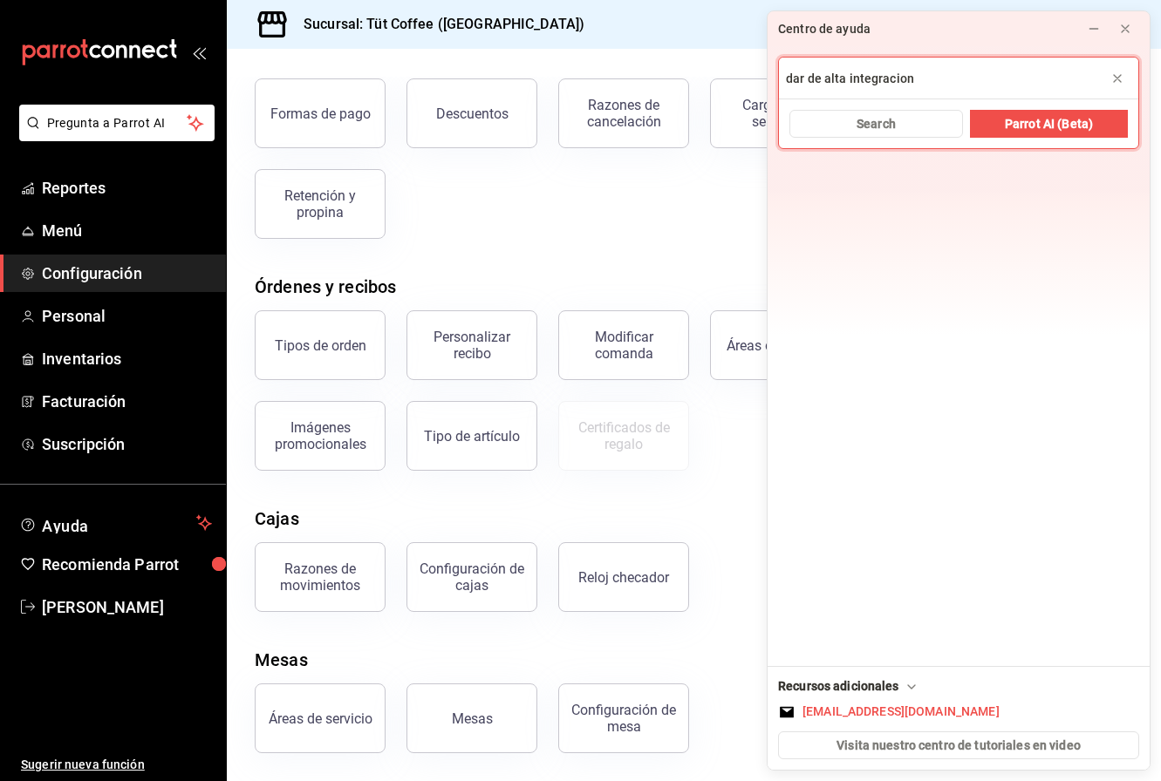
type input "dar de alta integracion"
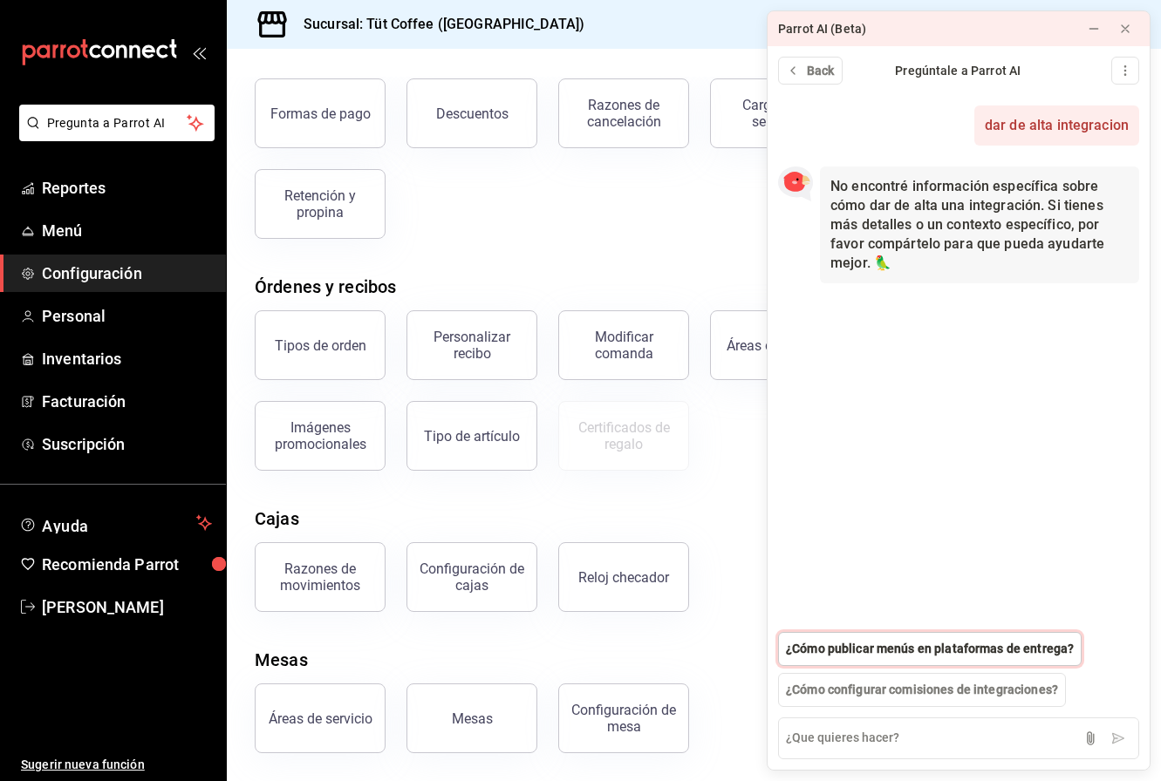
click at [1004, 645] on span "¿Cómo publicar menús en plataformas de entrega?" at bounding box center [930, 649] width 288 height 18
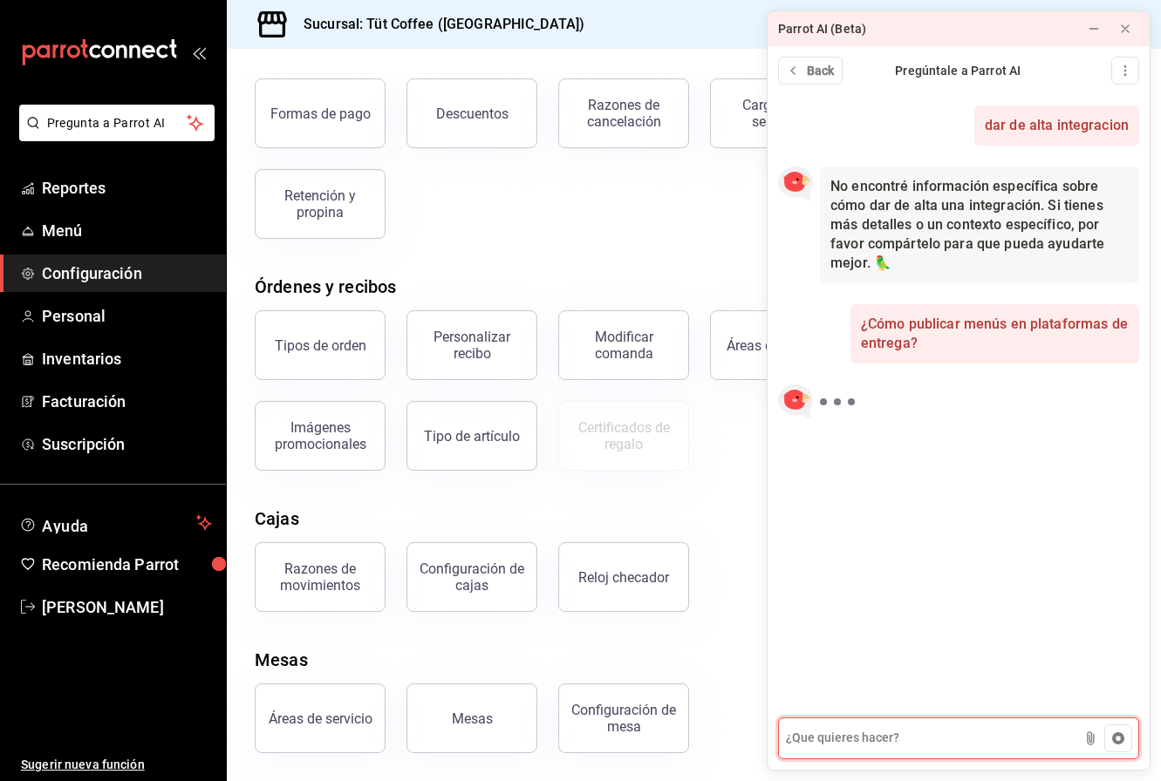
click at [850, 737] on textarea at bounding box center [958, 739] width 361 height 42
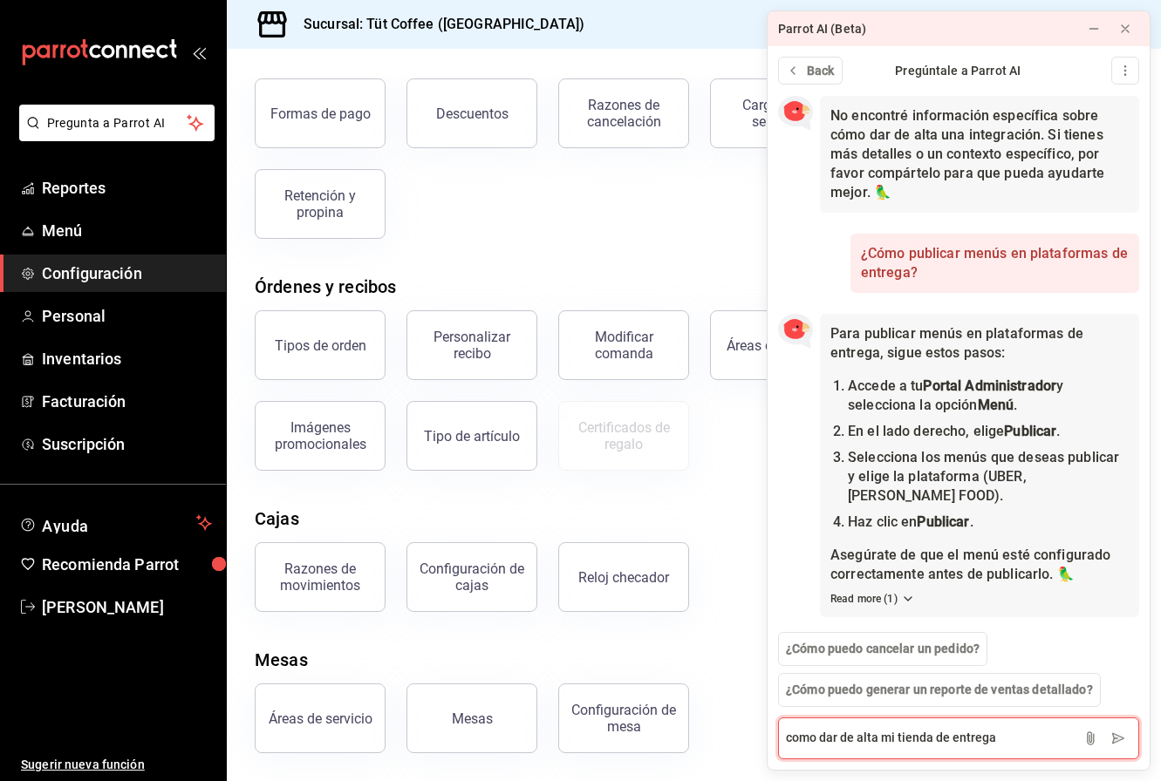
scroll to position [72, 0]
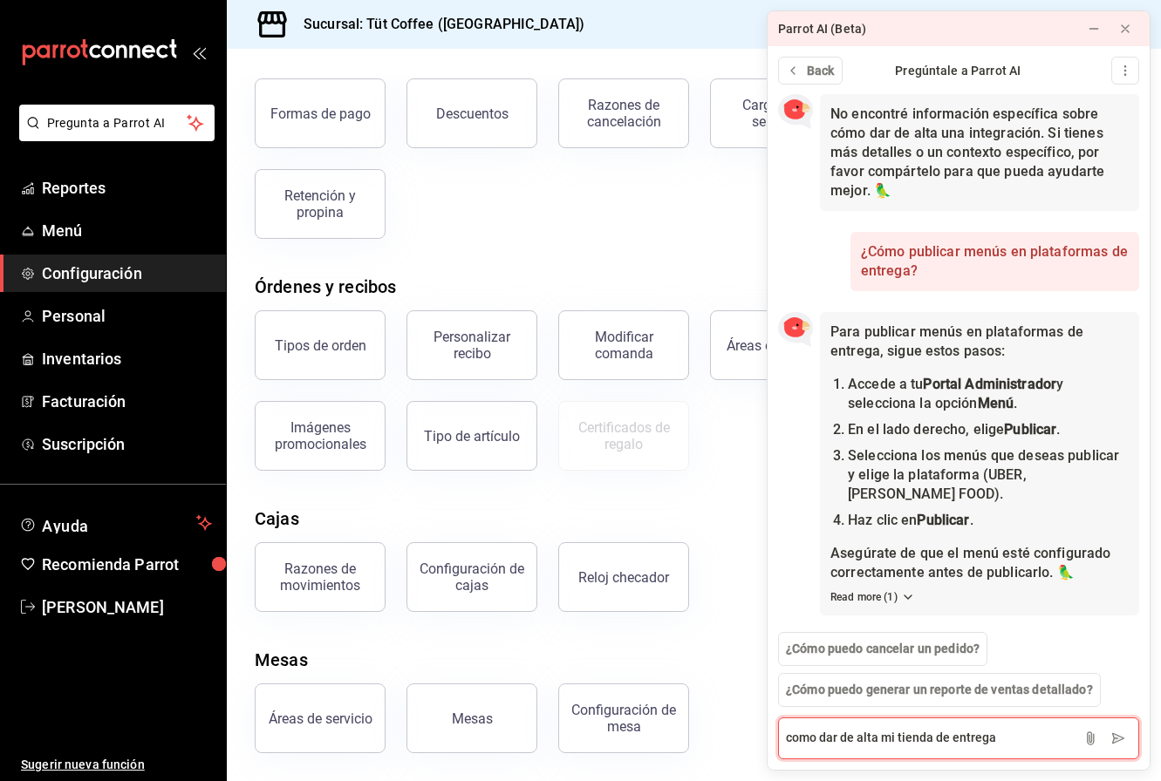
click at [952, 740] on textarea "como dar de alta mi tienda de entrega" at bounding box center [958, 739] width 361 height 42
type textarea "como dar de alta mi tienda de platafomas de entrega"
click at [1077, 736] on button at bounding box center [1090, 739] width 28 height 28
click at [1076, 725] on button at bounding box center [1090, 739] width 28 height 28
click at [1118, 736] on icon at bounding box center [1118, 739] width 11 height 10
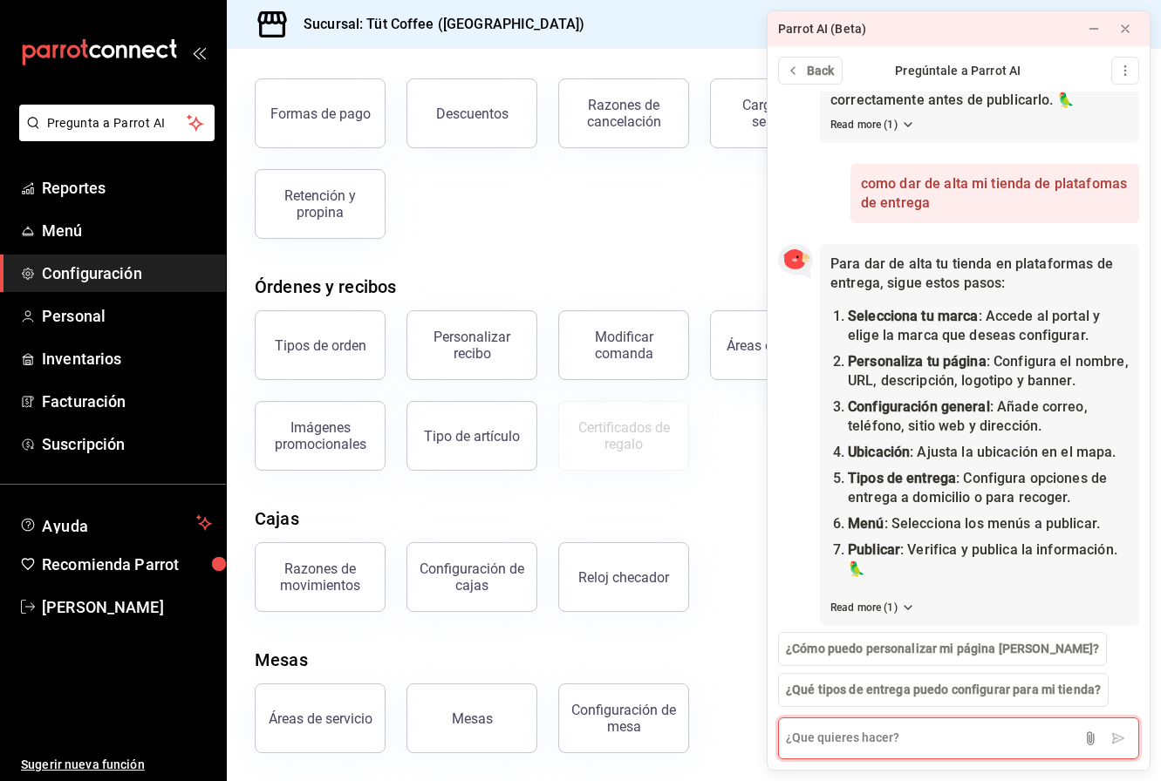
scroll to position [556, 0]
